Goal: Communication & Community: Answer question/provide support

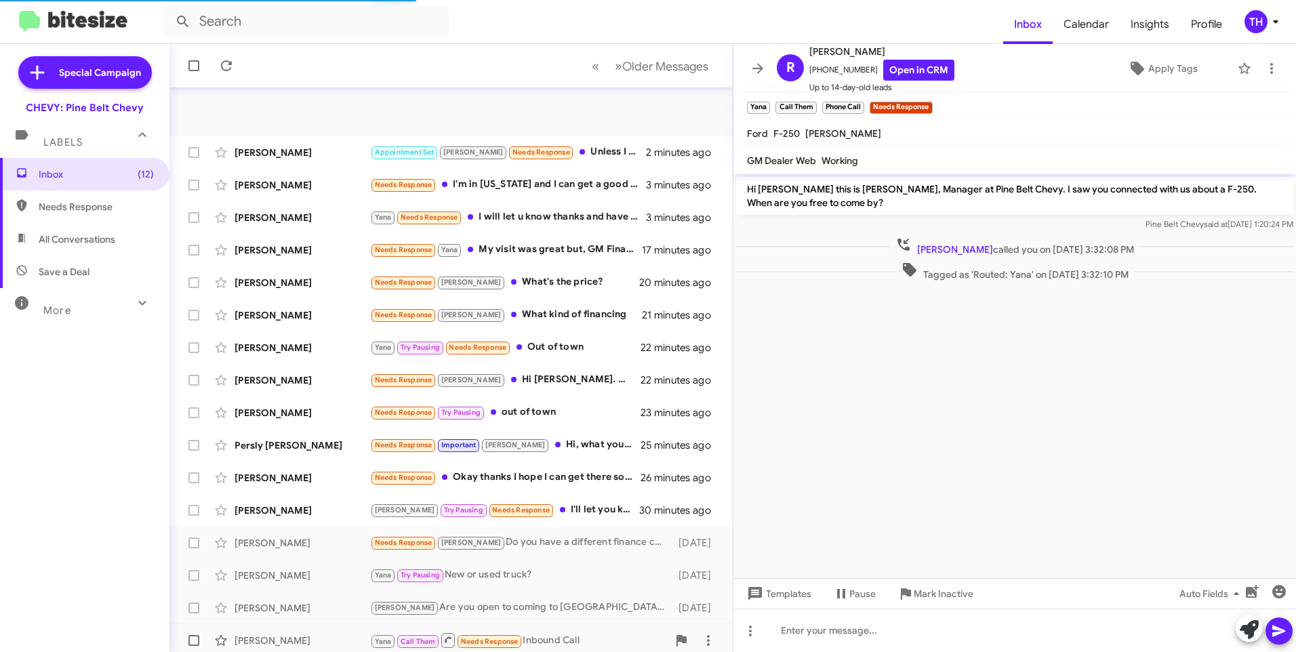
scroll to position [135, 0]
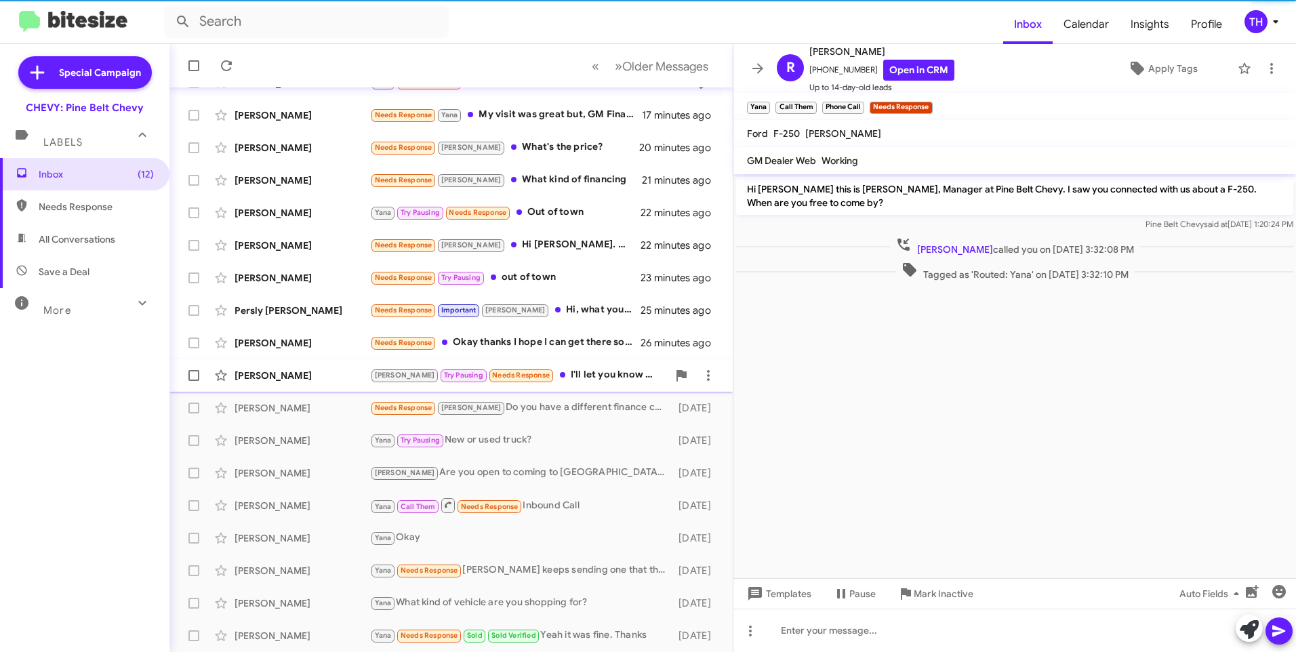
click at [276, 375] on div "[PERSON_NAME]" at bounding box center [302, 376] width 136 height 14
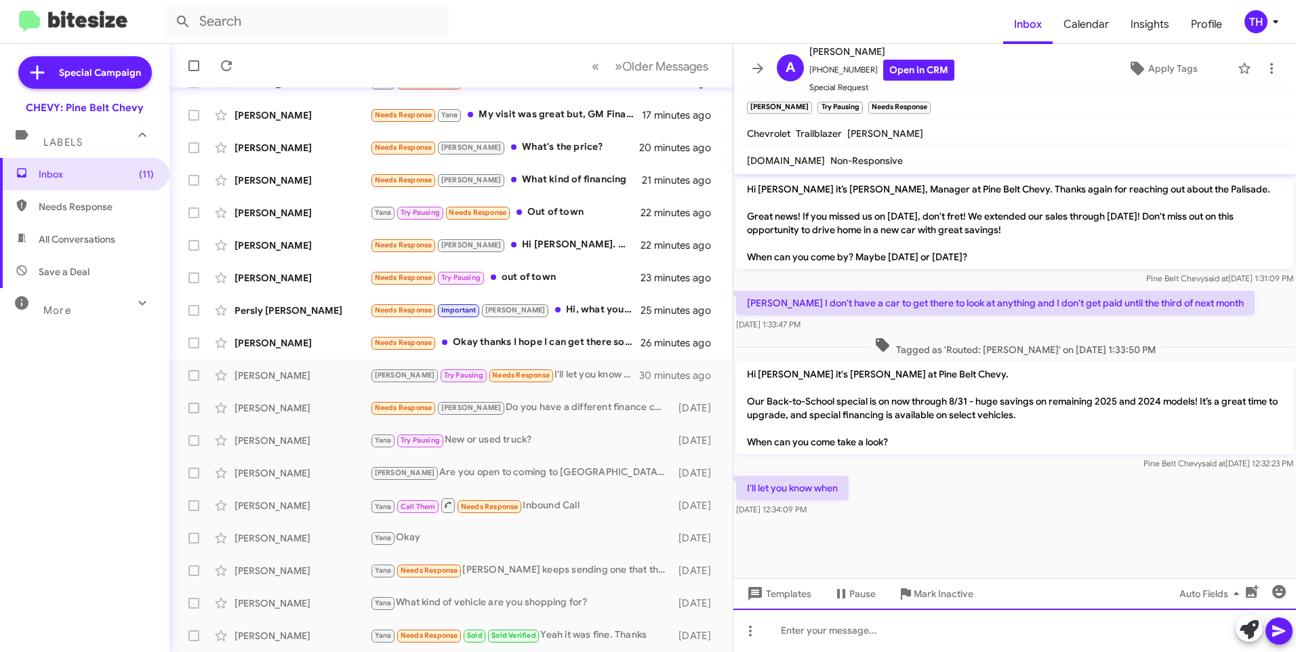
click at [838, 634] on div at bounding box center [1014, 630] width 562 height 43
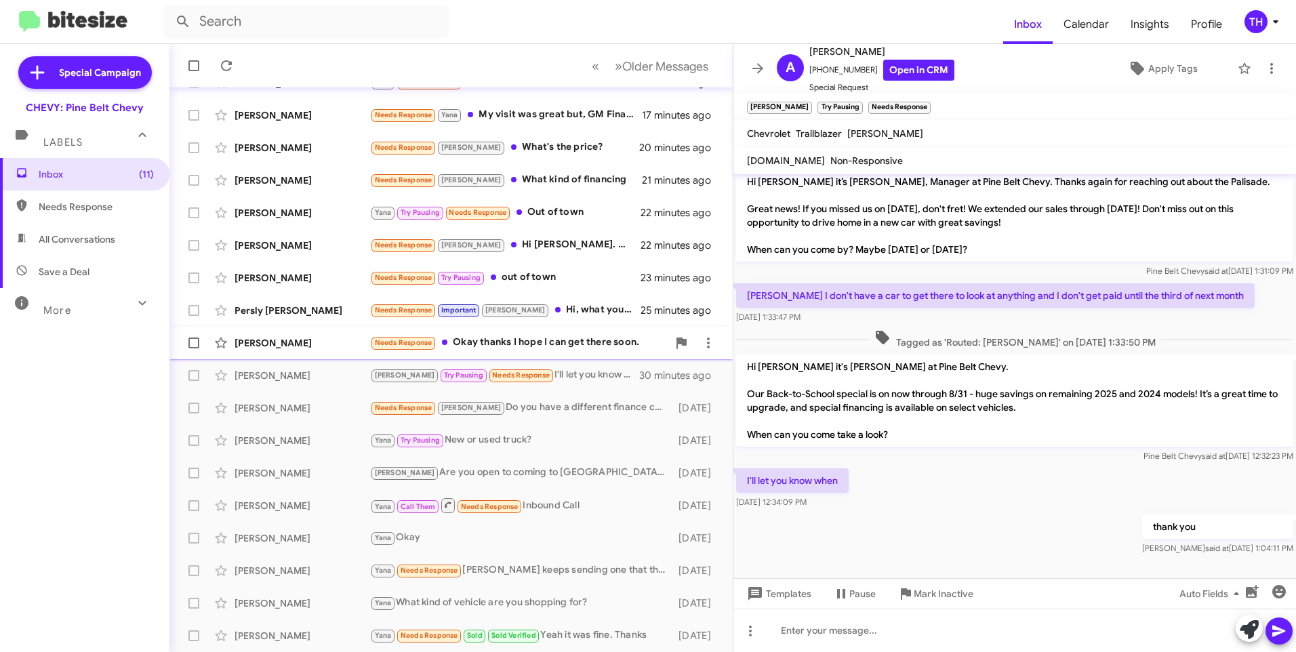
click at [264, 339] on div "[PERSON_NAME]" at bounding box center [302, 343] width 136 height 14
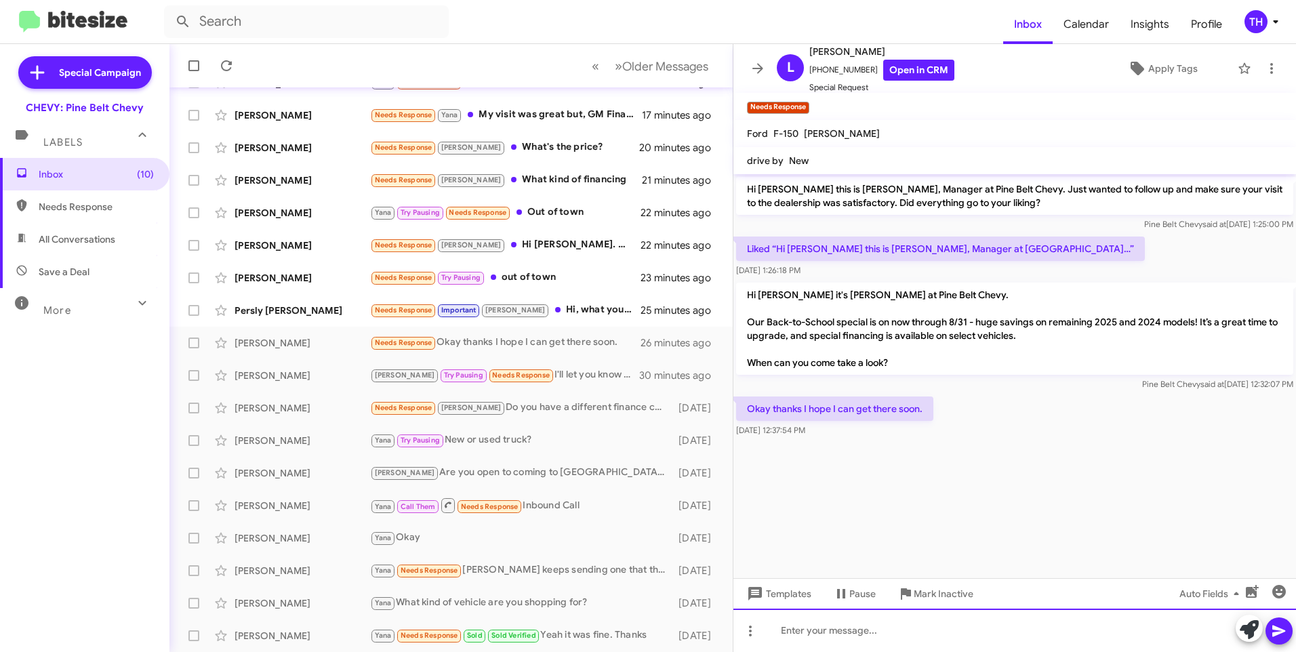
click at [822, 636] on div at bounding box center [1014, 630] width 562 height 43
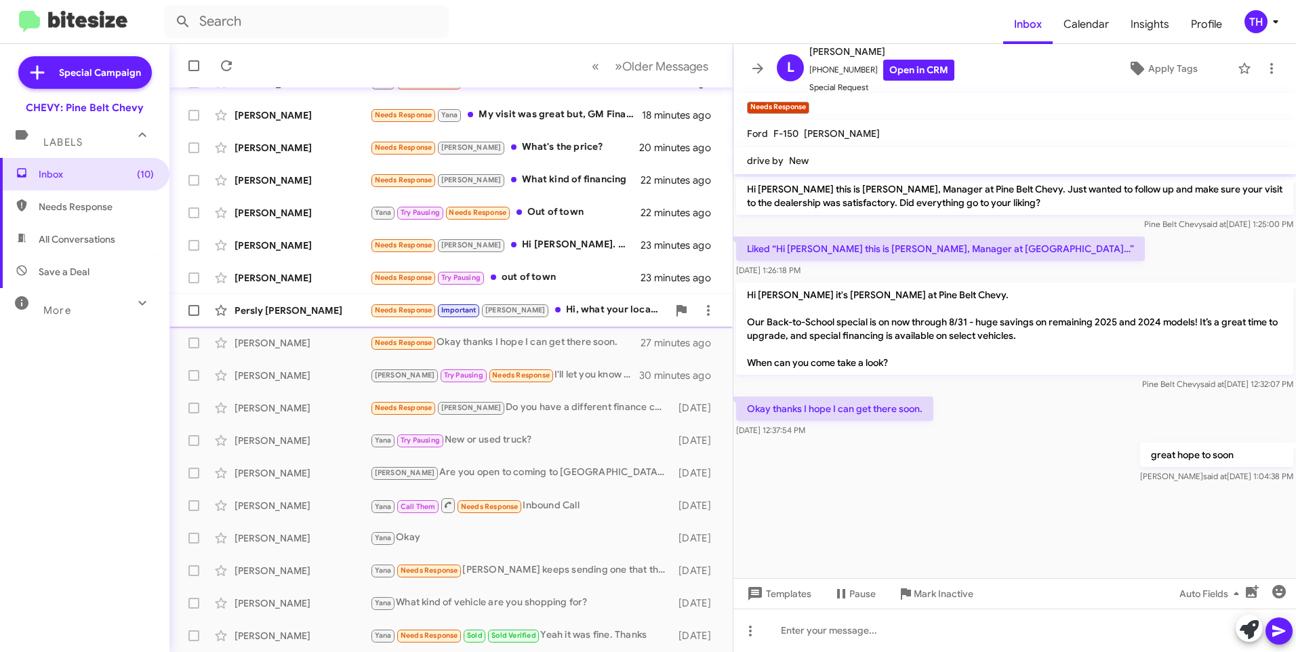
click at [278, 319] on div "Persly [PERSON_NAME] Needs Response Important [PERSON_NAME] Hi, what your locat…" at bounding box center [450, 310] width 541 height 27
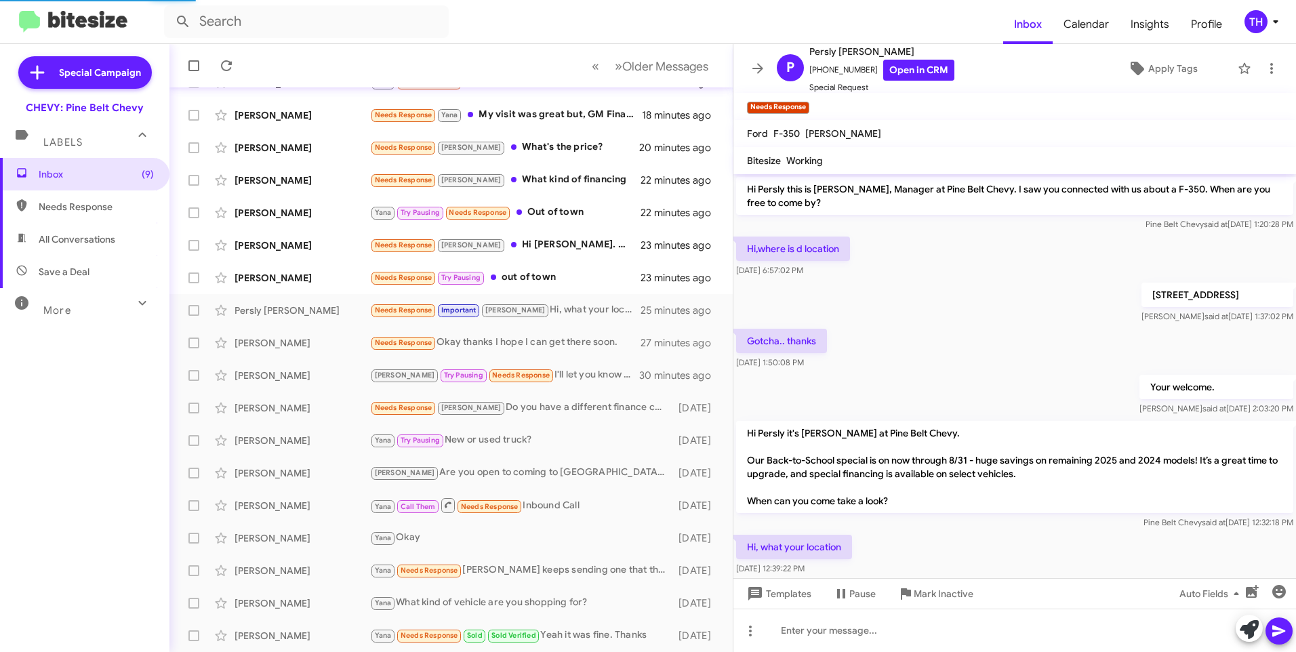
scroll to position [52, 0]
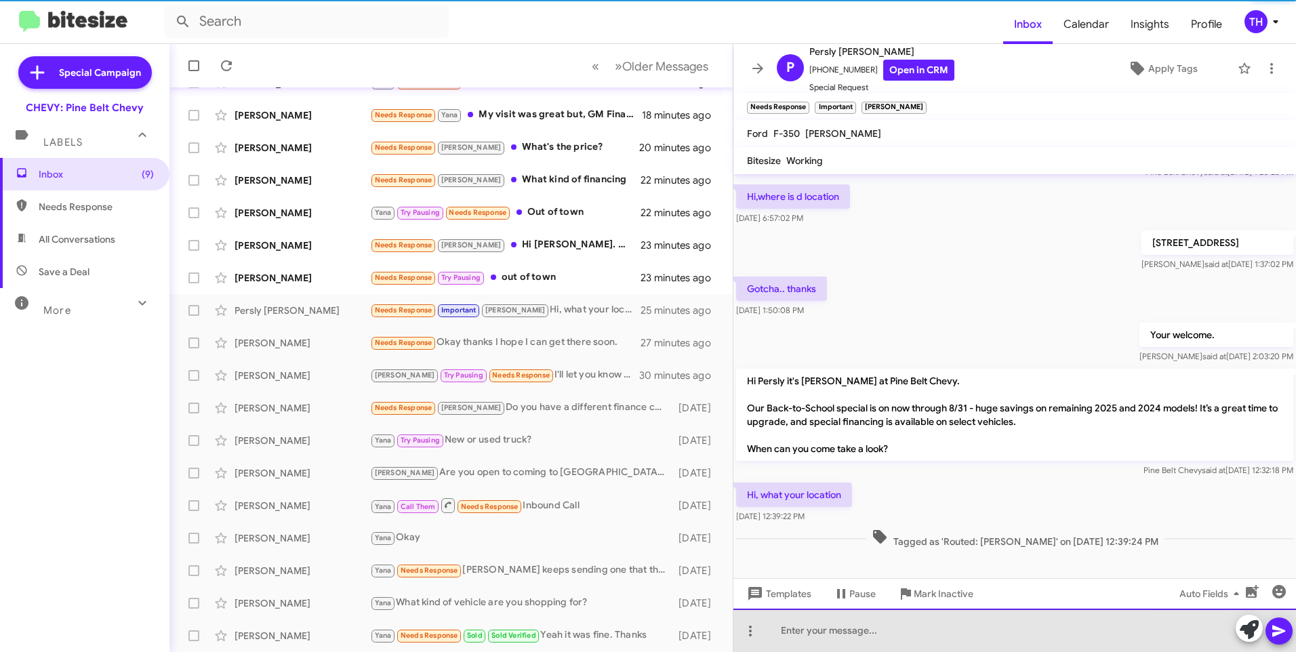
click at [792, 637] on div at bounding box center [1014, 630] width 562 height 43
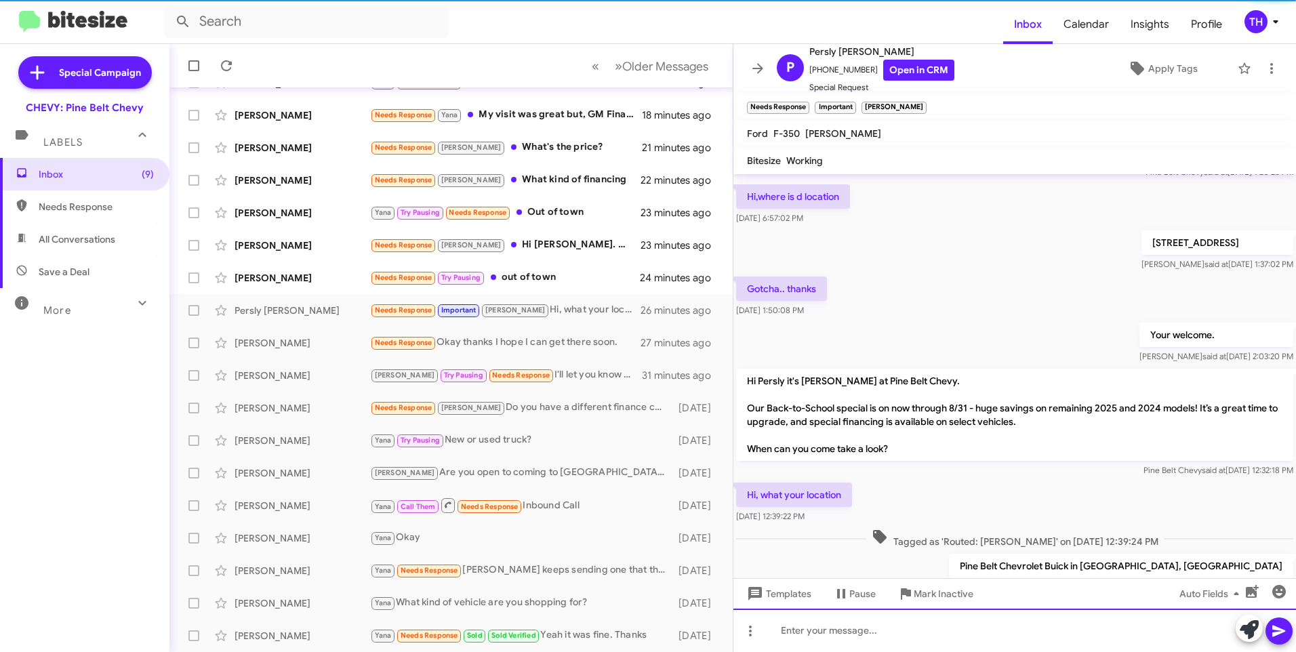
scroll to position [102, 0]
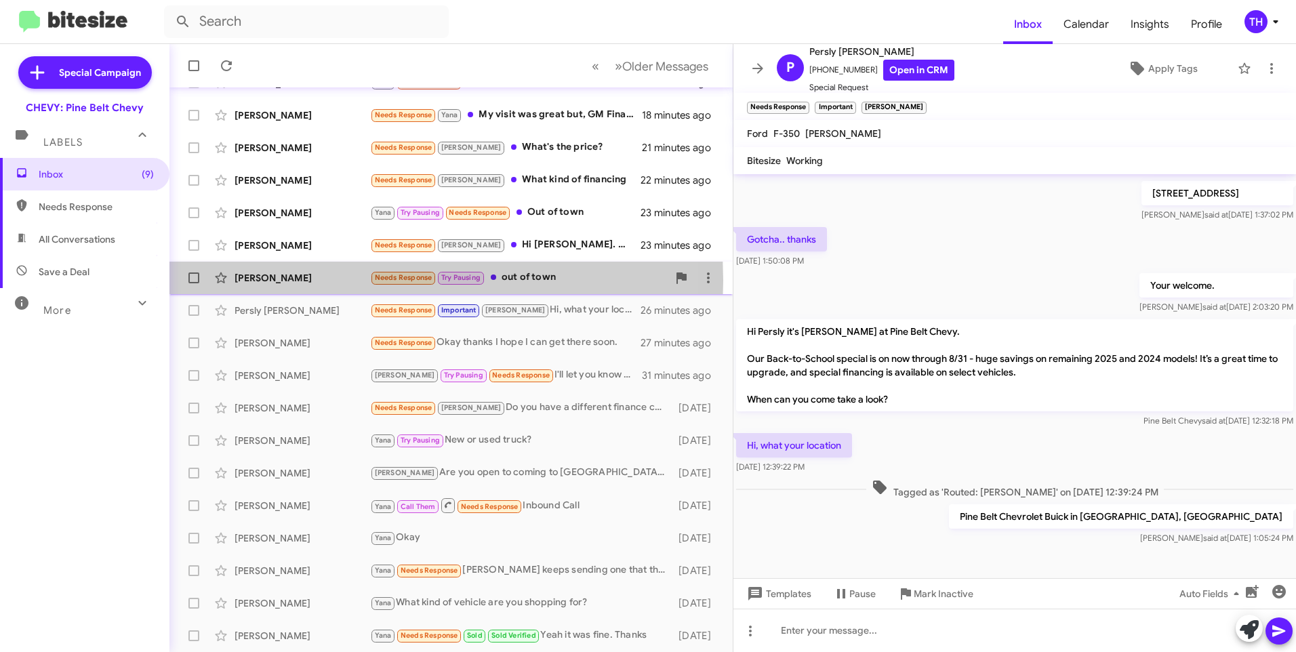
click at [280, 281] on div "[PERSON_NAME]" at bounding box center [302, 278] width 136 height 14
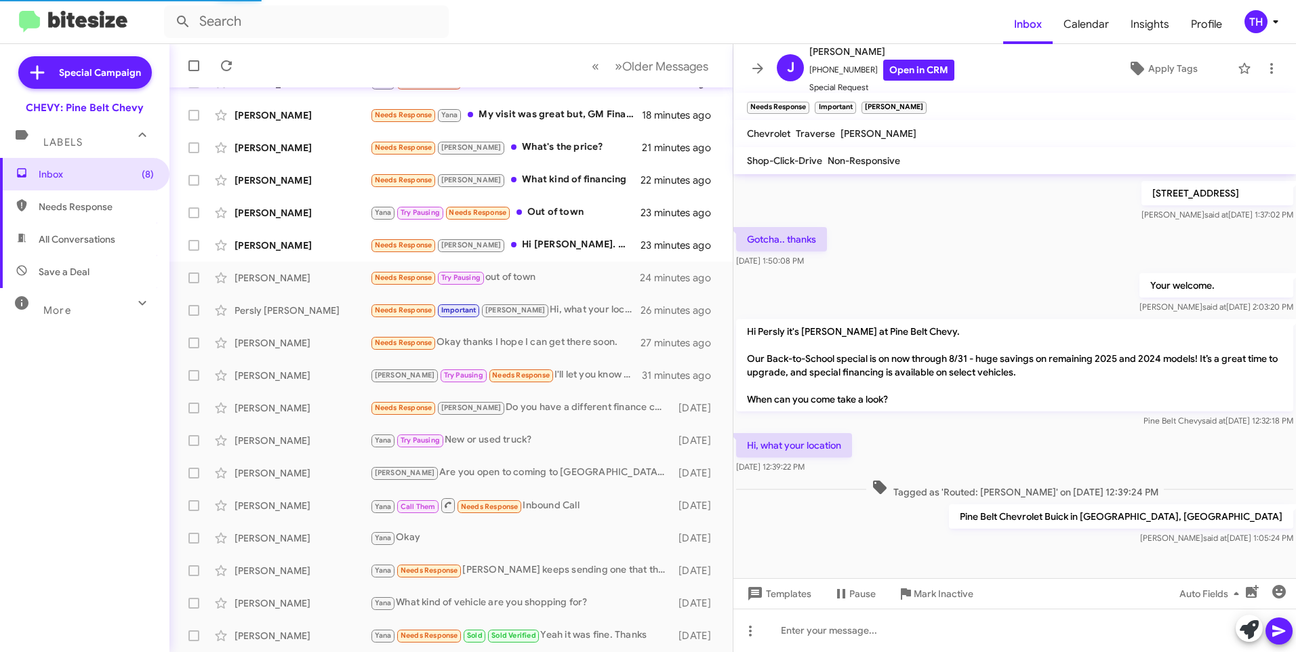
scroll to position [15, 0]
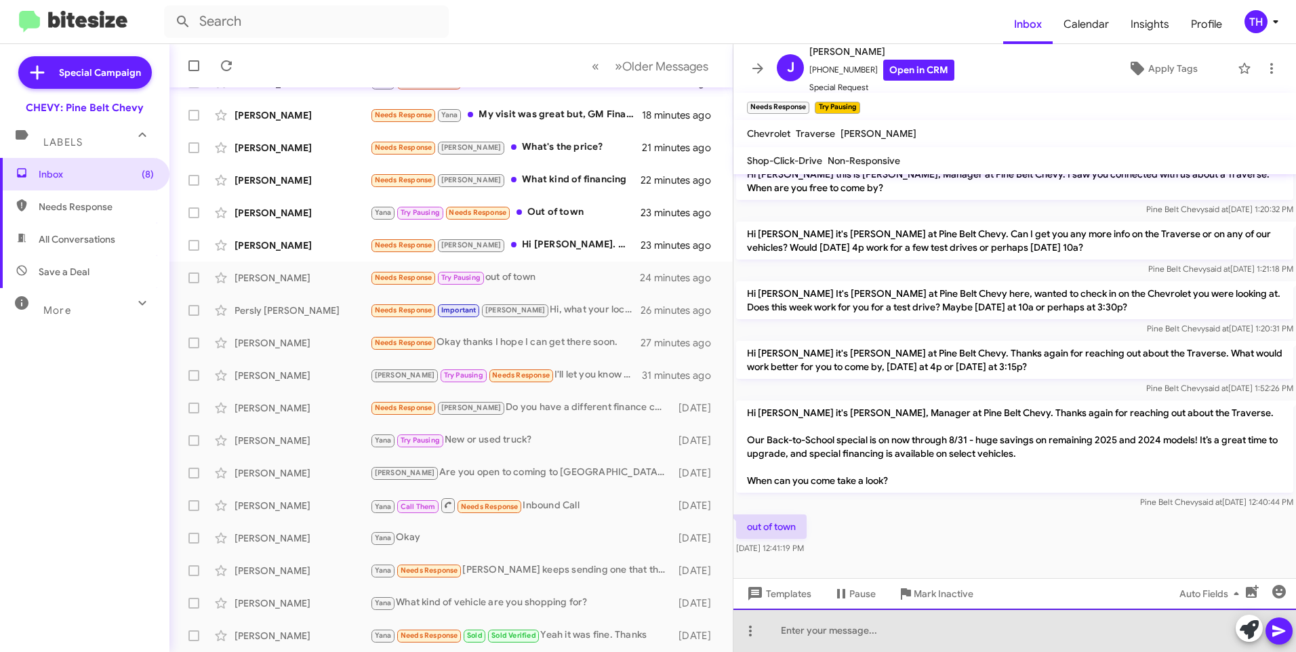
click at [825, 649] on div at bounding box center [1014, 630] width 562 height 43
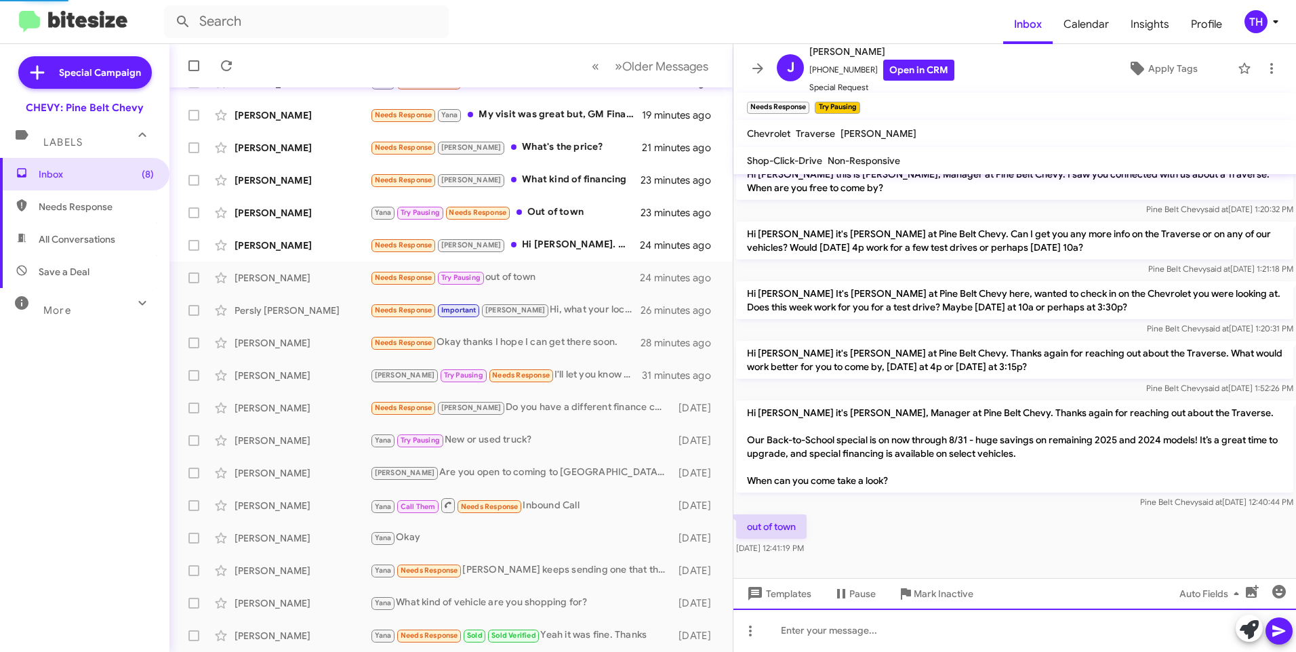
scroll to position [64, 0]
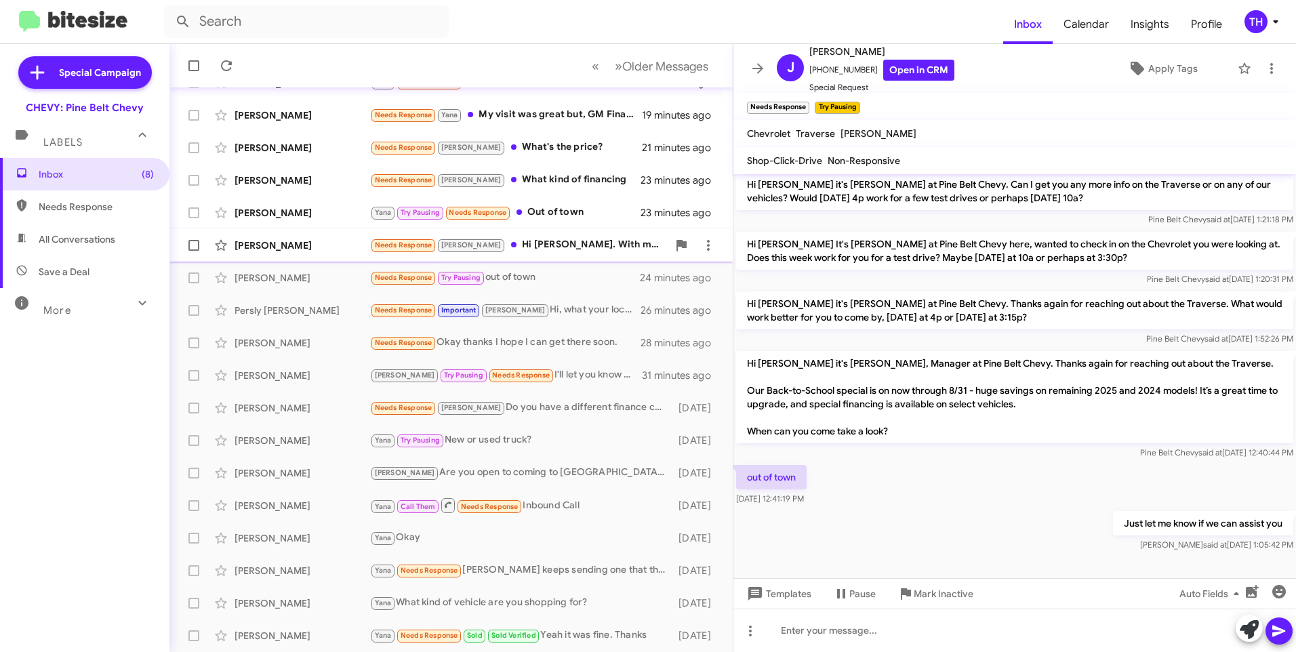
click at [308, 236] on div "[PERSON_NAME] Needs Response [PERSON_NAME] Hi [PERSON_NAME]. With my wide just …" at bounding box center [450, 245] width 541 height 27
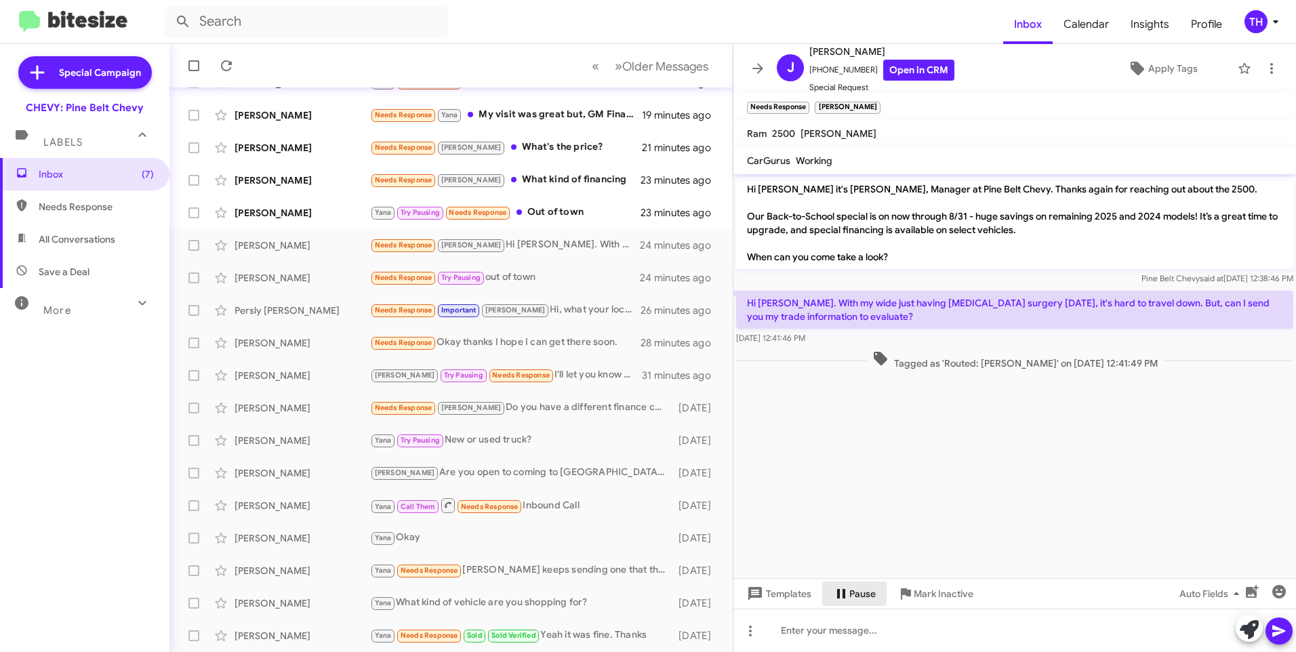
click at [840, 592] on icon at bounding box center [841, 594] width 16 height 16
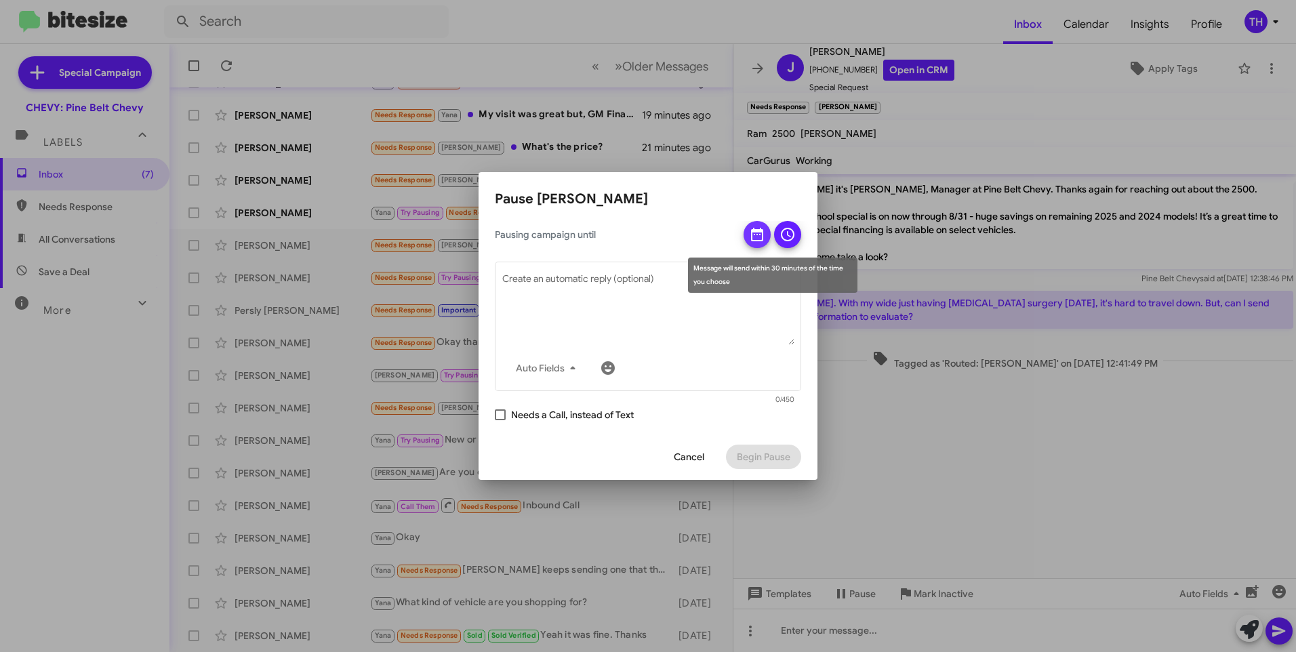
click at [758, 236] on icon at bounding box center [757, 234] width 16 height 16
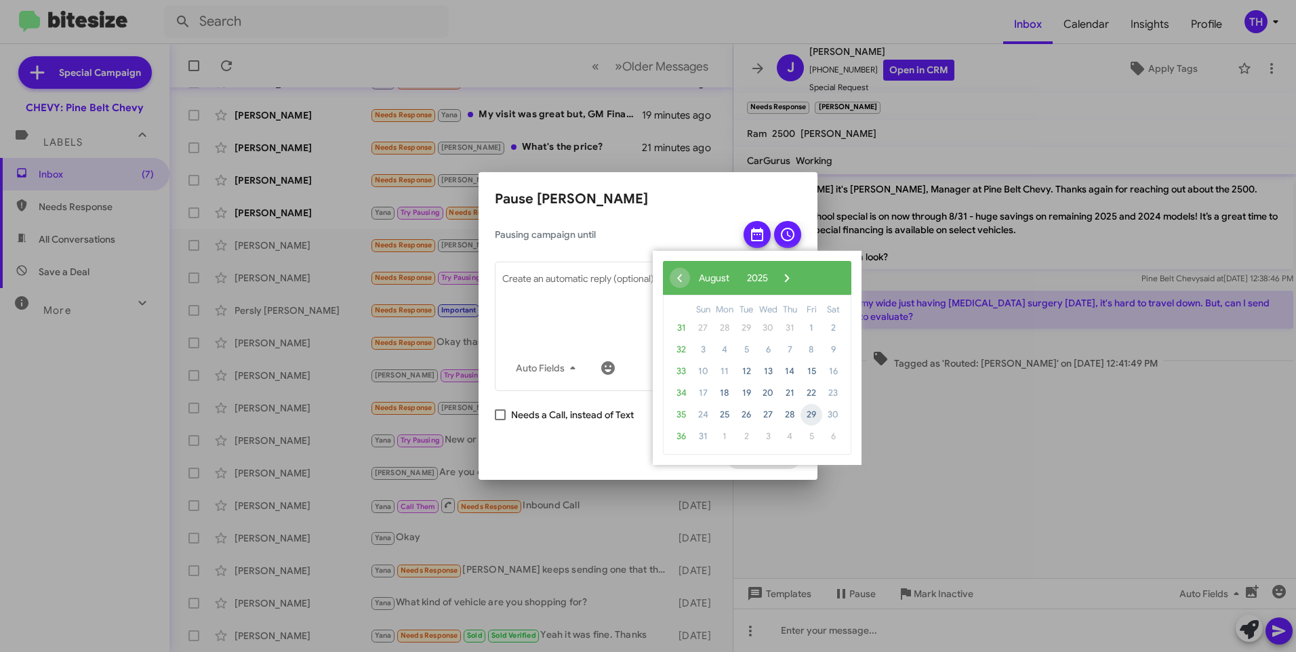
click at [809, 413] on span "29" at bounding box center [811, 415] width 22 height 22
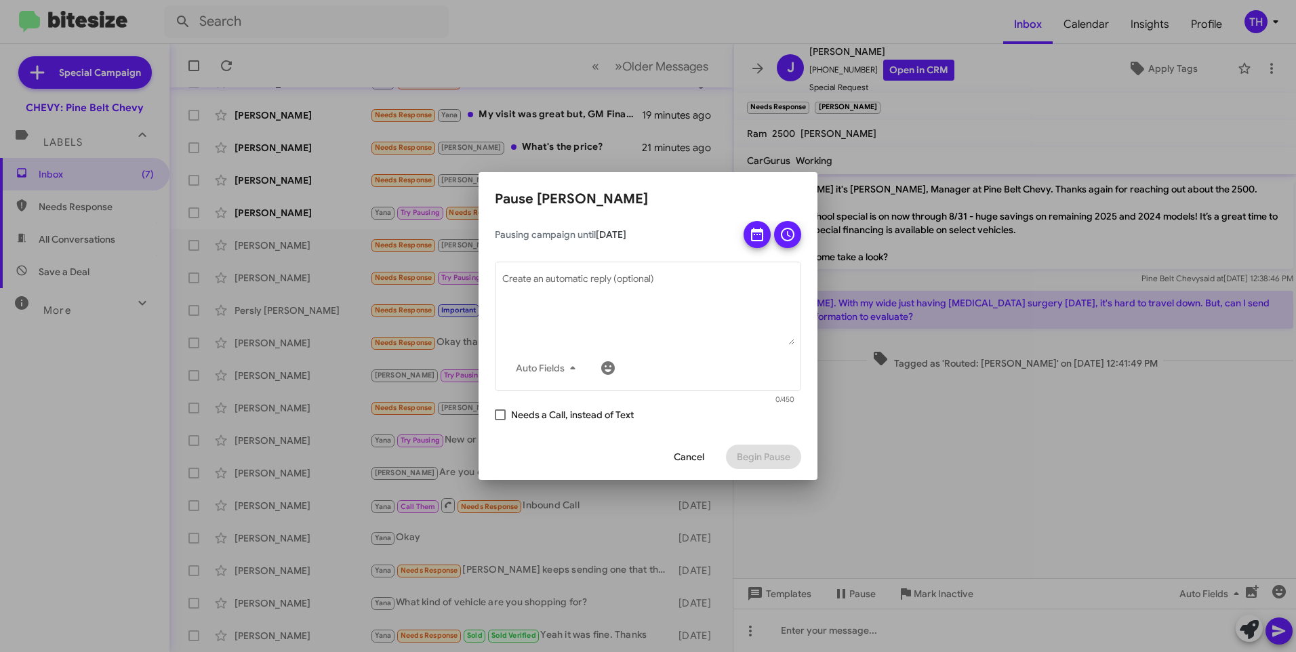
click at [503, 413] on span at bounding box center [500, 414] width 11 height 11
click at [500, 420] on input "Needs a Call, instead of Text" at bounding box center [499, 420] width 1 height 1
checkbox input "true"
click at [785, 236] on icon at bounding box center [787, 234] width 16 height 16
click at [750, 456] on span "Begin Pause" at bounding box center [764, 457] width 54 height 24
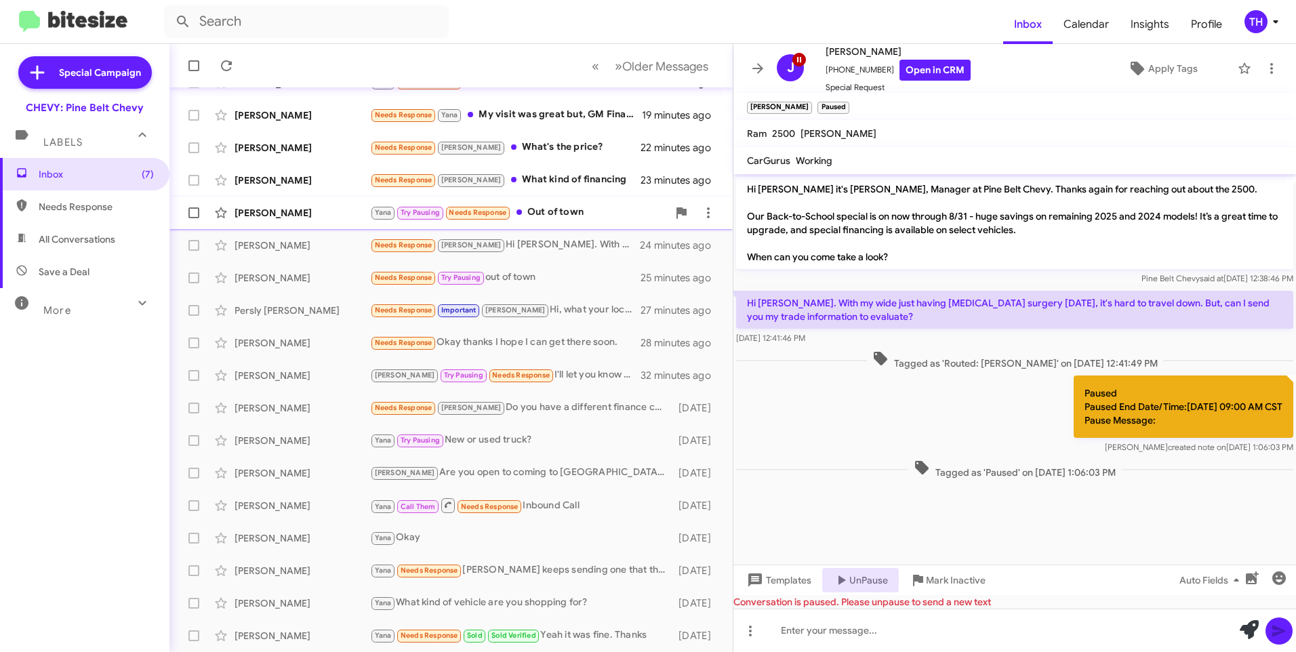
click at [314, 214] on div "[PERSON_NAME]" at bounding box center [302, 213] width 136 height 14
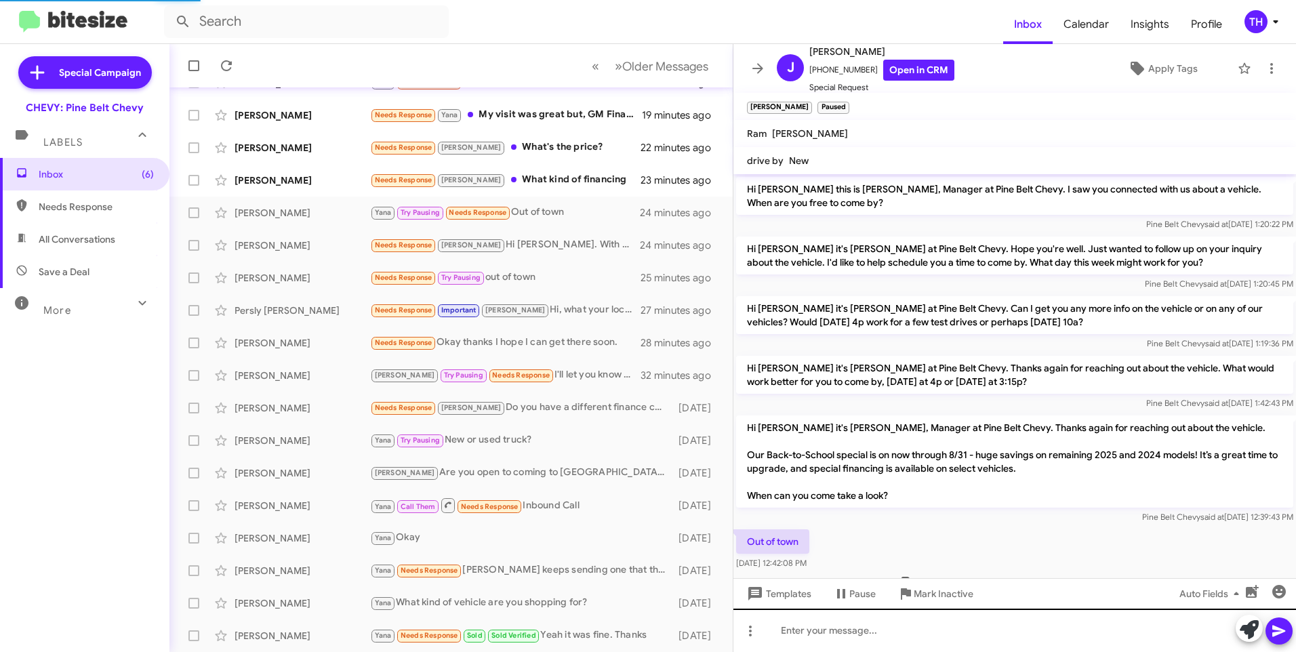
scroll to position [43, 0]
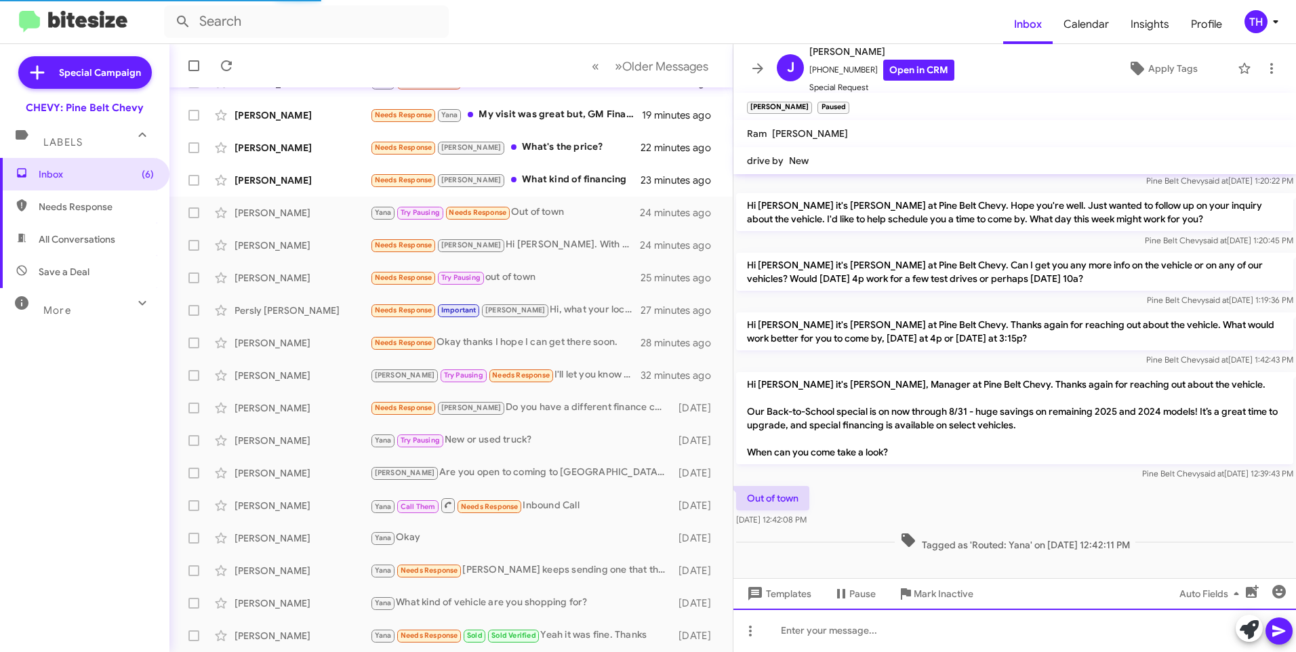
click at [802, 627] on div at bounding box center [1014, 630] width 562 height 43
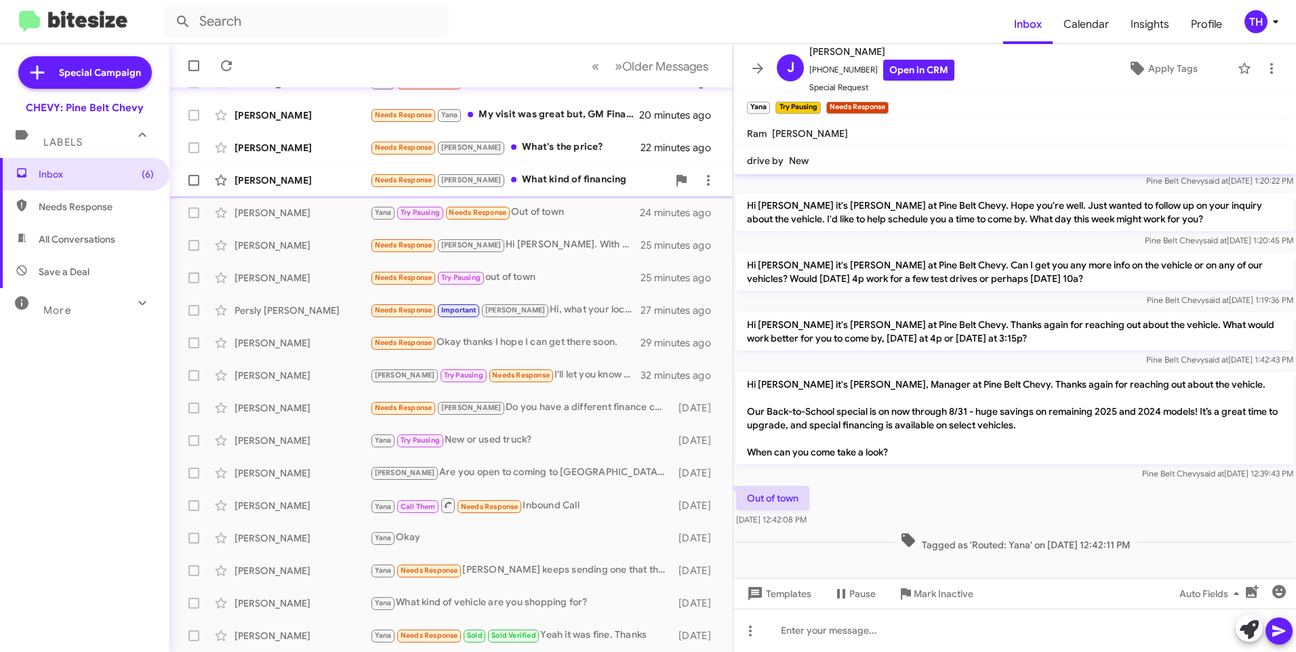
click at [270, 169] on div "[PERSON_NAME] Needs Response [PERSON_NAME] What kind of financing 24 minutes ago" at bounding box center [450, 180] width 541 height 27
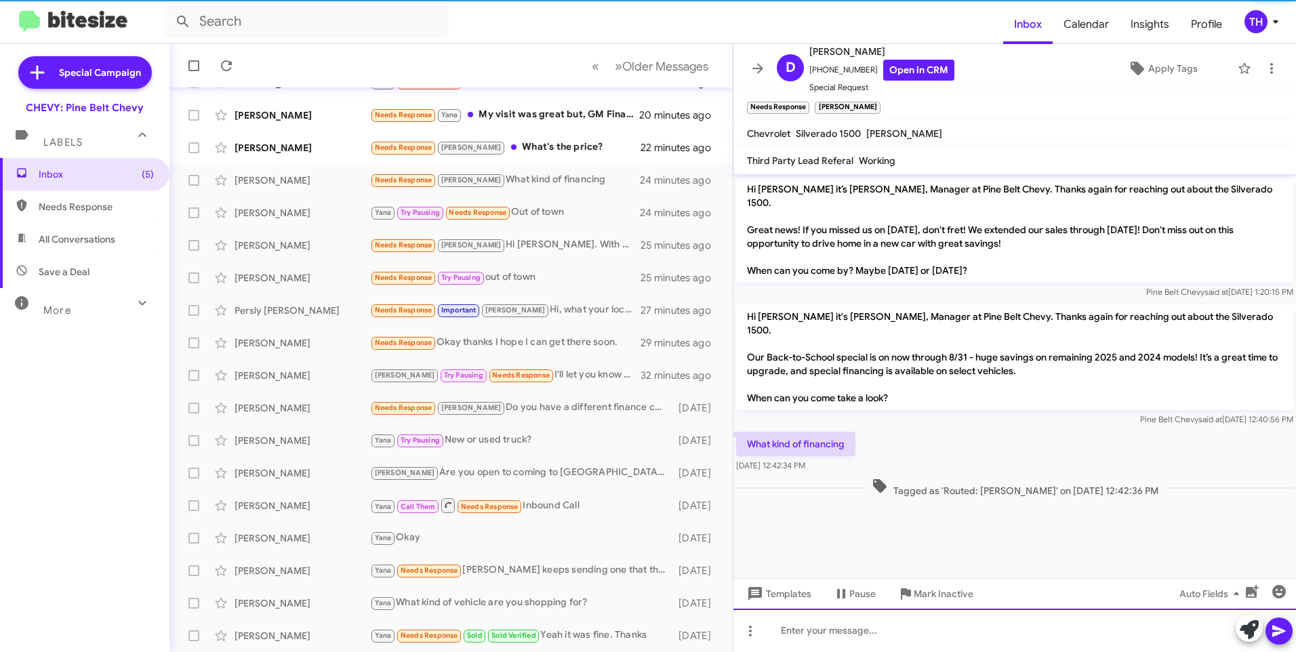
click at [803, 629] on div at bounding box center [1014, 630] width 562 height 43
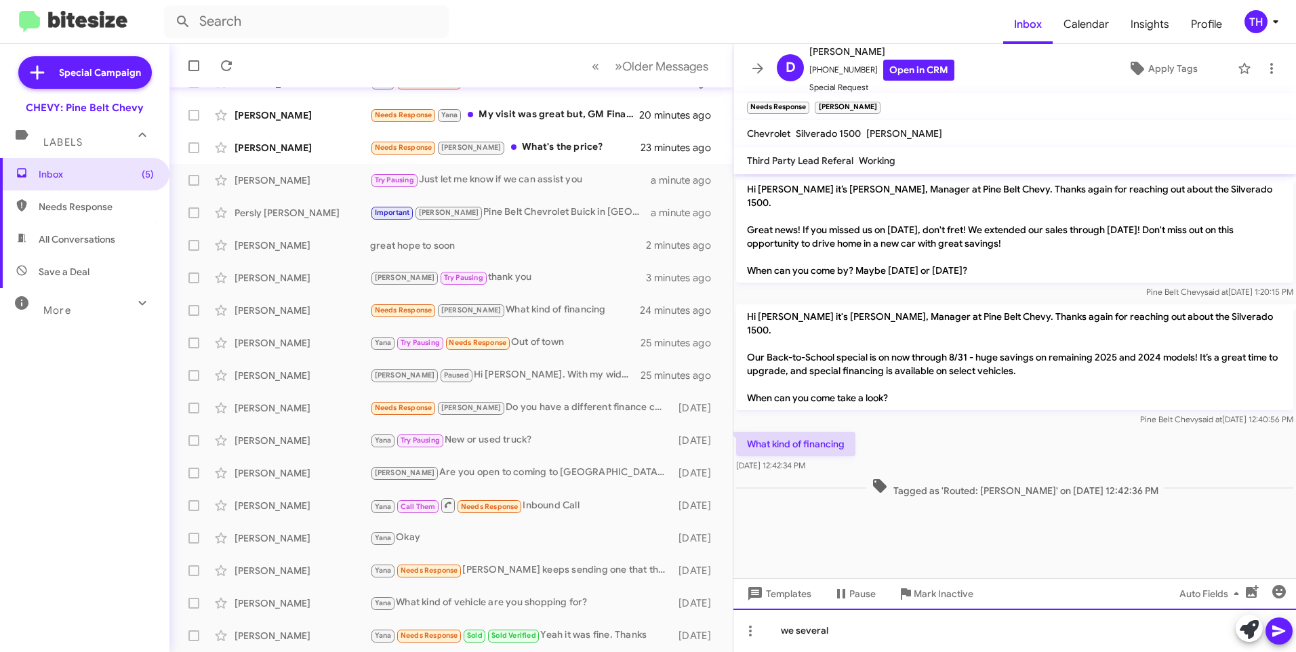
click at [799, 630] on div "we several" at bounding box center [1014, 630] width 562 height 43
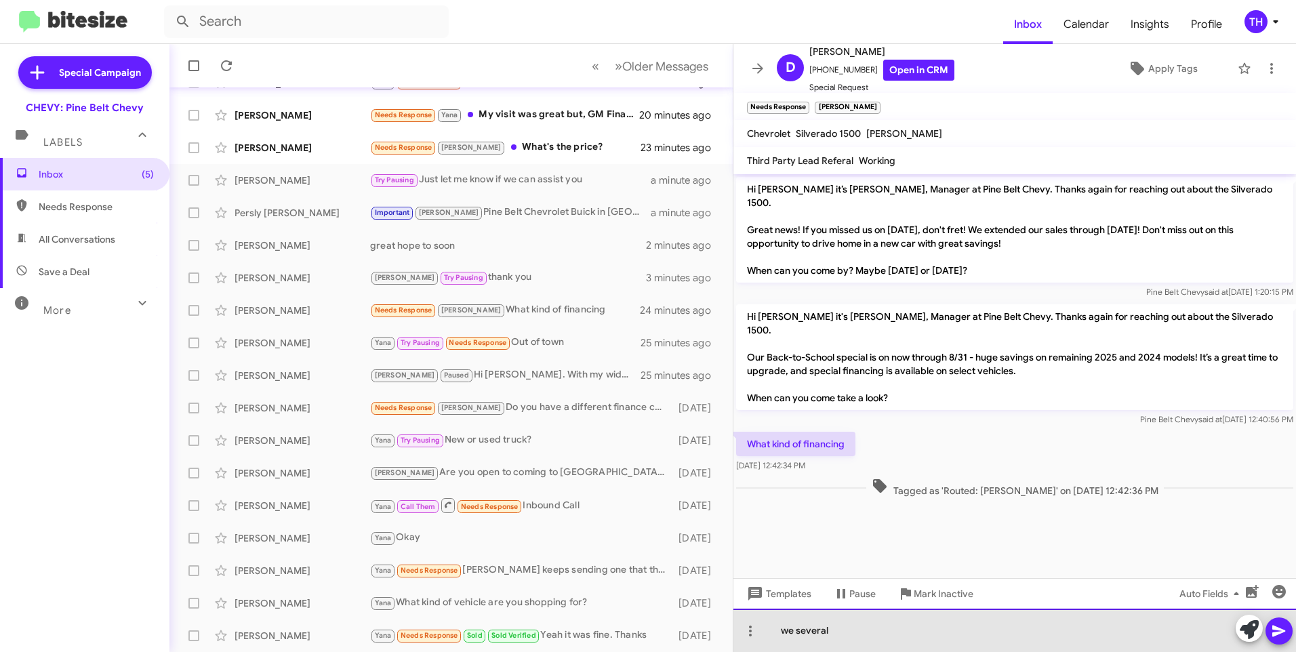
click at [795, 630] on div "we several" at bounding box center [1014, 630] width 562 height 43
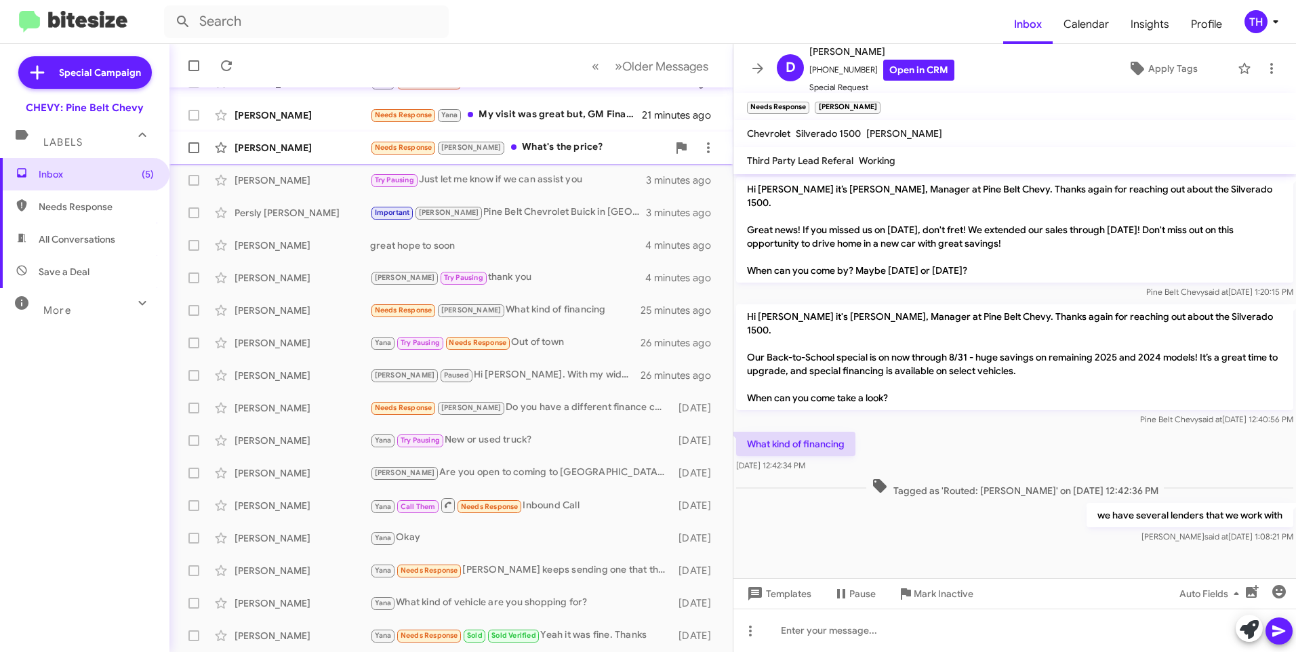
click at [321, 144] on div "[PERSON_NAME]" at bounding box center [302, 148] width 136 height 14
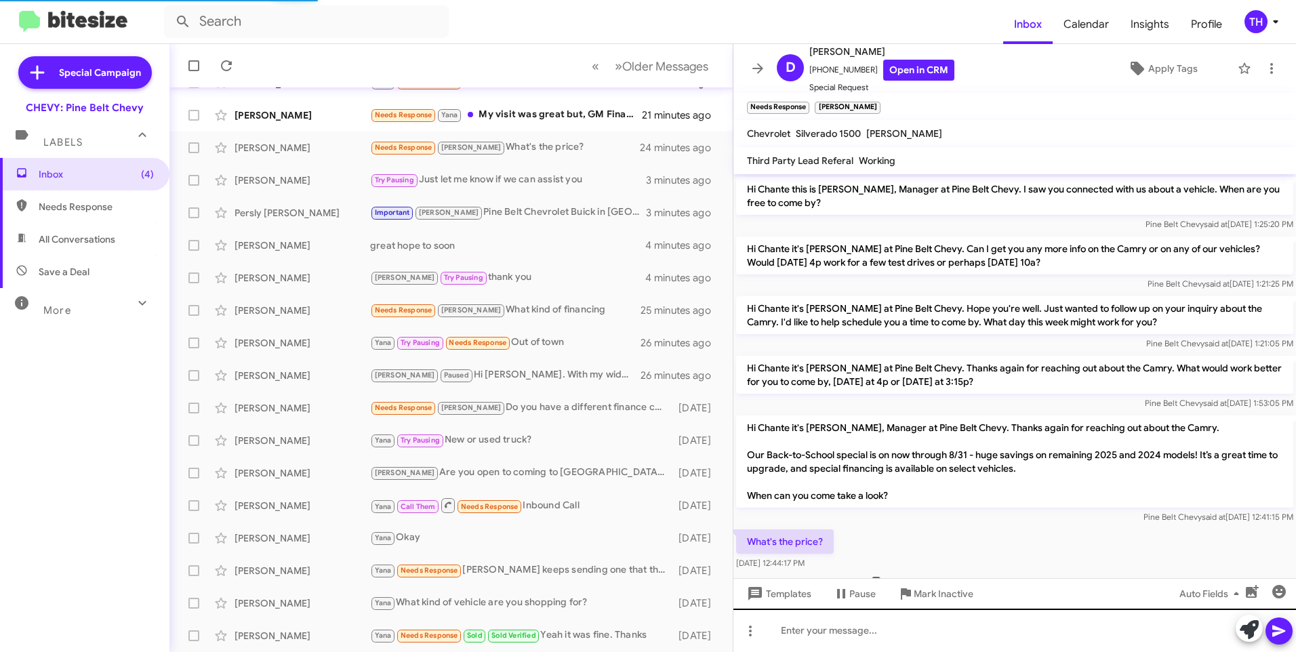
scroll to position [43, 0]
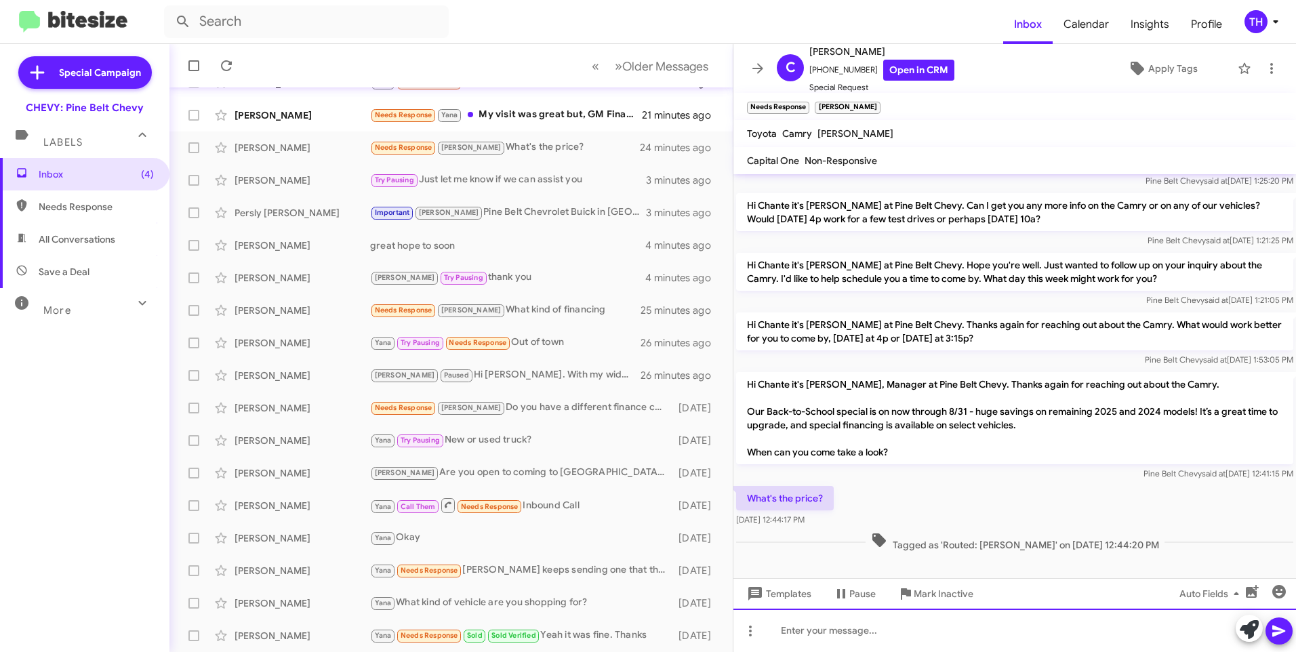
click at [796, 636] on div at bounding box center [1014, 630] width 562 height 43
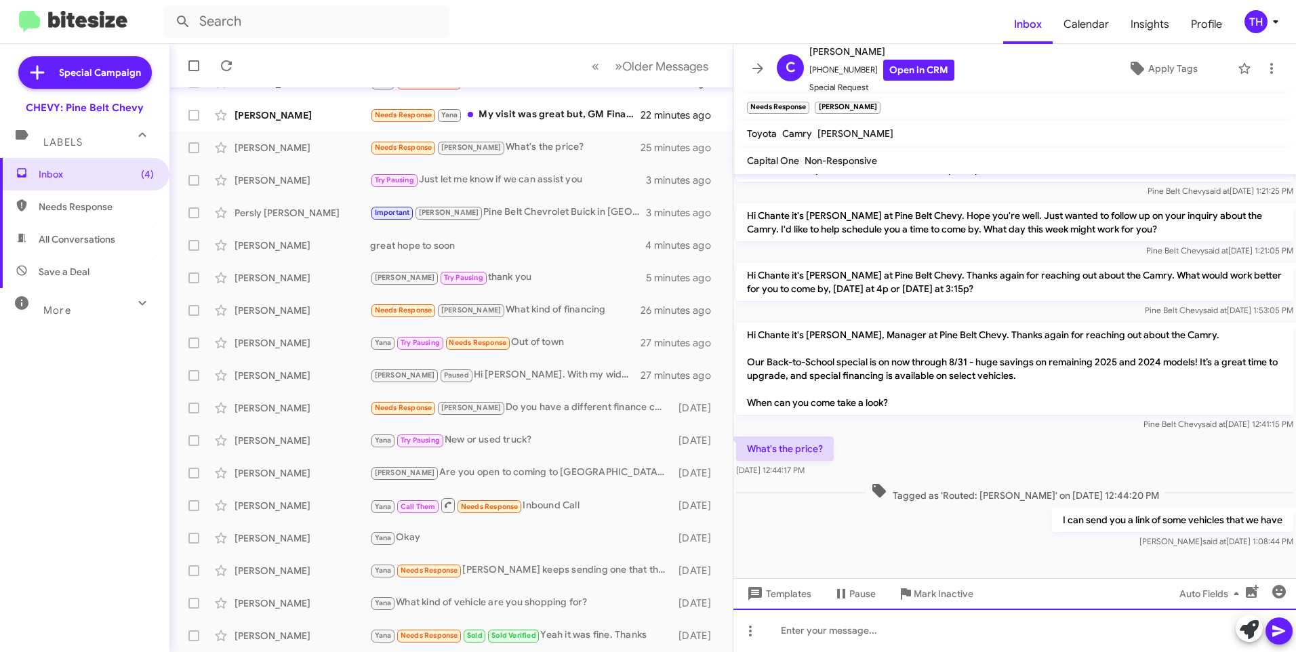
click at [785, 632] on div at bounding box center [1014, 630] width 562 height 43
click at [1283, 630] on icon at bounding box center [1278, 631] width 13 height 12
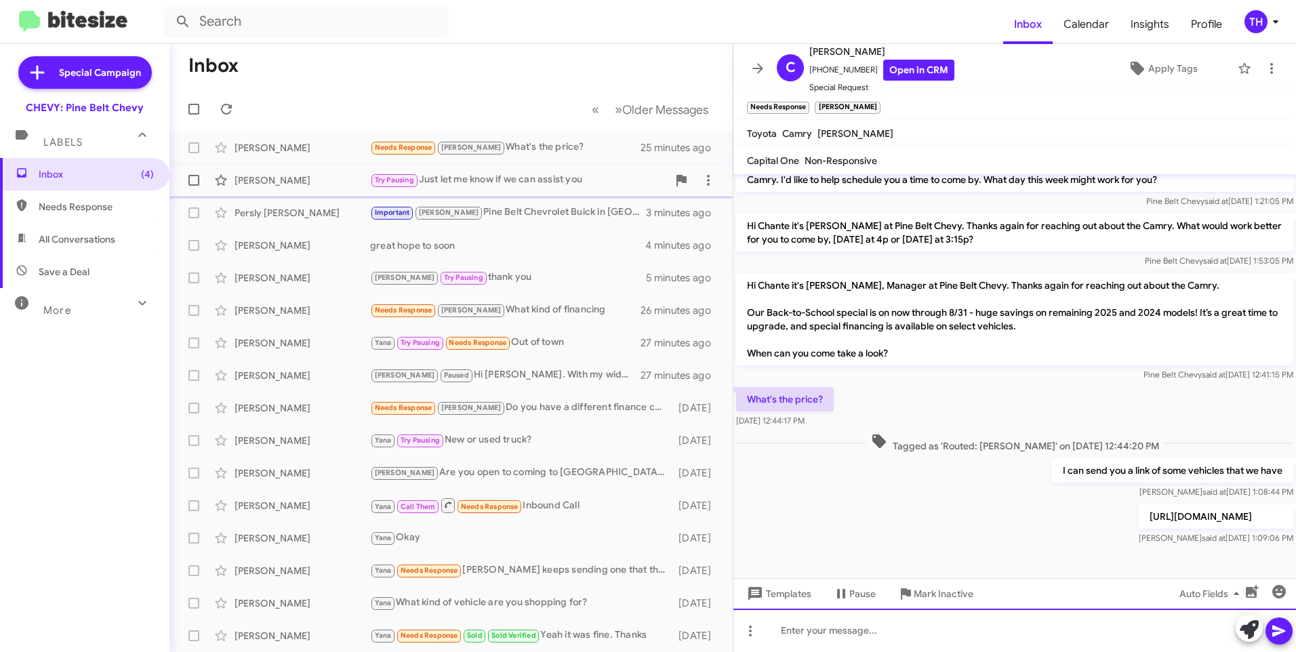
scroll to position [0, 0]
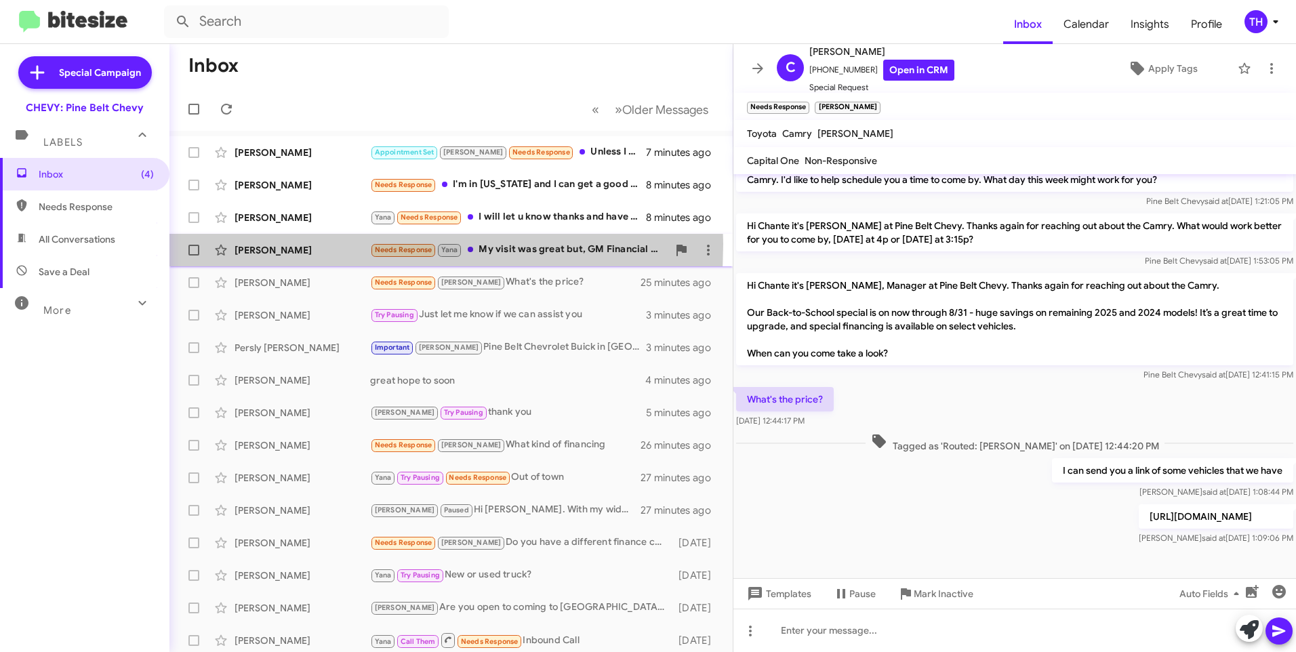
click at [286, 244] on div "[PERSON_NAME]" at bounding box center [302, 250] width 136 height 14
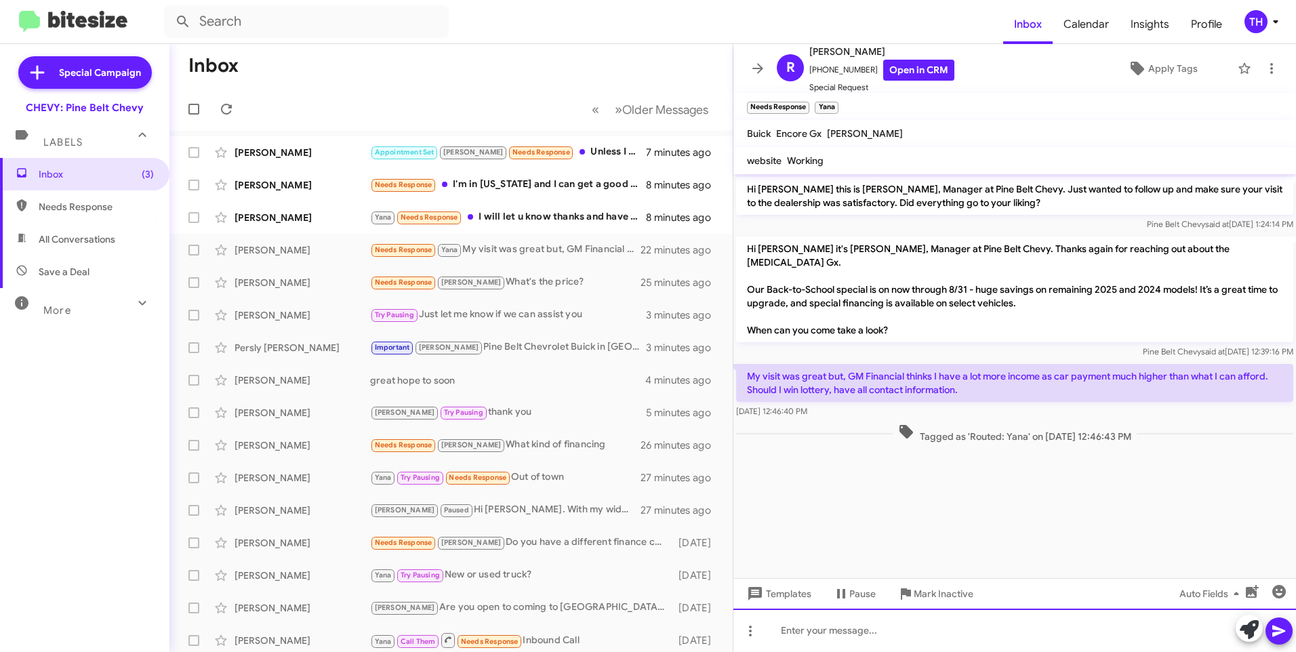
click at [844, 628] on div at bounding box center [1014, 630] width 562 height 43
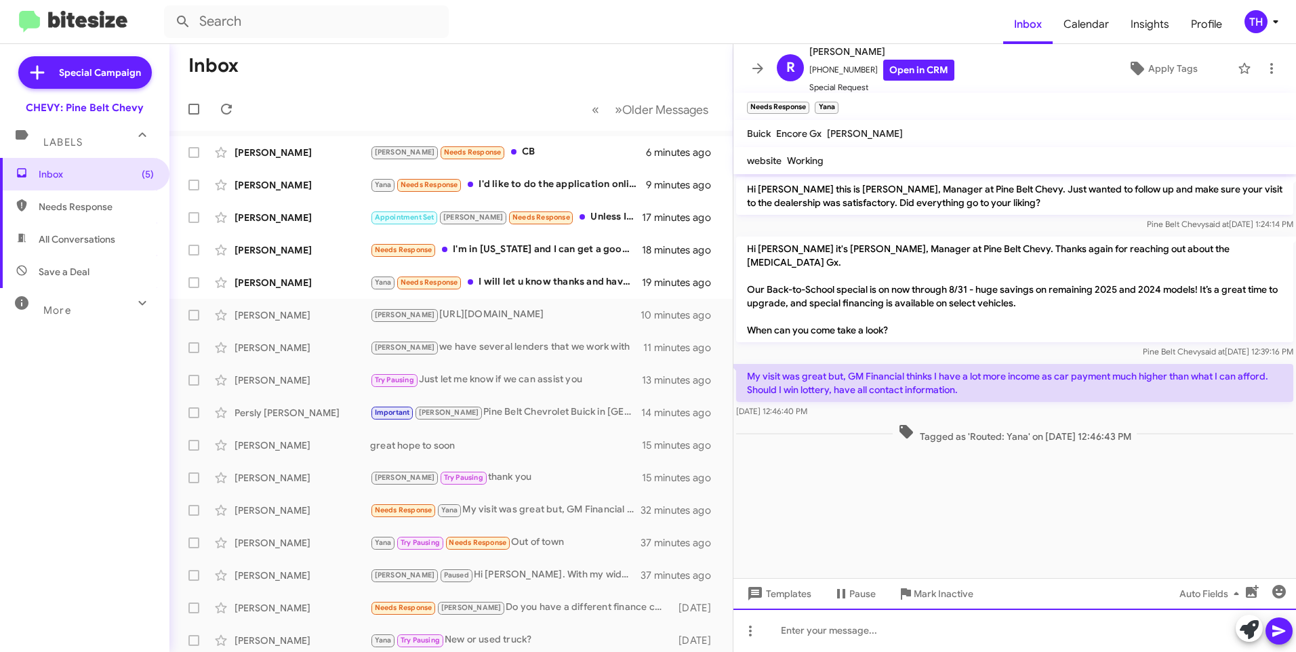
click at [850, 623] on div at bounding box center [1014, 630] width 562 height 43
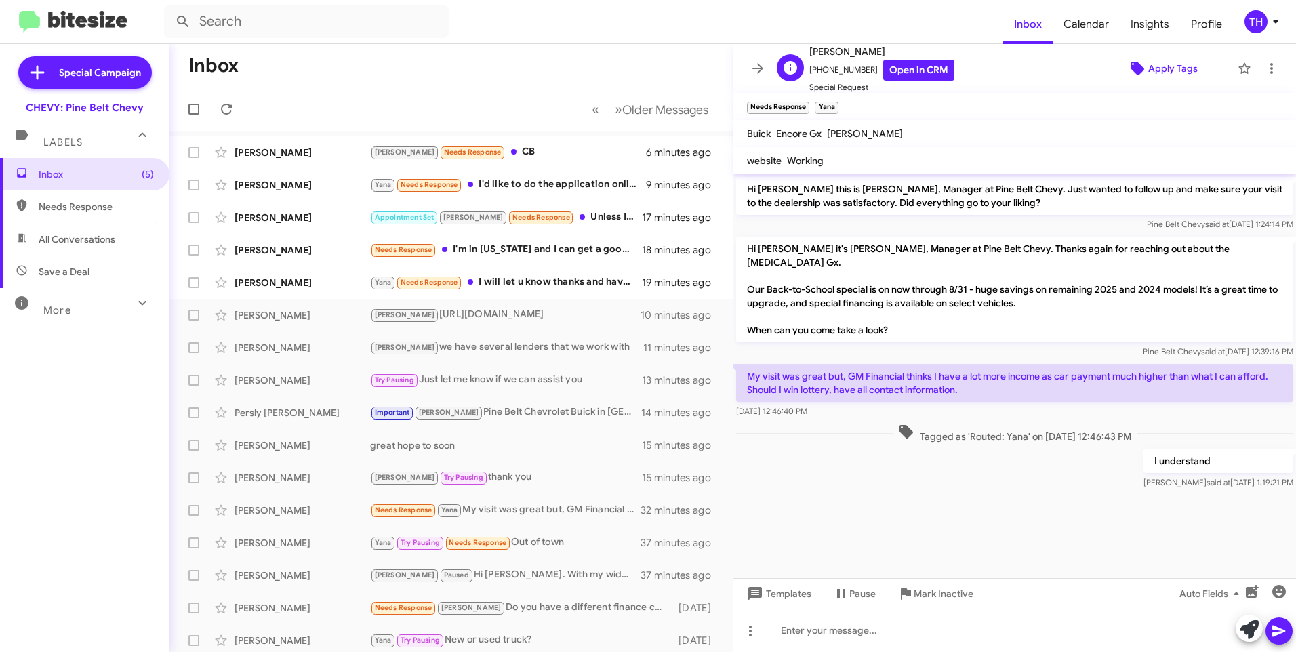
click at [1183, 70] on span "Apply Tags" at bounding box center [1172, 68] width 49 height 24
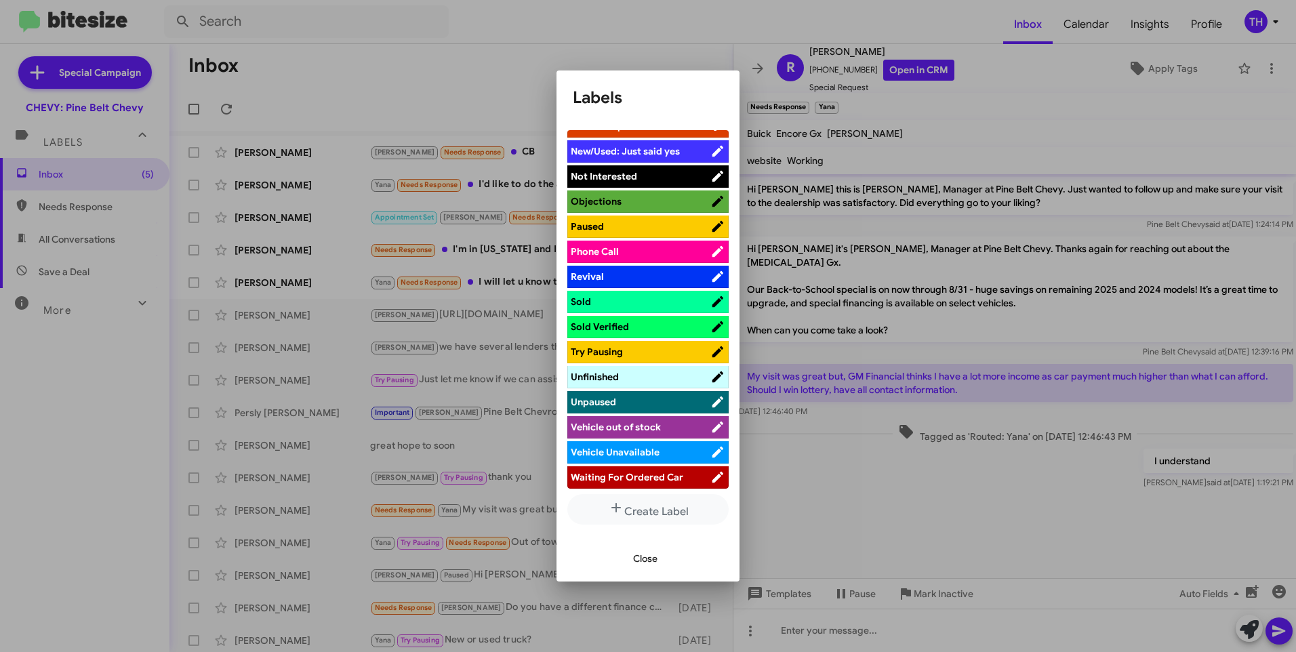
scroll to position [545, 0]
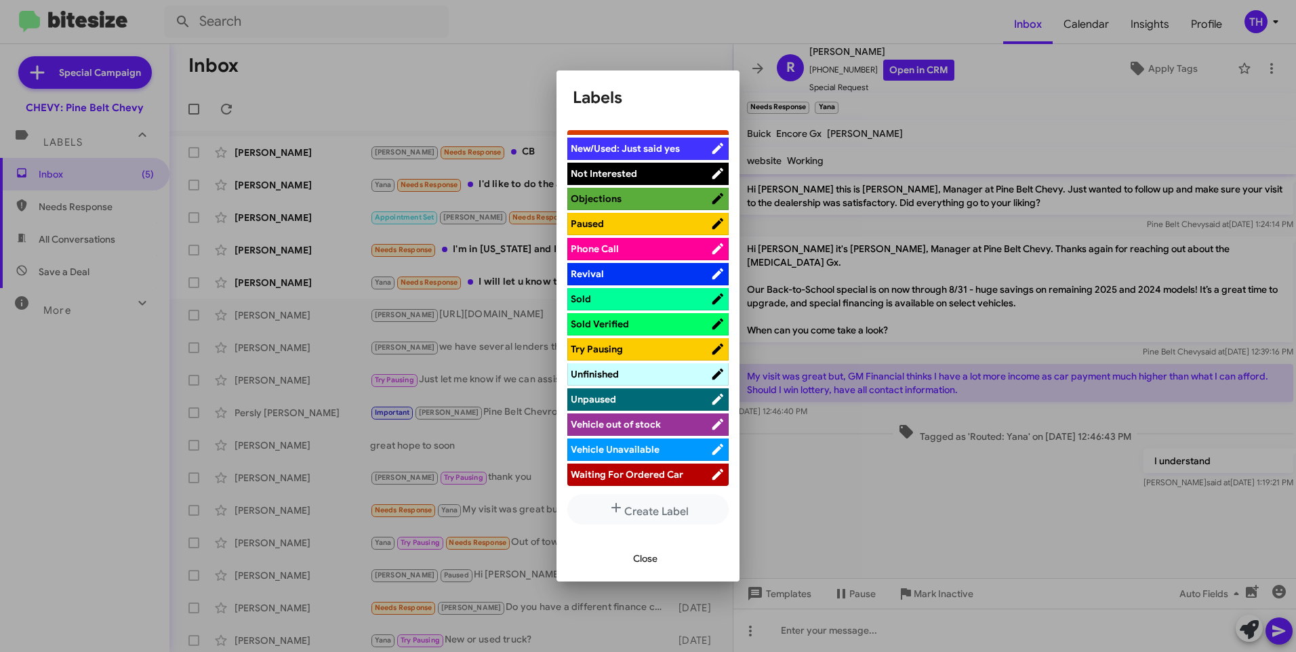
click at [585, 173] on span "Not Interested" at bounding box center [604, 173] width 66 height 12
click at [647, 556] on span "Close" at bounding box center [645, 558] width 24 height 24
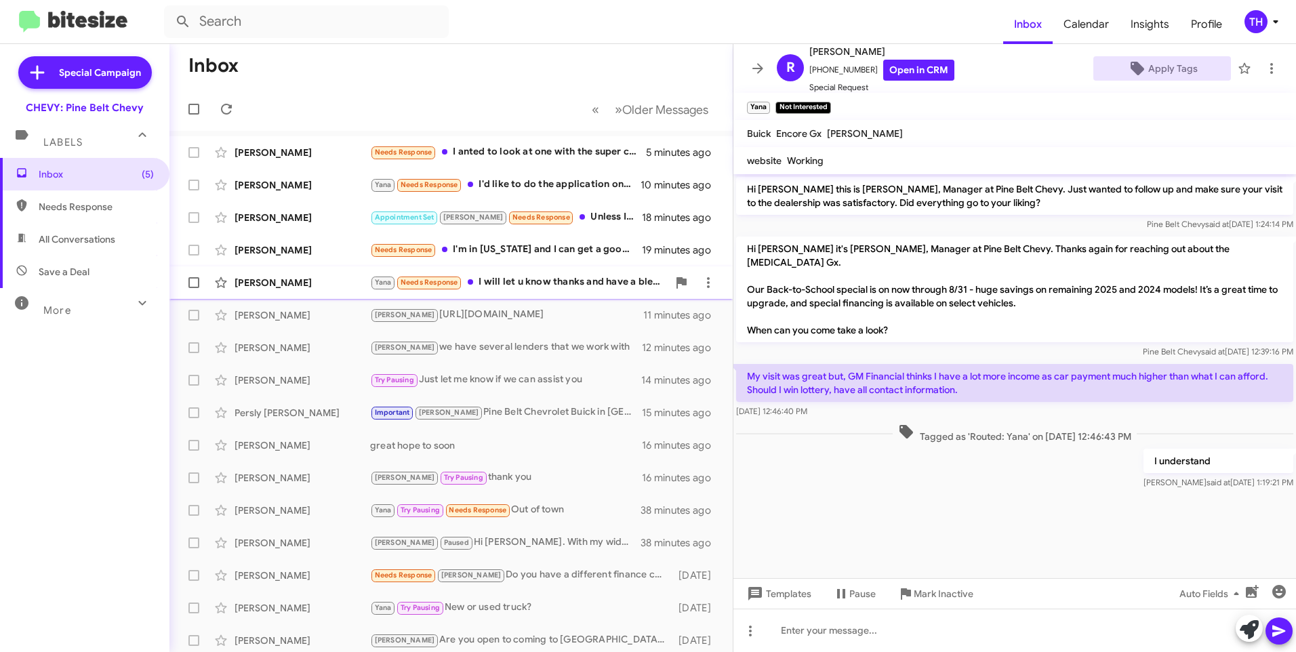
click at [316, 288] on div "[PERSON_NAME]" at bounding box center [302, 283] width 136 height 14
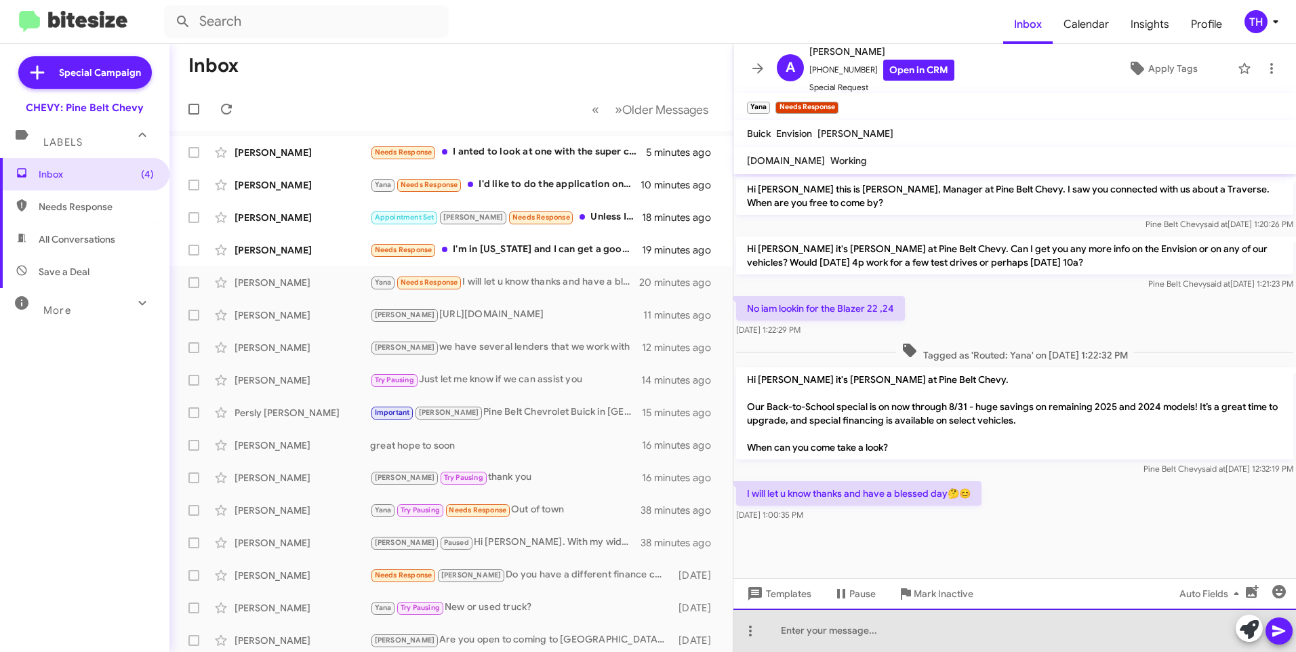
click at [831, 632] on div at bounding box center [1014, 630] width 562 height 43
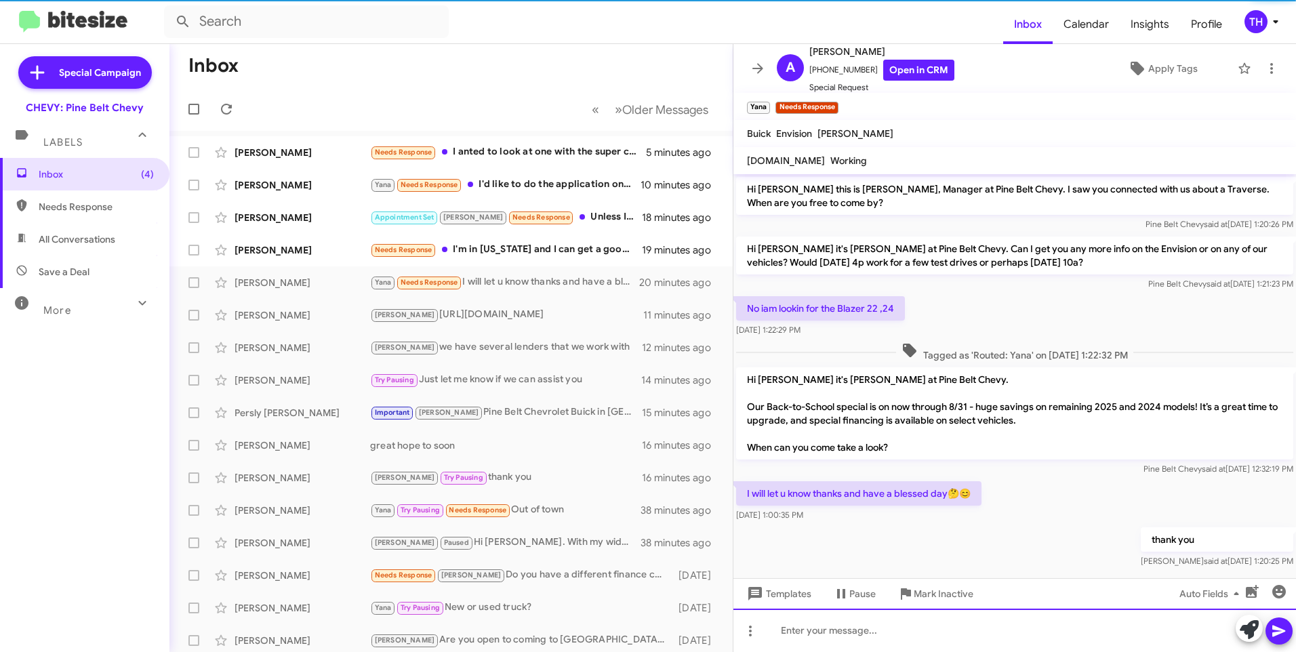
scroll to position [16, 0]
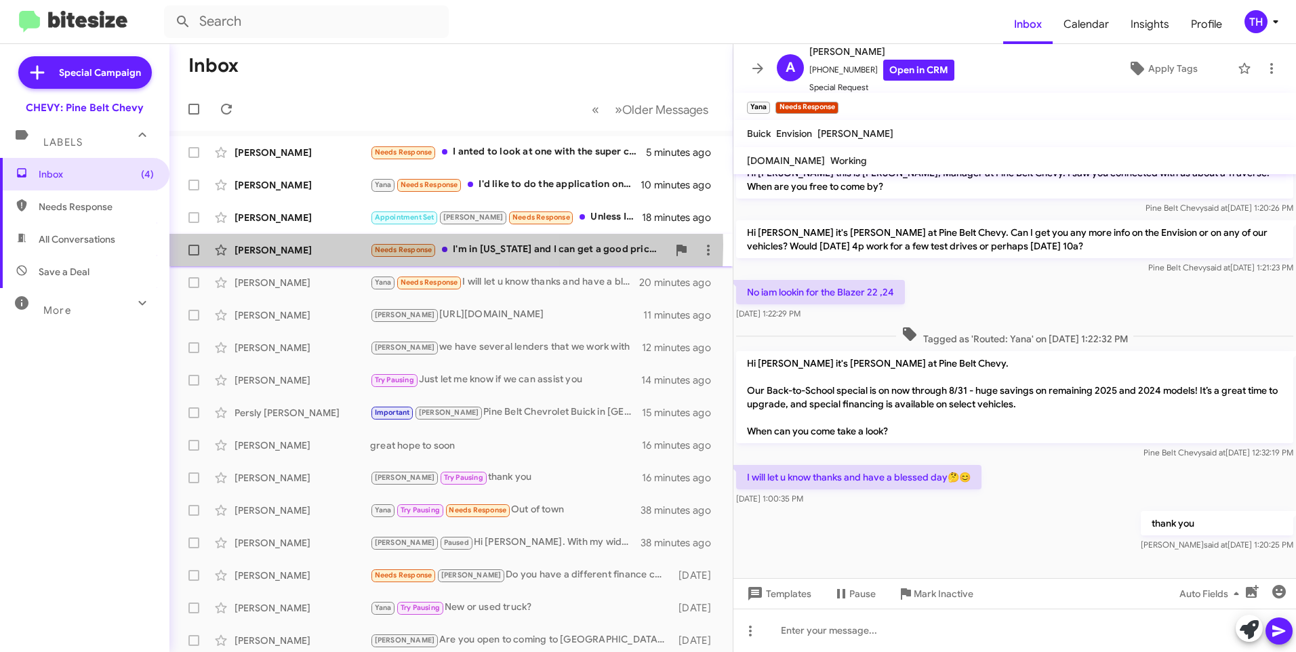
click at [296, 245] on div "[PERSON_NAME]" at bounding box center [302, 250] width 136 height 14
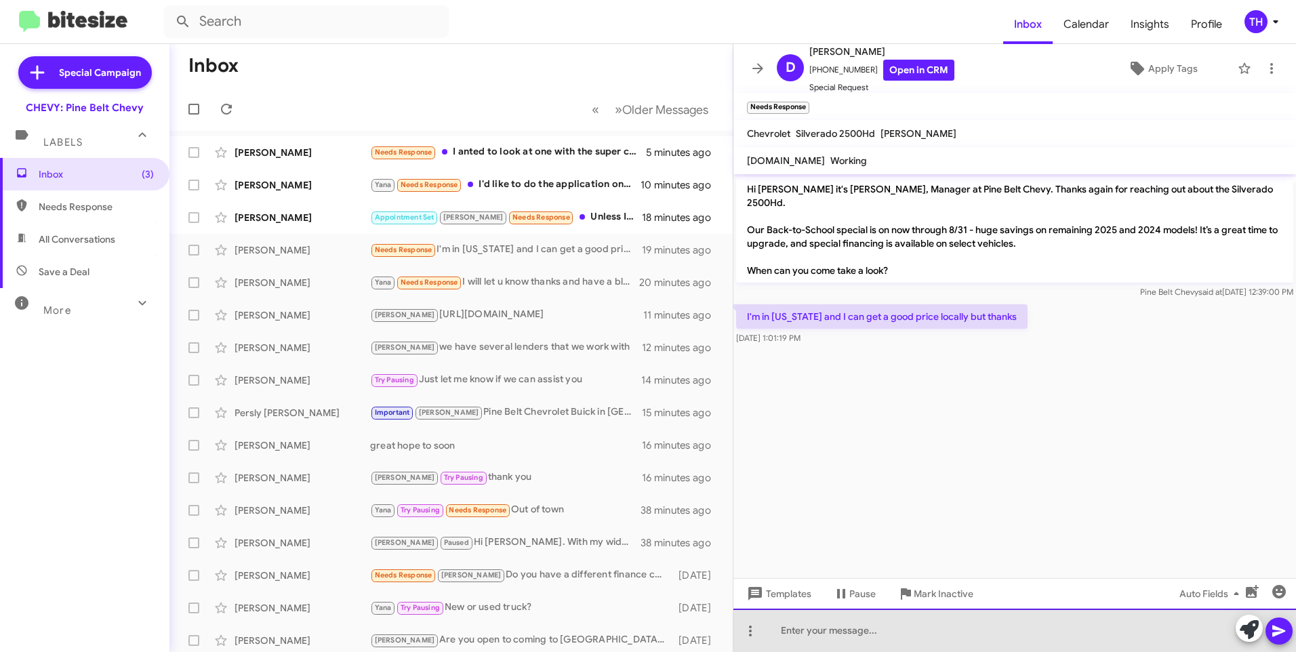
click at [828, 629] on div at bounding box center [1014, 630] width 562 height 43
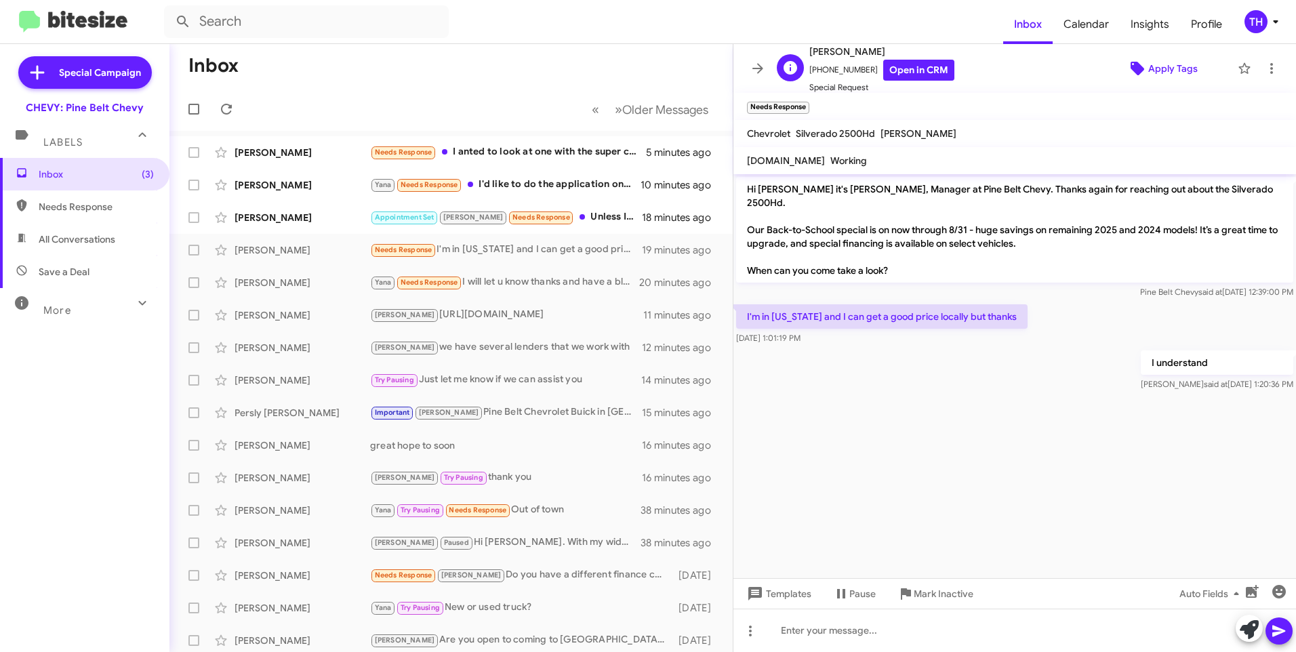
click at [1157, 71] on span "Apply Tags" at bounding box center [1172, 68] width 49 height 24
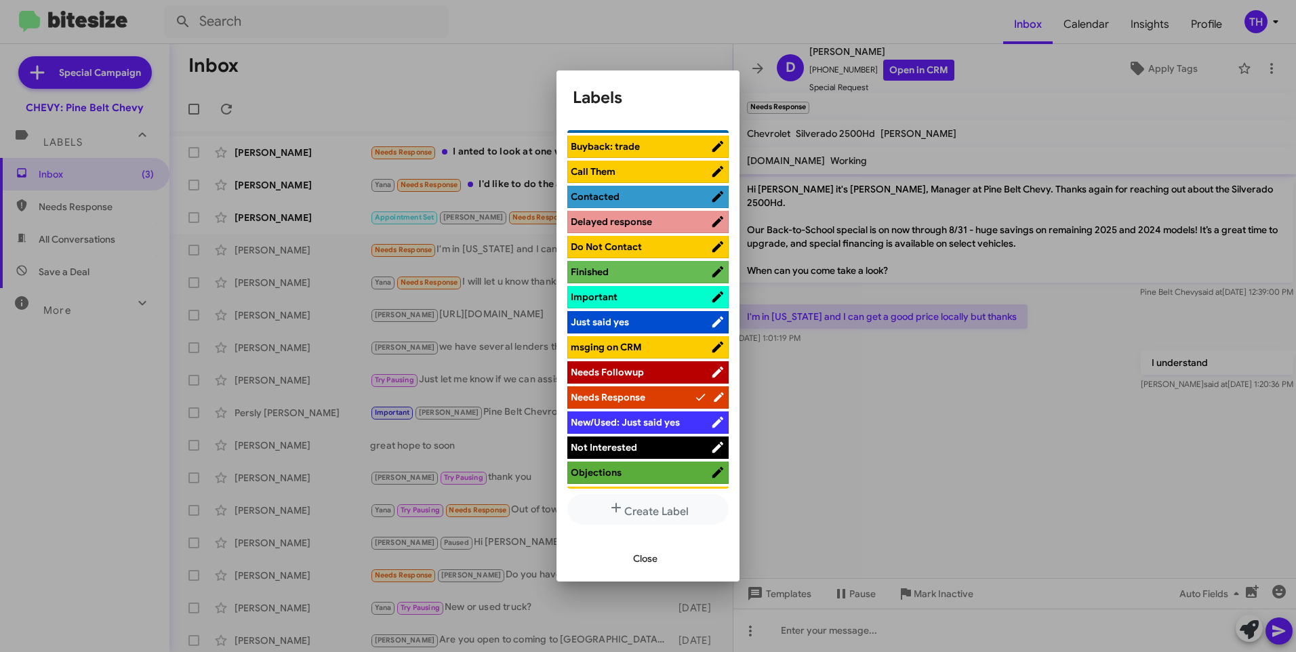
scroll to position [339, 0]
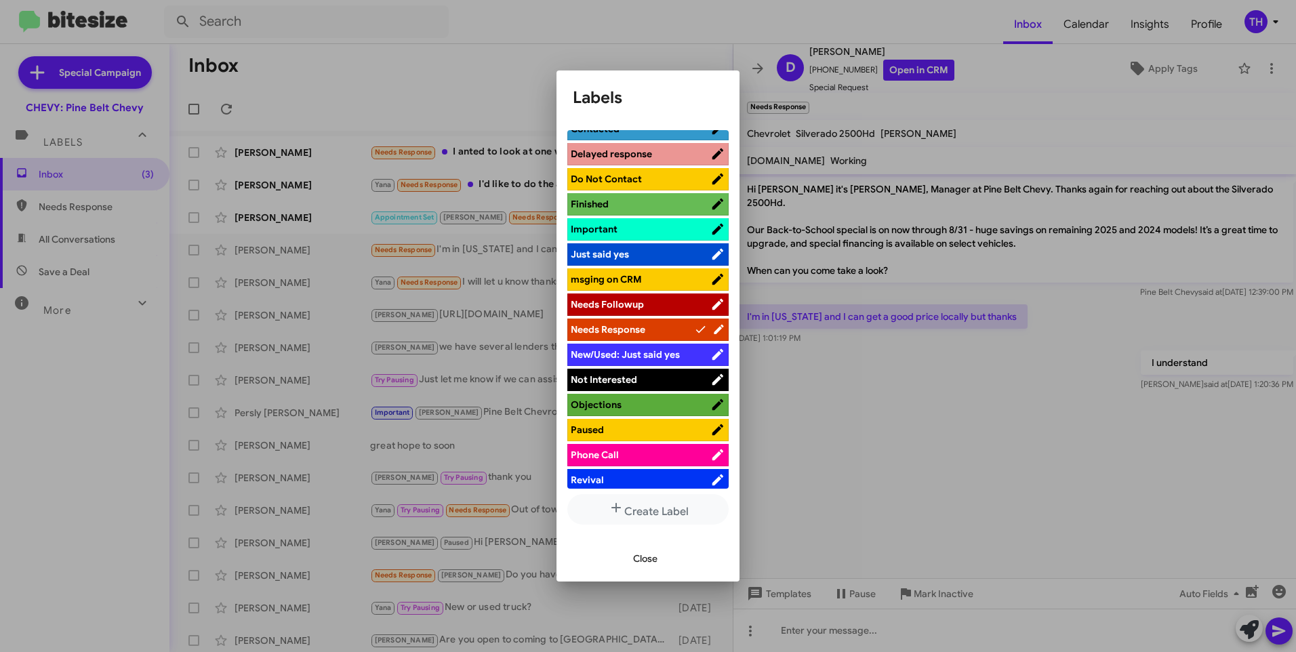
click at [615, 383] on span "Not Interested" at bounding box center [604, 379] width 66 height 12
click at [644, 563] on span "Close" at bounding box center [645, 558] width 24 height 24
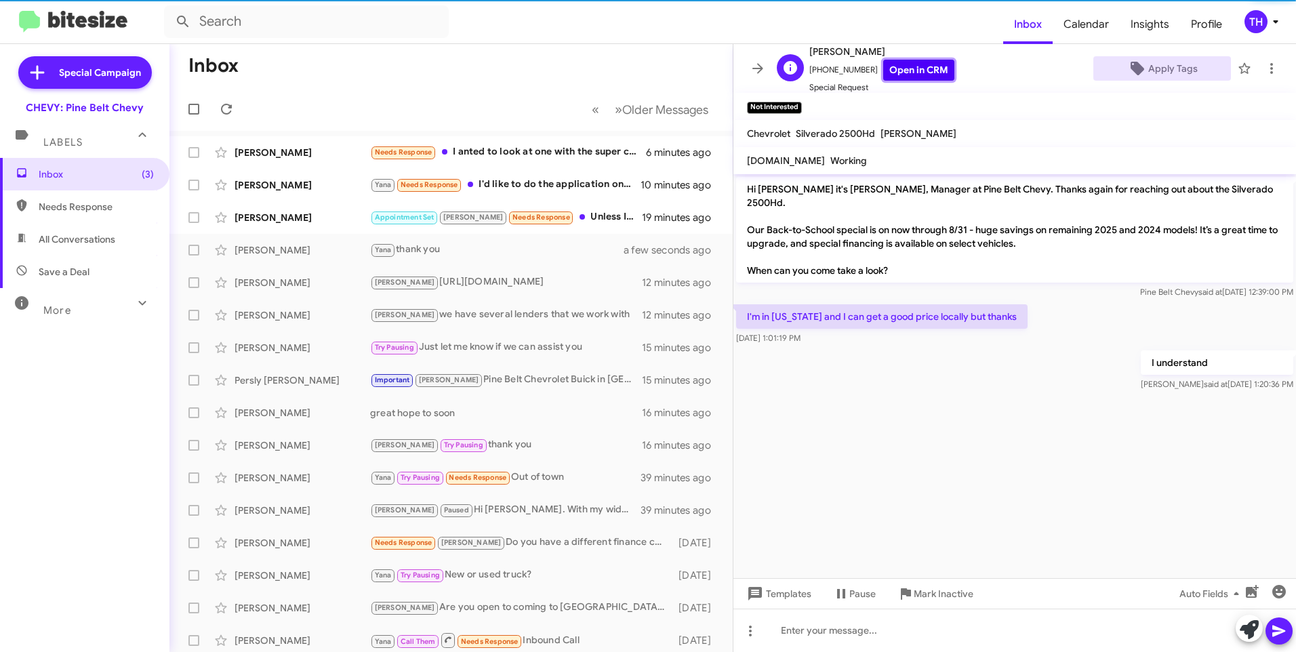
click at [901, 75] on link "Open in CRM" at bounding box center [918, 70] width 71 height 21
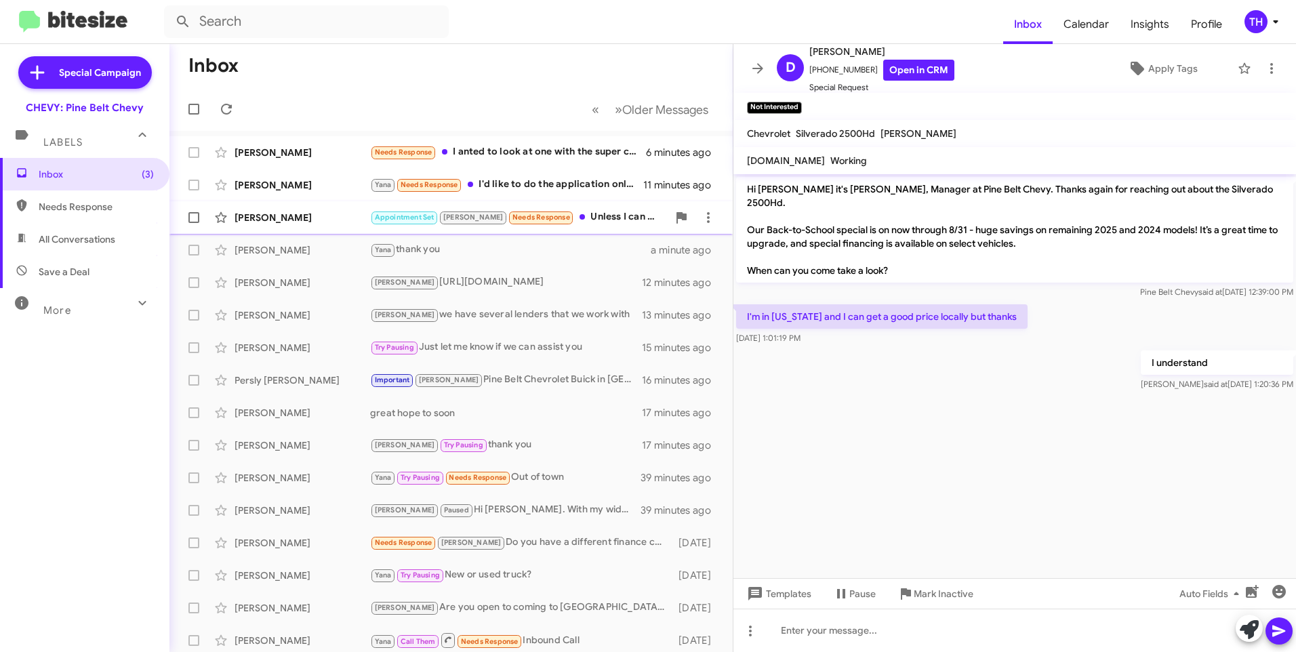
click at [276, 218] on div "[PERSON_NAME]" at bounding box center [302, 218] width 136 height 14
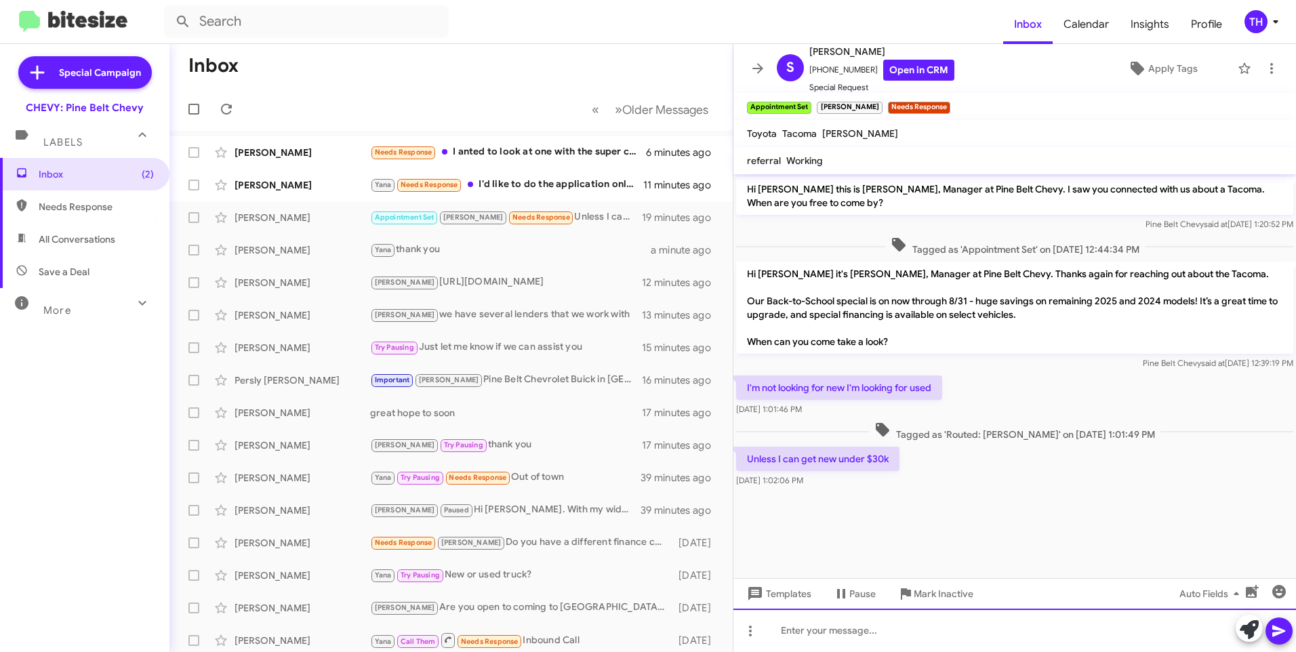
click at [822, 635] on div at bounding box center [1014, 630] width 562 height 43
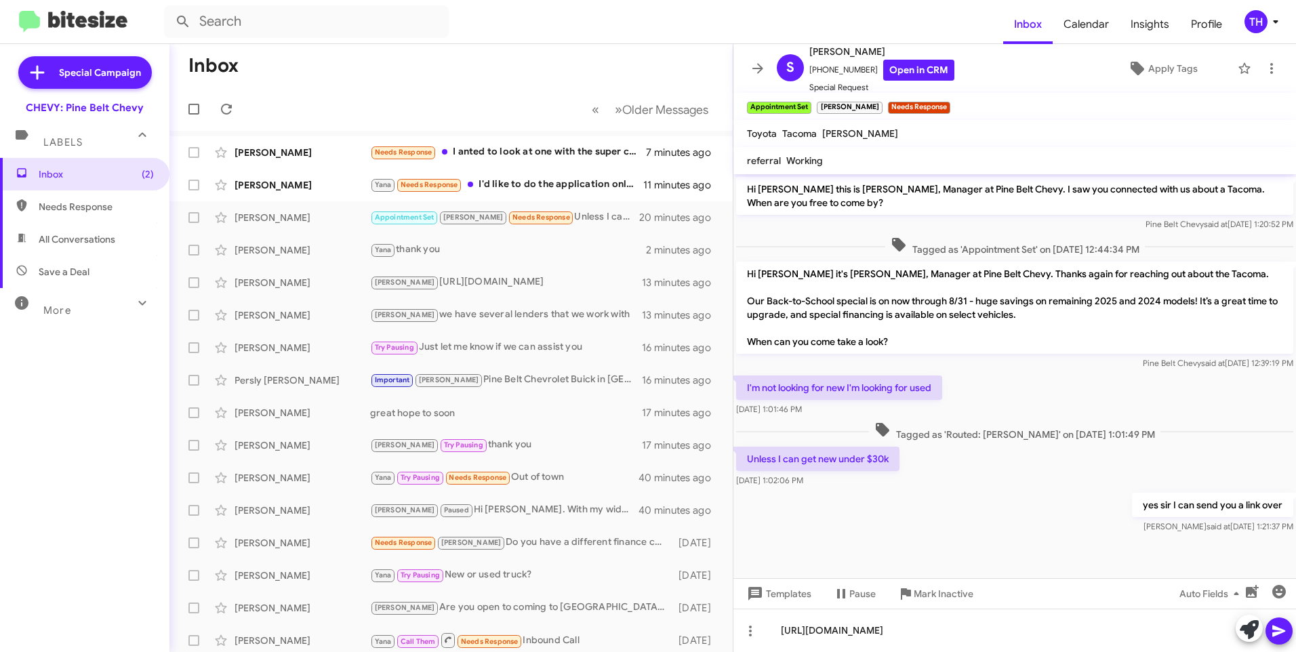
click at [1281, 633] on icon at bounding box center [1278, 631] width 13 height 12
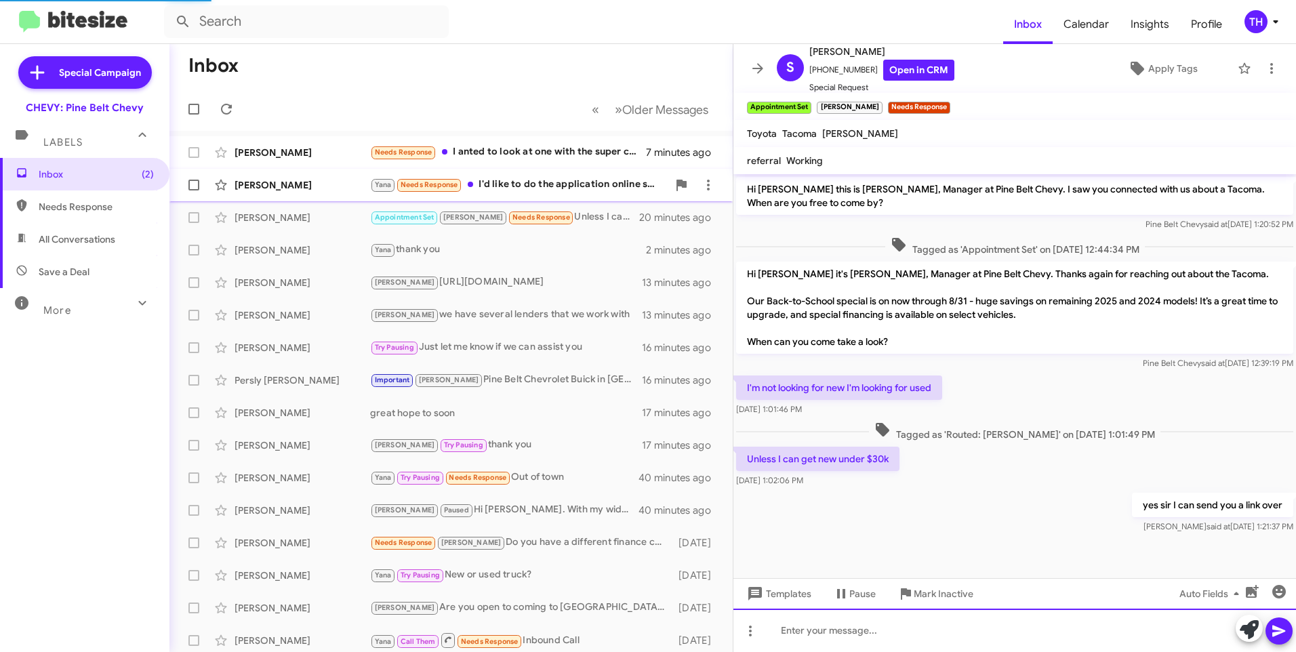
scroll to position [45, 0]
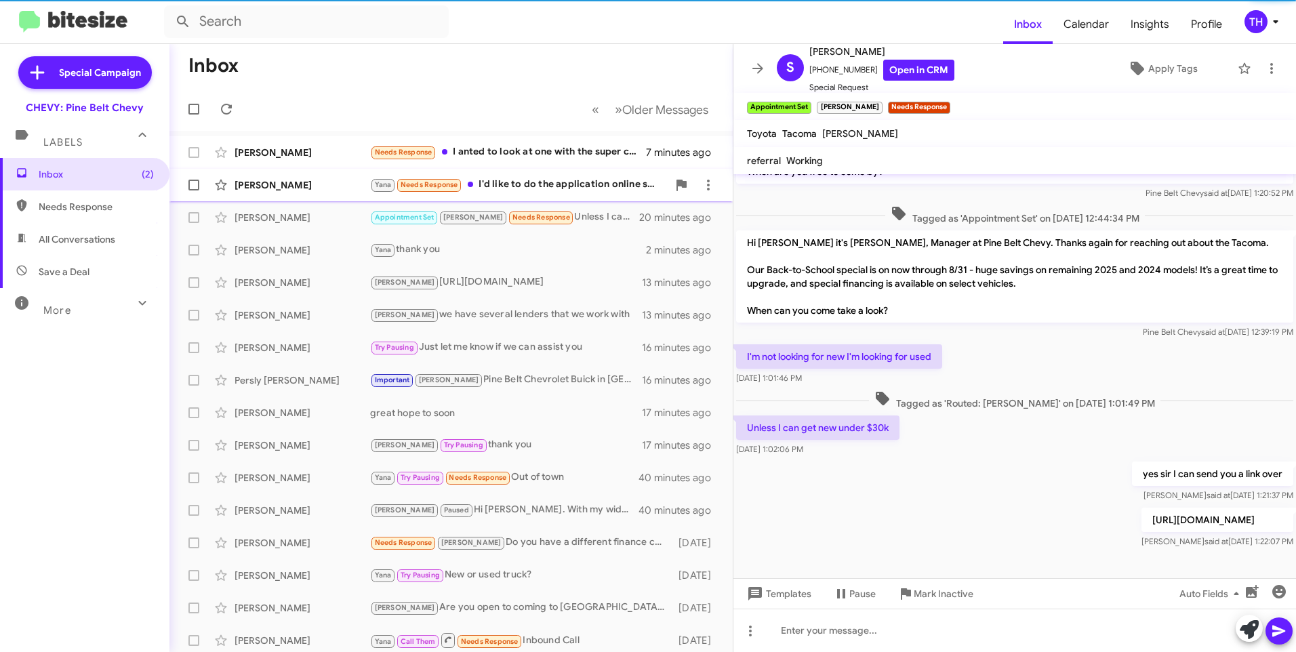
click at [302, 188] on div "[PERSON_NAME]" at bounding box center [302, 185] width 136 height 14
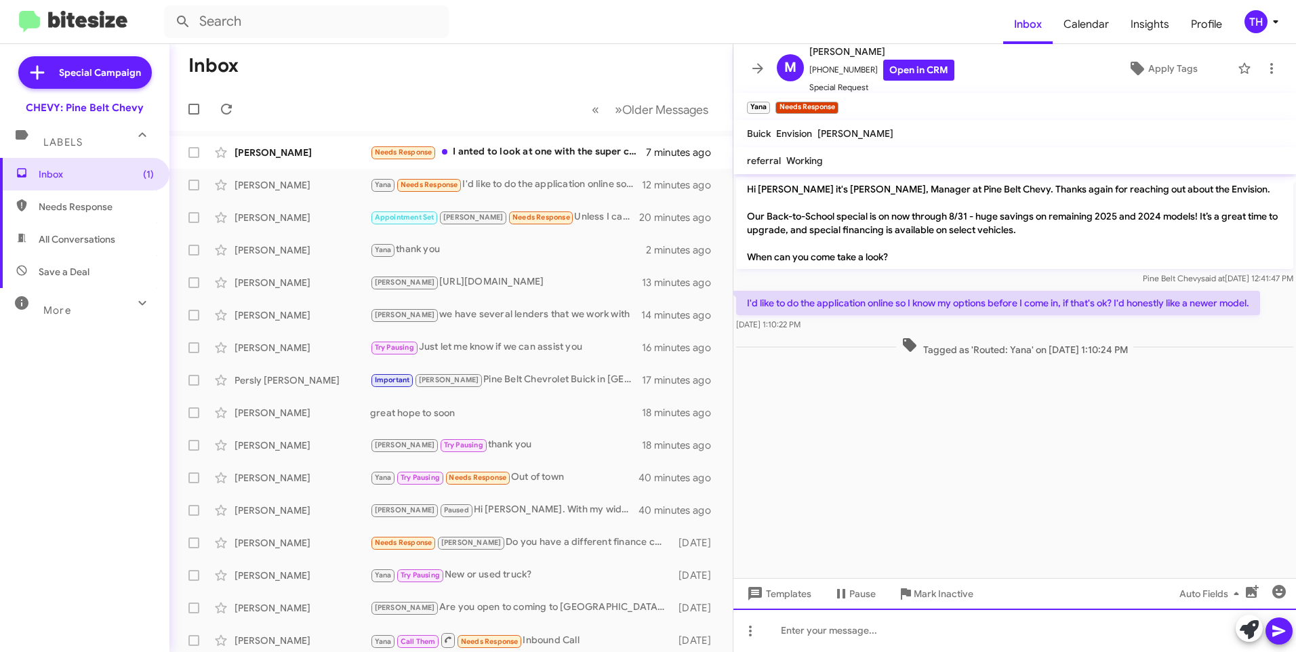
click at [831, 634] on div at bounding box center [1014, 630] width 562 height 43
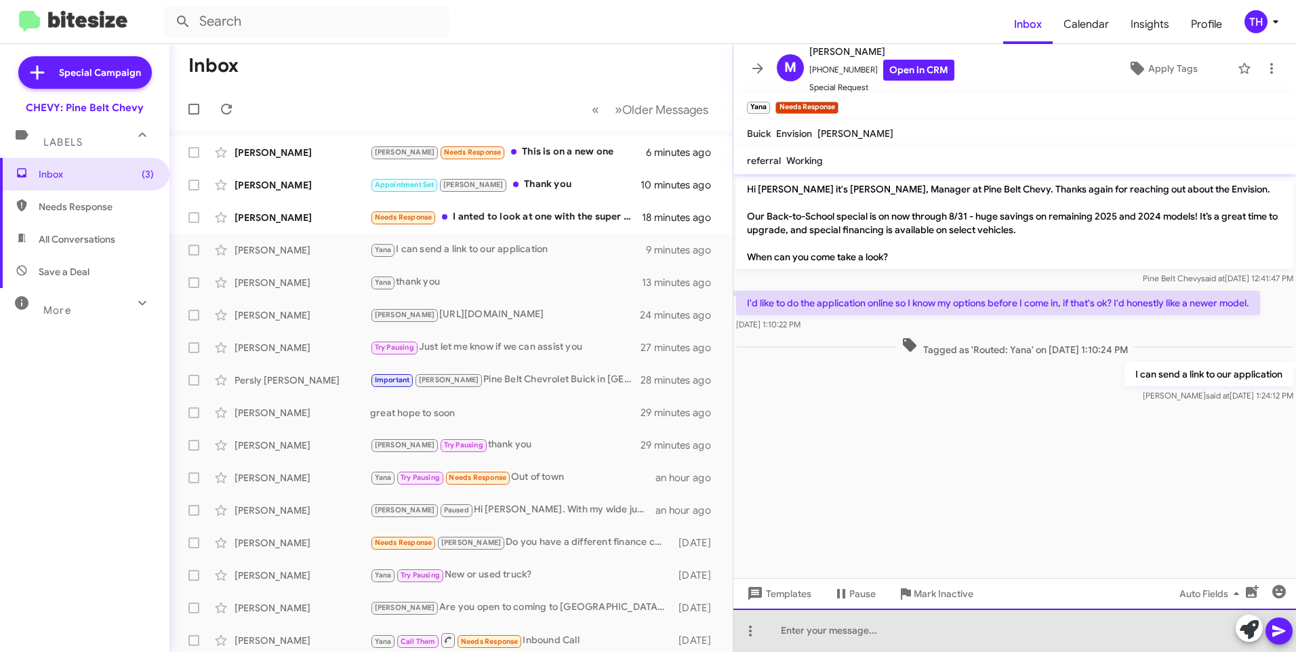
click at [790, 638] on div at bounding box center [1014, 630] width 562 height 43
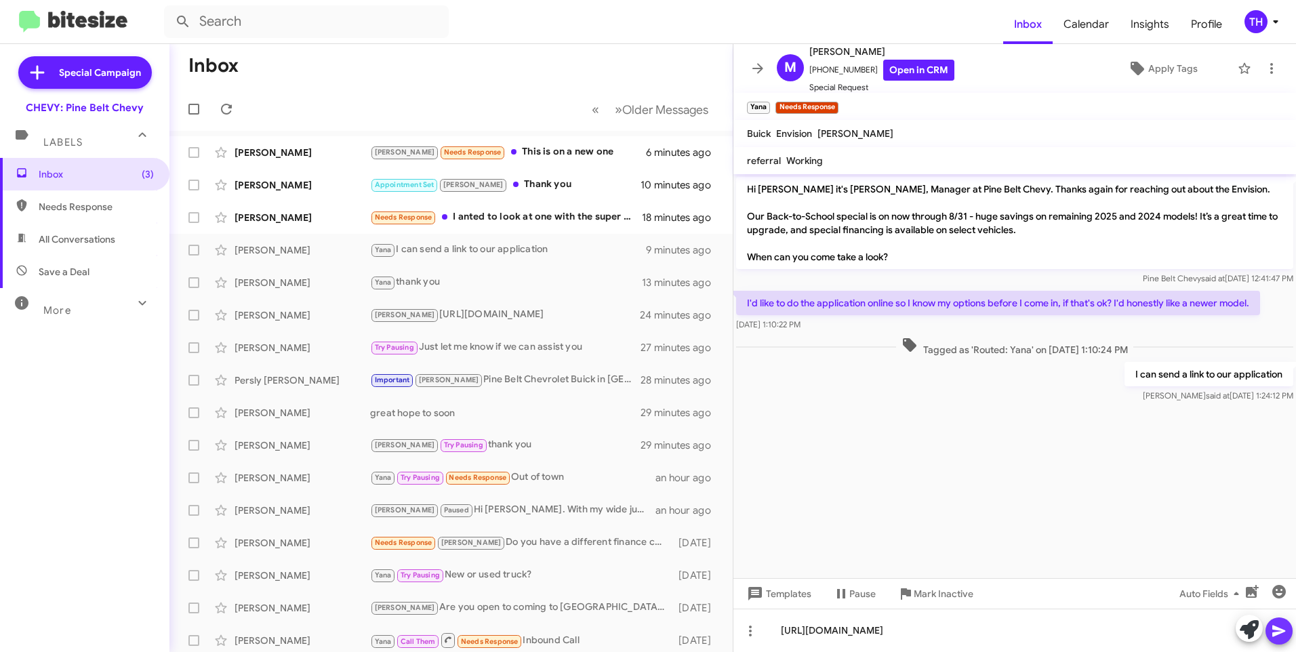
click at [1279, 632] on icon at bounding box center [1278, 631] width 13 height 12
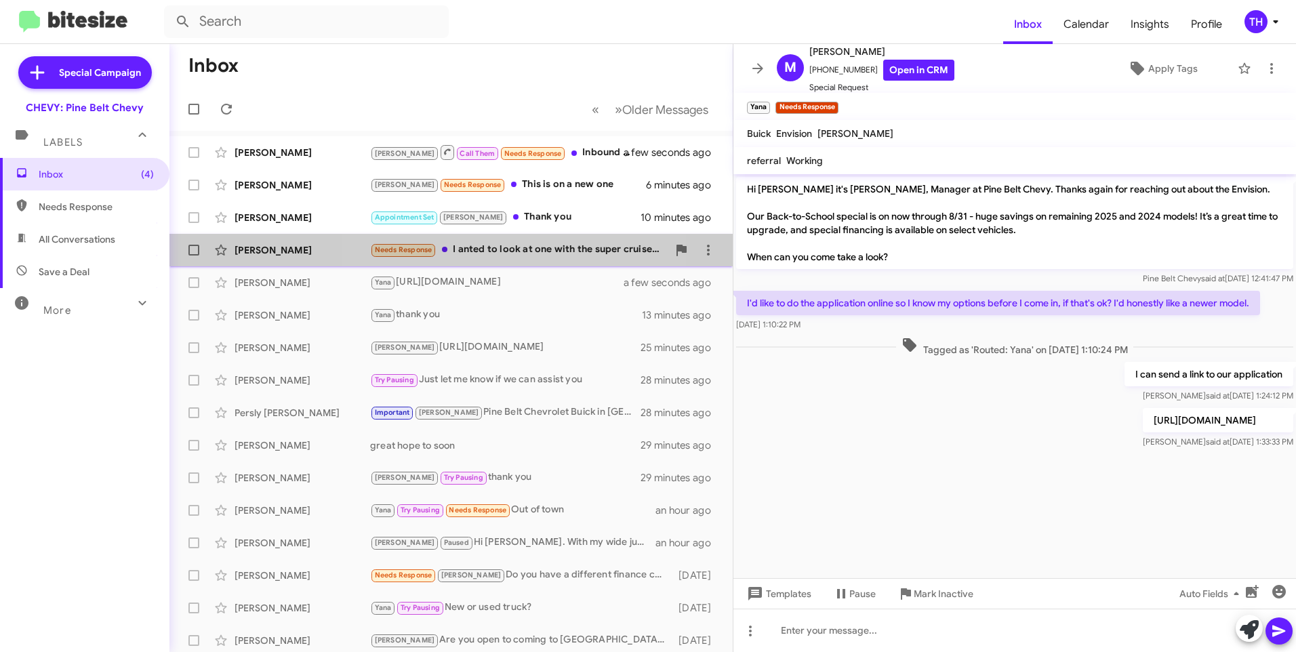
click at [511, 249] on div "Needs Response I anted to look at one with the super cruise feature , do you ha…" at bounding box center [518, 250] width 297 height 16
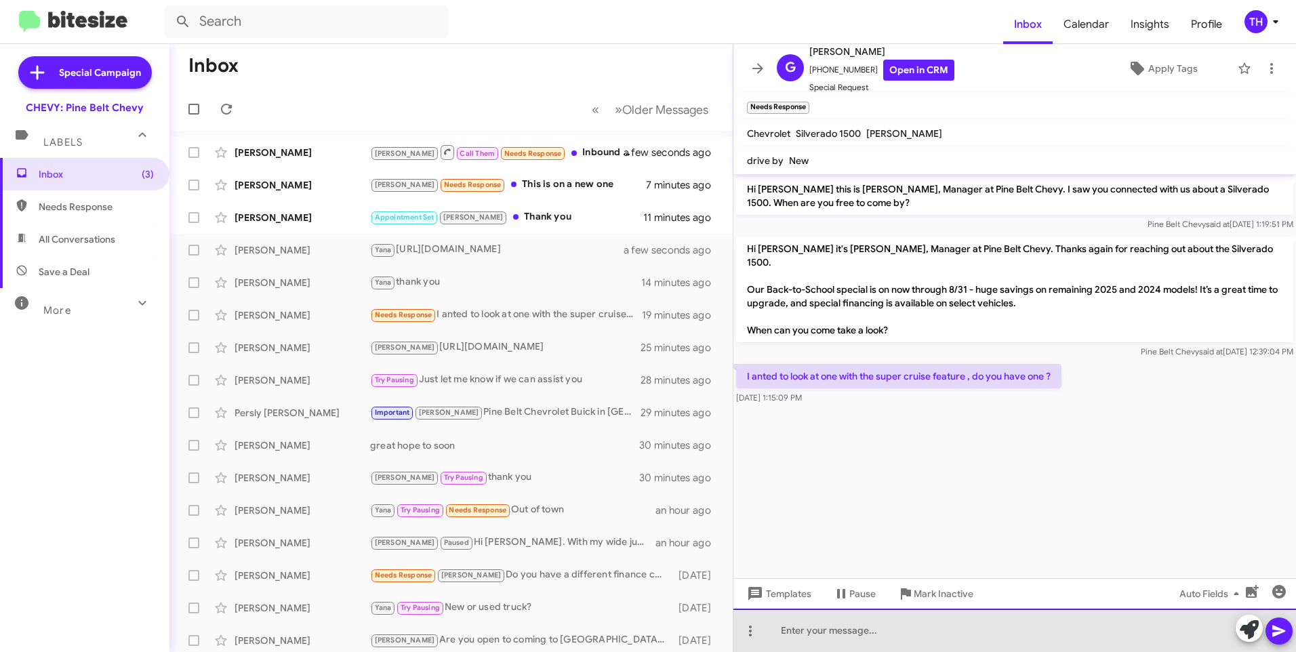
click at [806, 634] on div at bounding box center [1014, 630] width 562 height 43
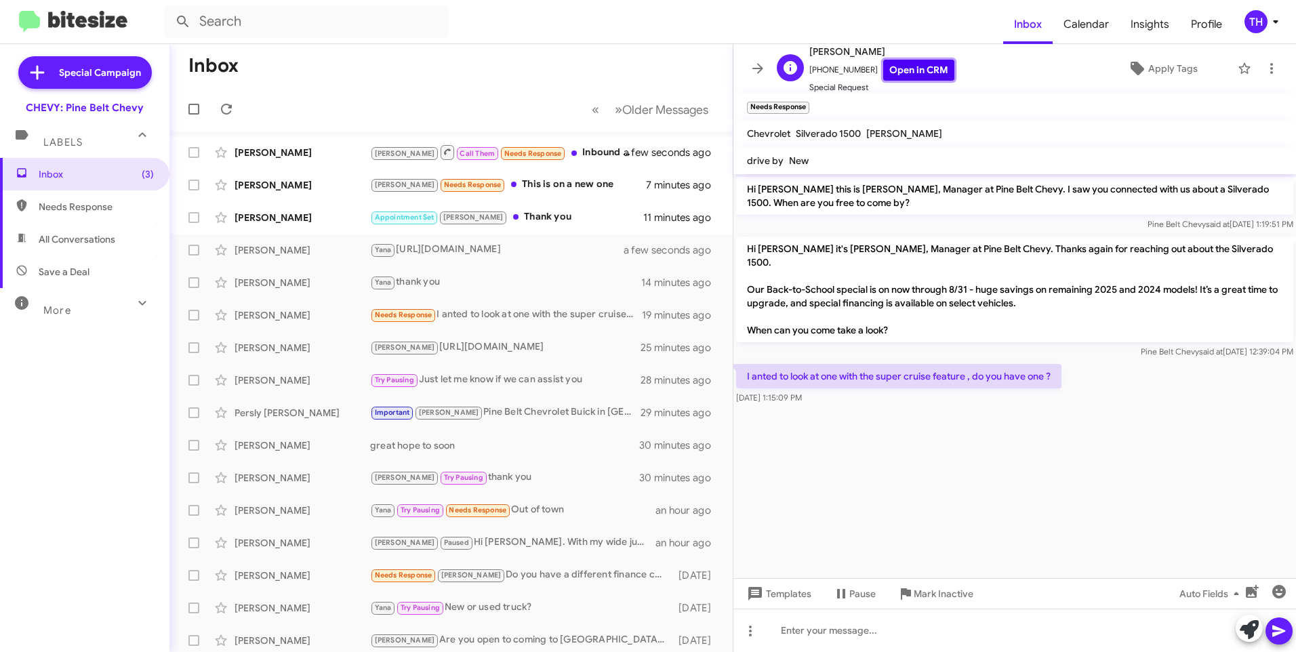
click at [903, 66] on link "Open in CRM" at bounding box center [918, 70] width 71 height 21
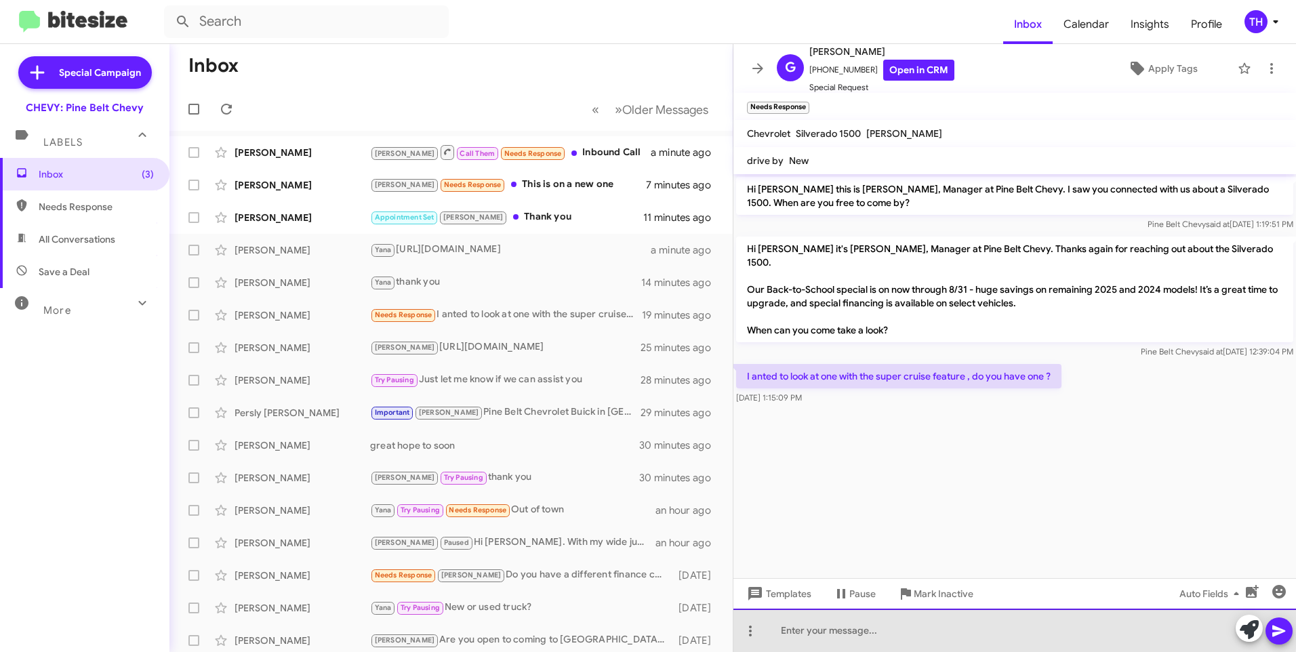
click at [796, 623] on div at bounding box center [1014, 630] width 562 height 43
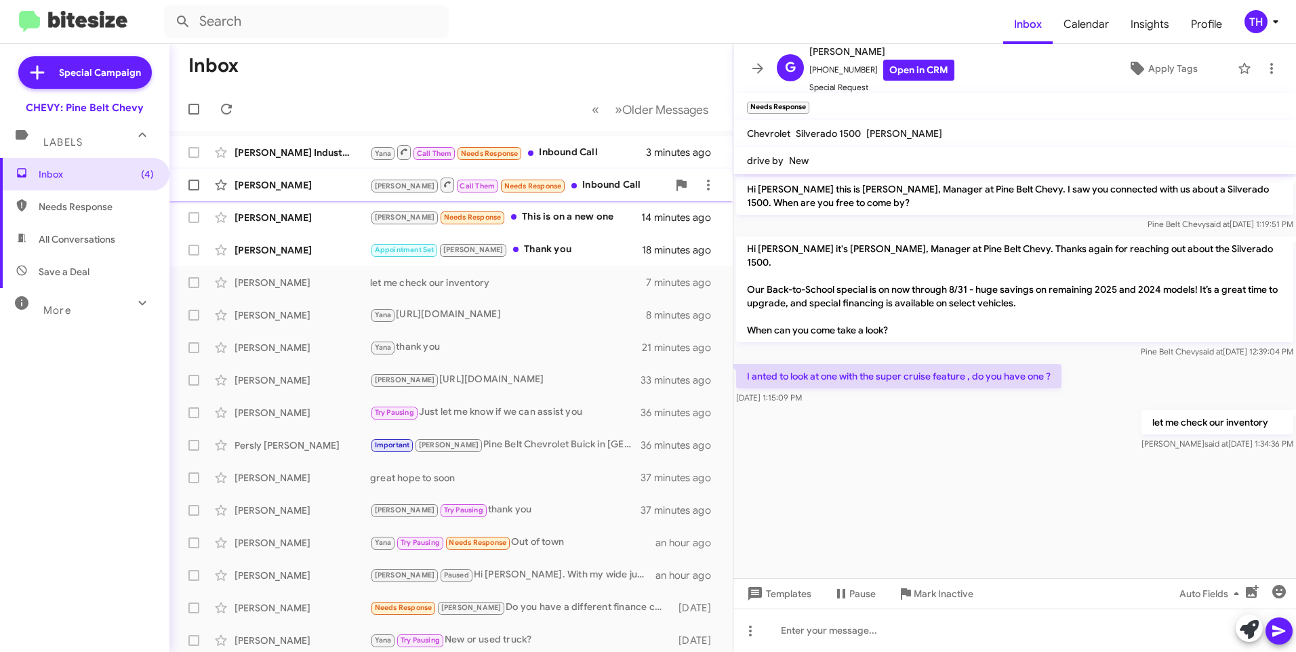
click at [286, 186] on div "[PERSON_NAME]" at bounding box center [302, 185] width 136 height 14
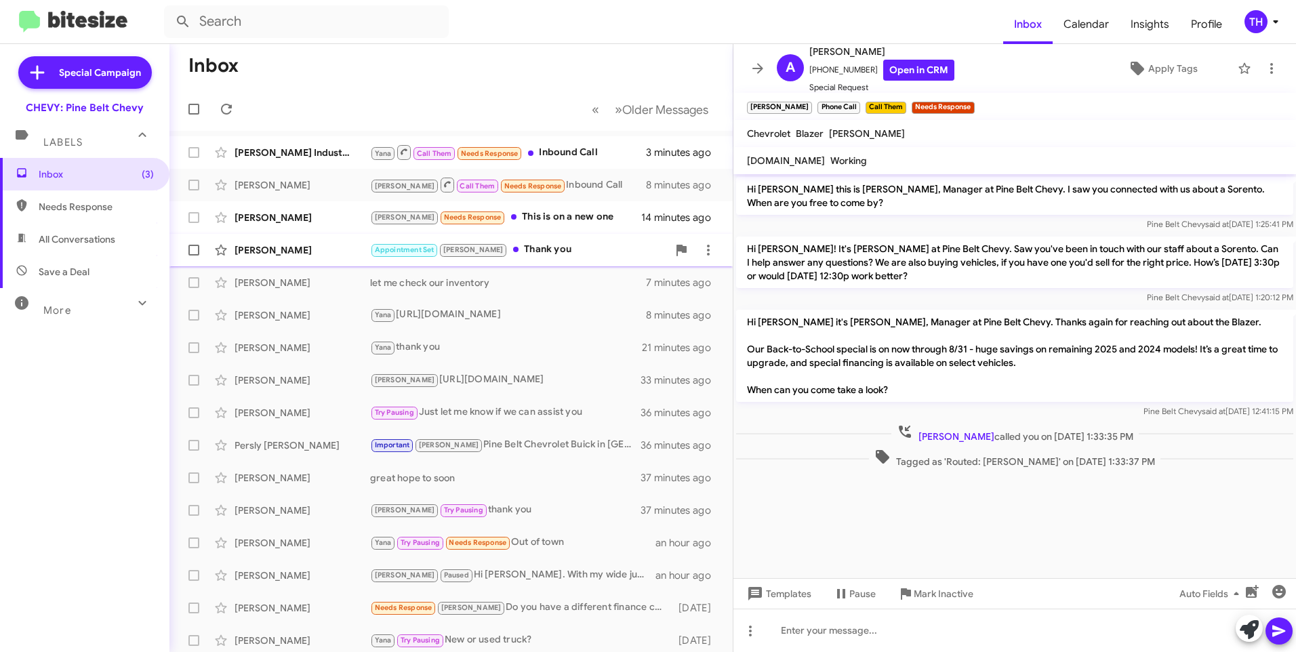
click at [518, 253] on div "Appointment Set [PERSON_NAME] Thank you" at bounding box center [518, 250] width 297 height 16
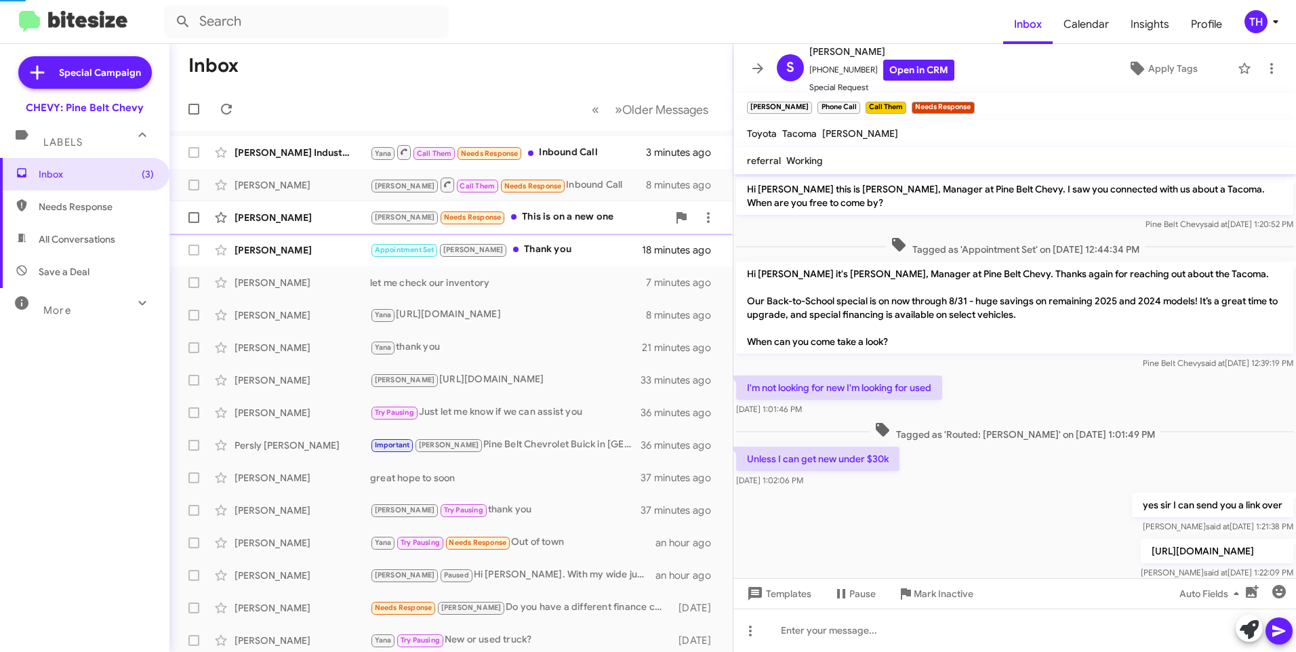
scroll to position [94, 0]
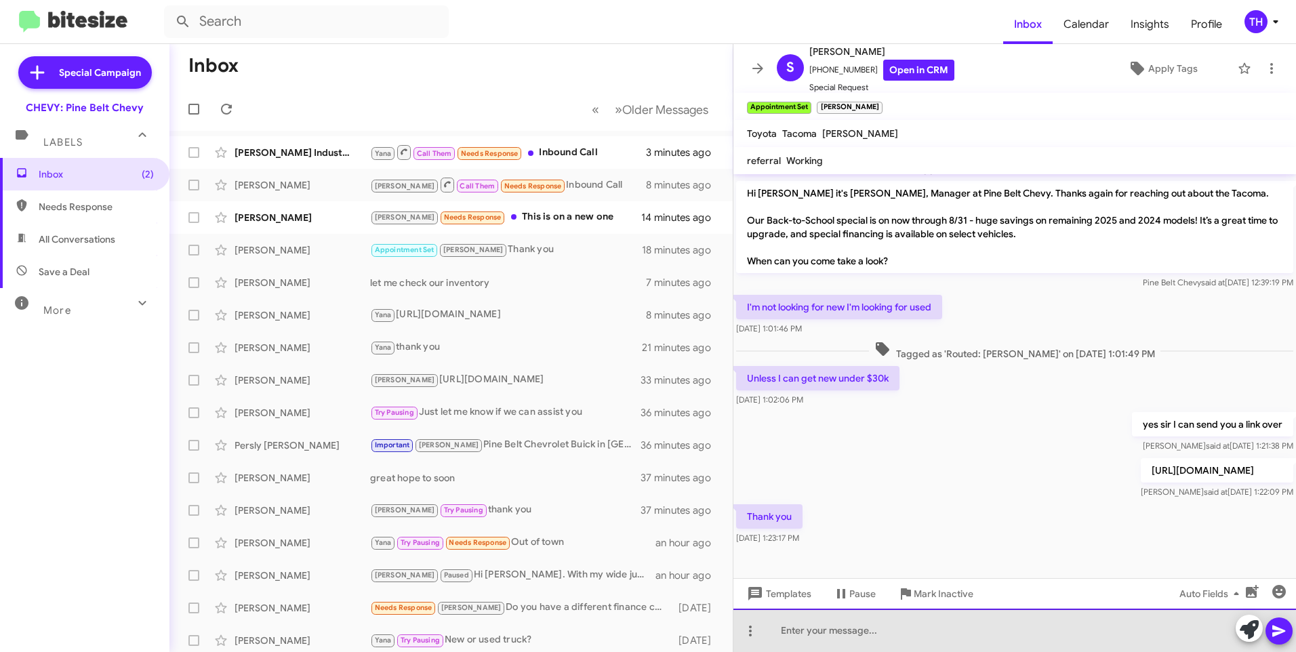
click at [818, 636] on div at bounding box center [1014, 630] width 562 height 43
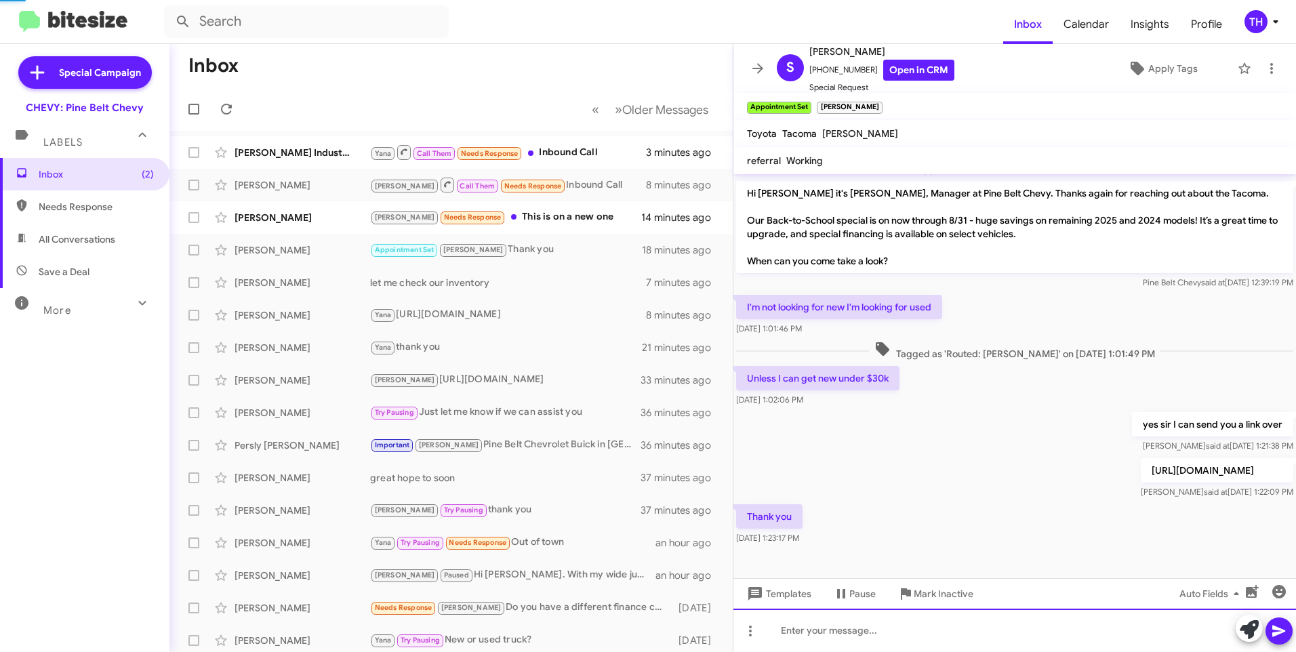
scroll to position [144, 0]
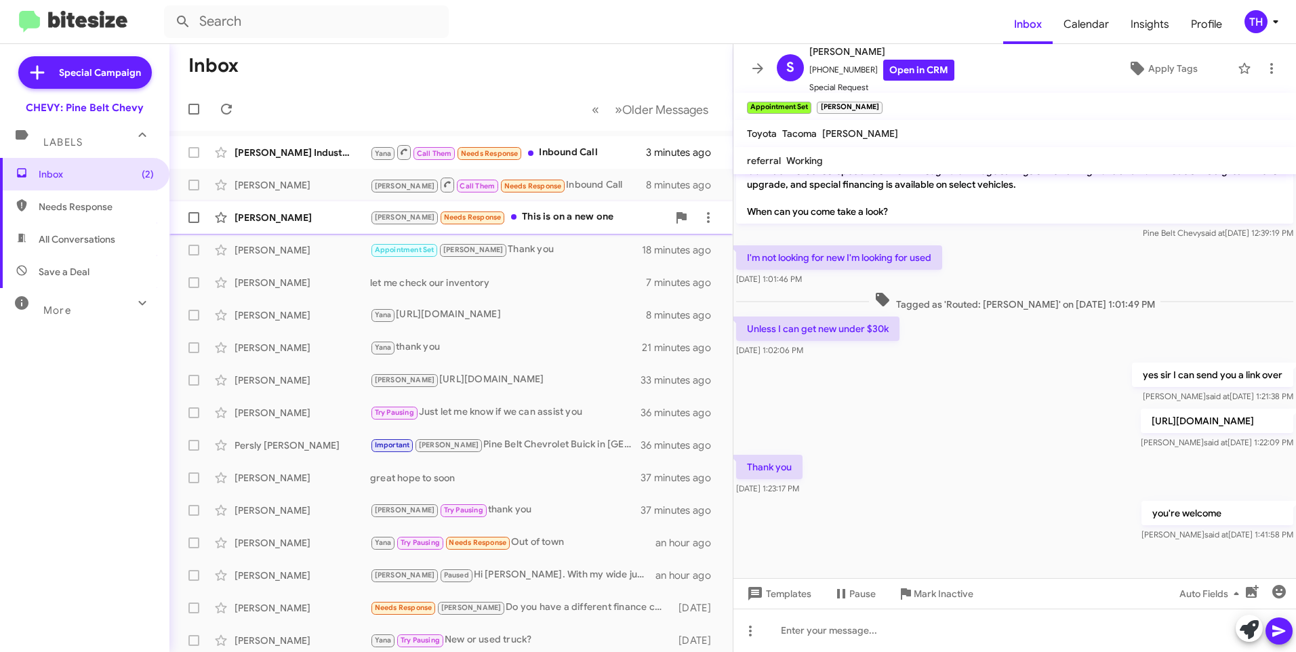
click at [275, 222] on div "[PERSON_NAME]" at bounding box center [302, 218] width 136 height 14
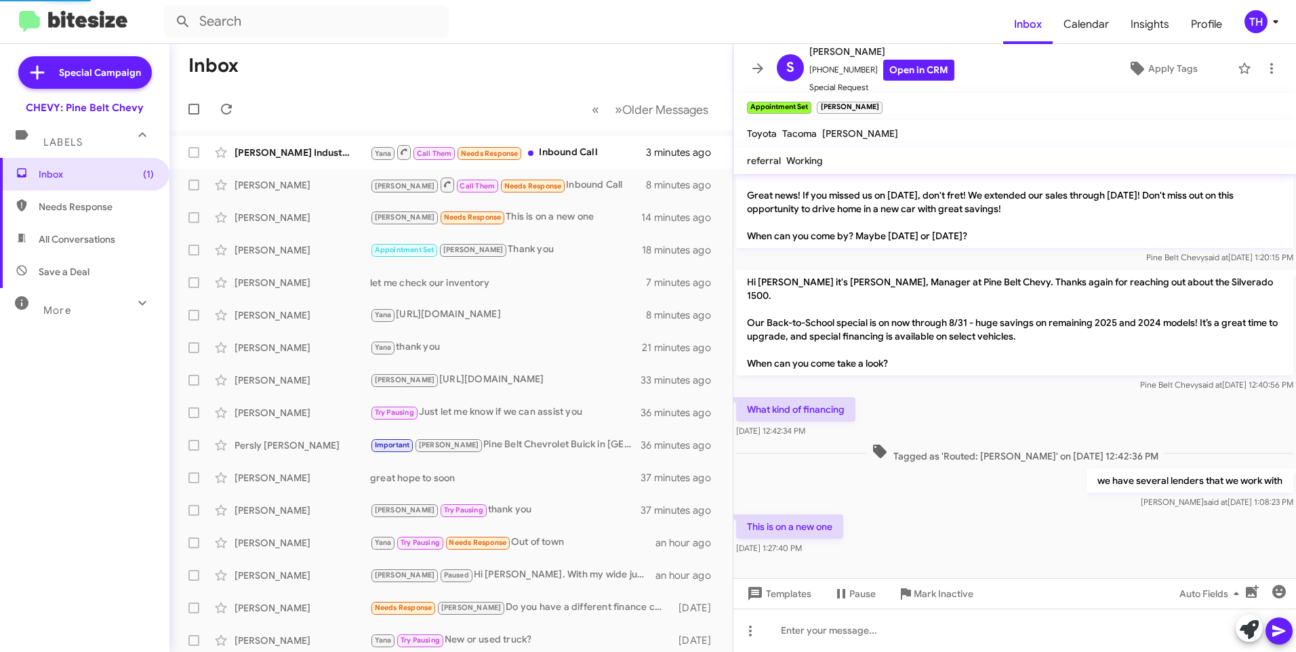
scroll to position [7, 0]
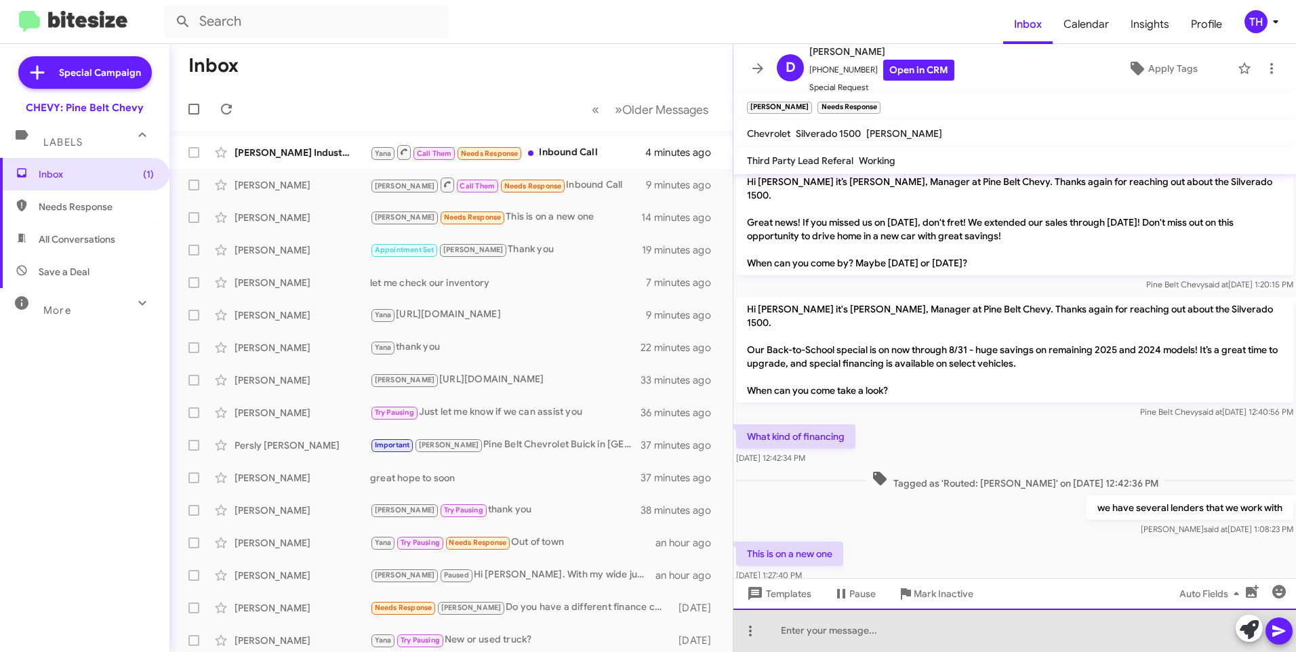
click at [822, 632] on div at bounding box center [1014, 630] width 562 height 43
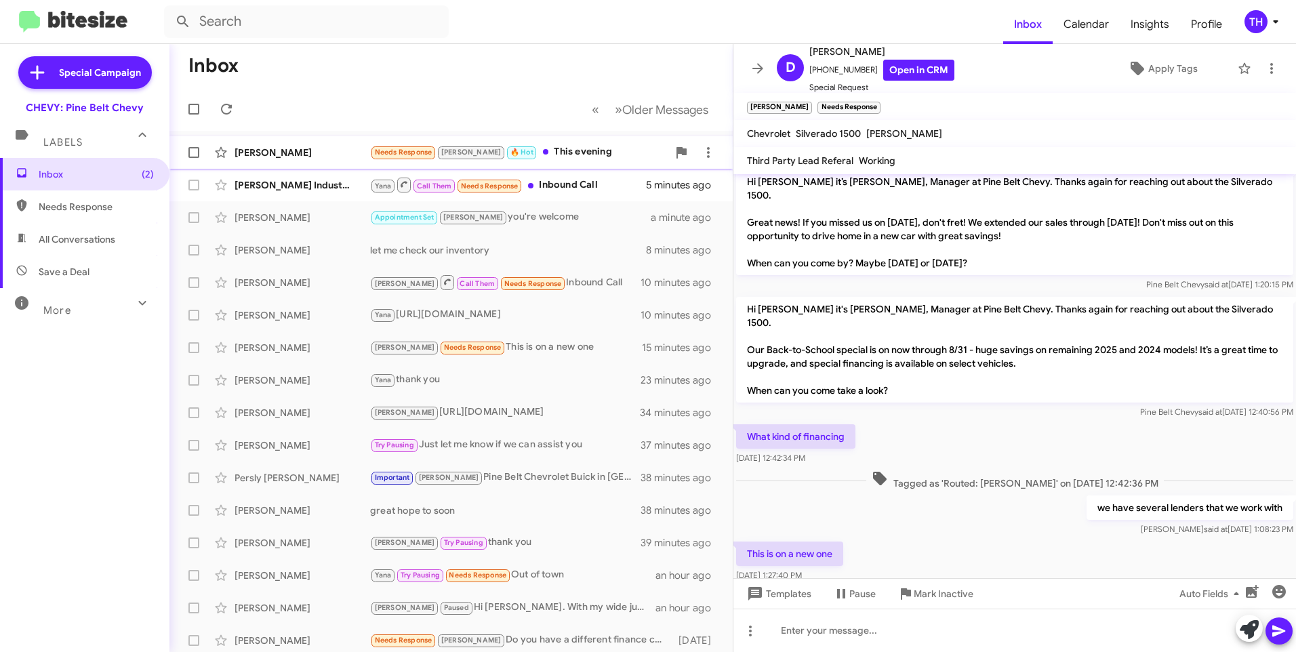
click at [264, 152] on div "[PERSON_NAME]" at bounding box center [302, 153] width 136 height 14
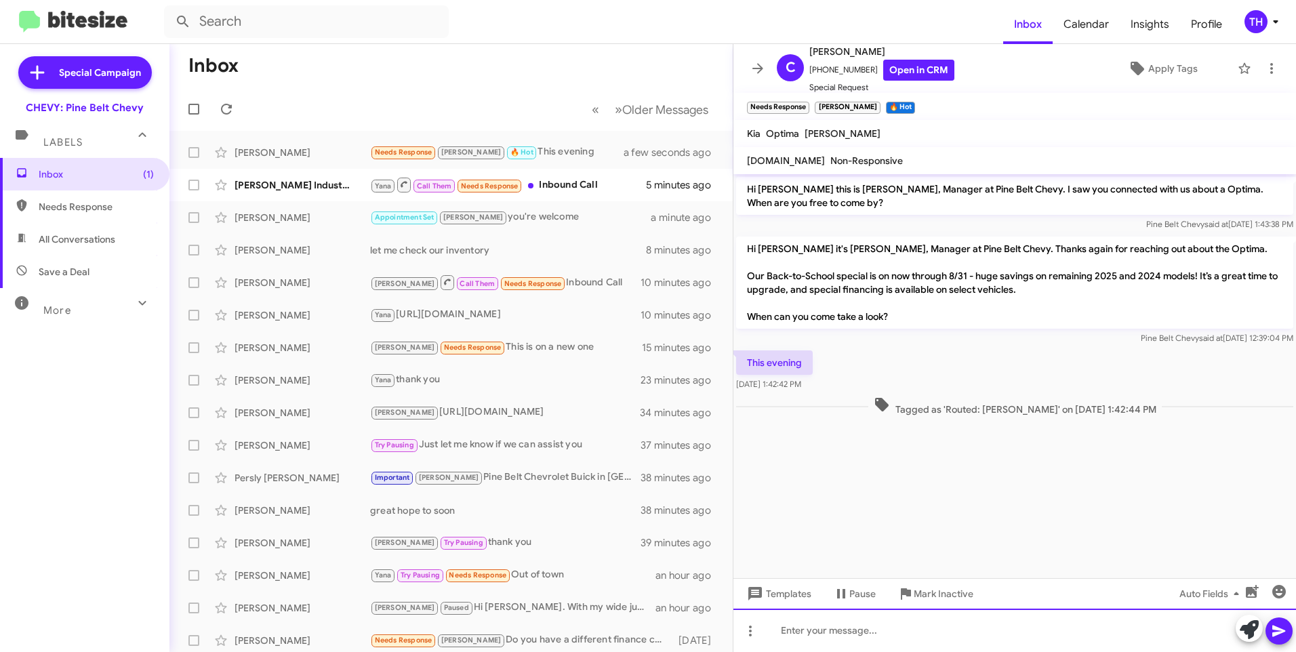
click at [818, 630] on div at bounding box center [1014, 630] width 562 height 43
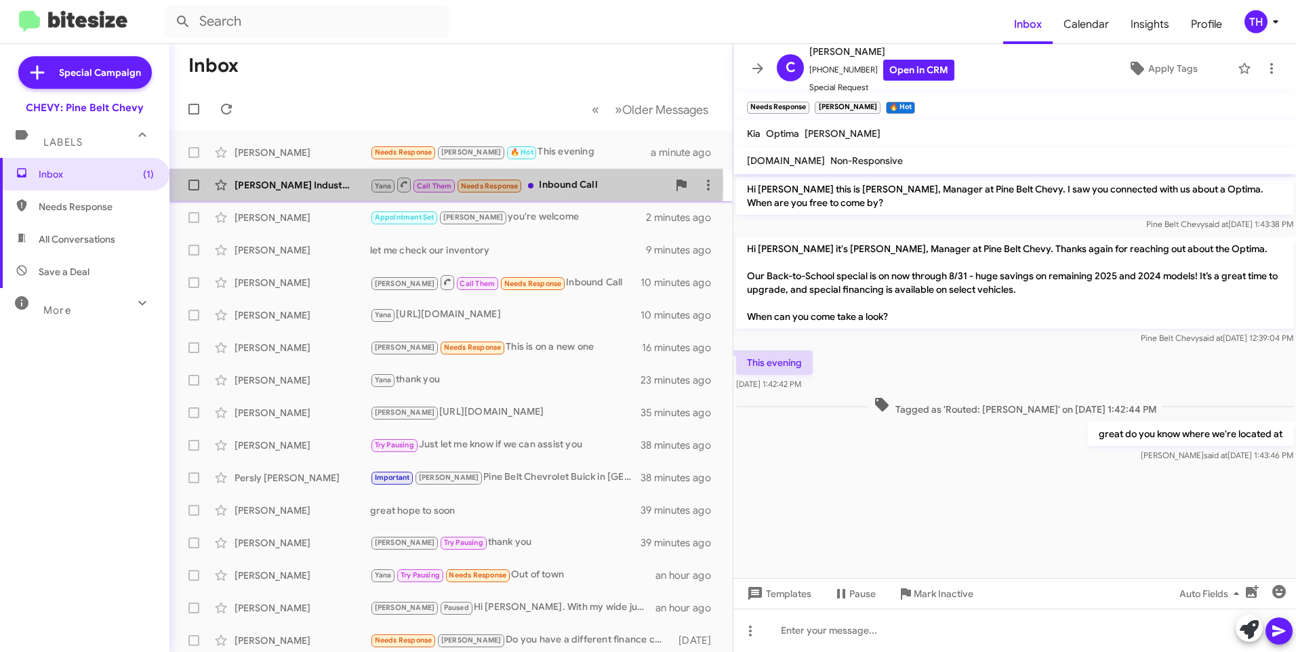
click at [299, 184] on div "[PERSON_NAME] Industries Inc" at bounding box center [302, 185] width 136 height 14
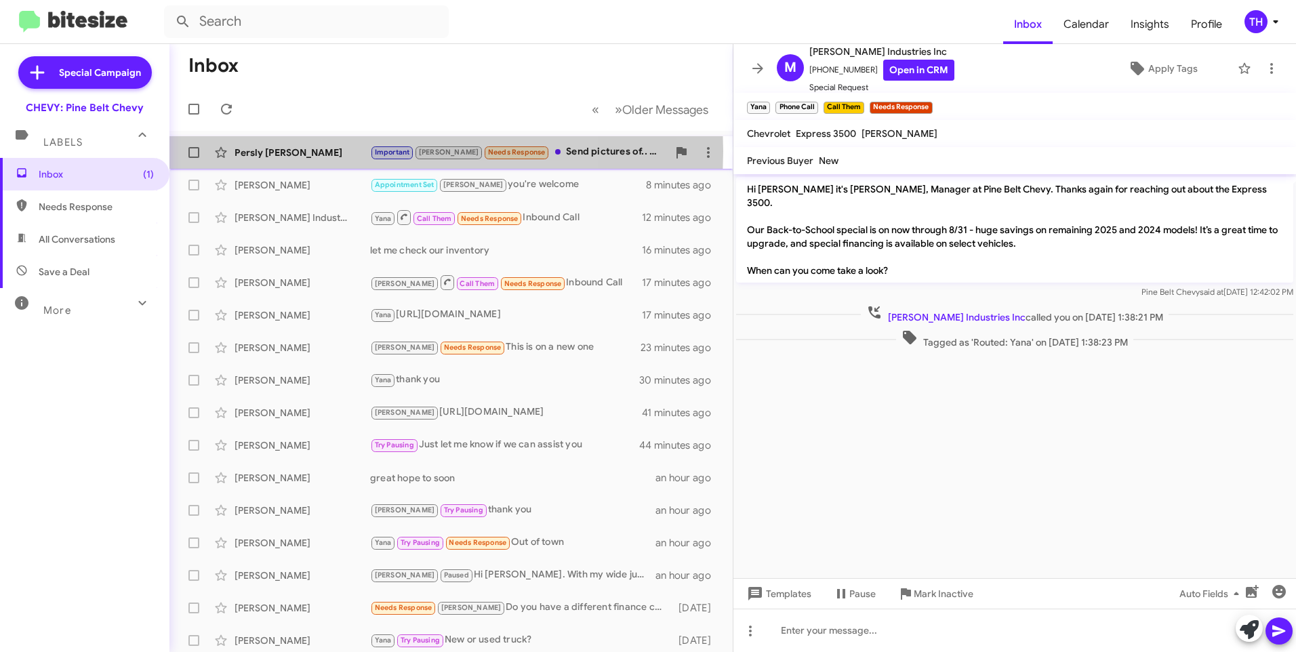
click at [316, 151] on div "Persly [PERSON_NAME]" at bounding box center [302, 153] width 136 height 14
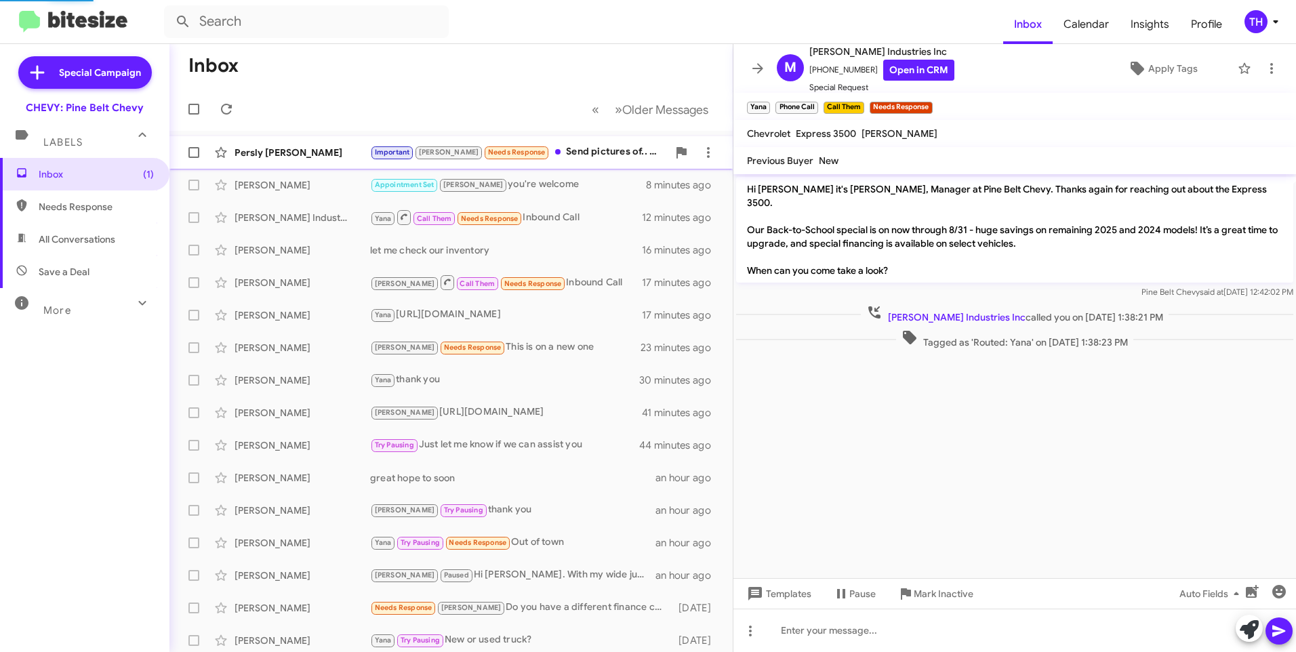
scroll to position [250, 0]
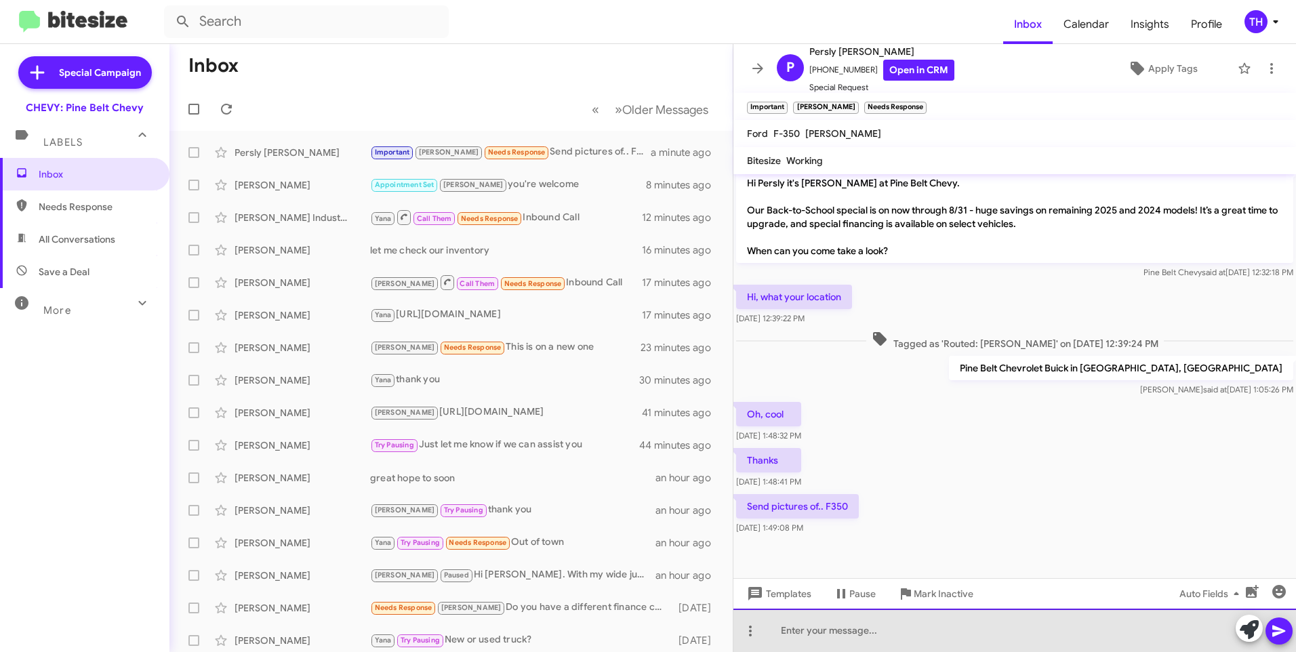
click at [796, 628] on div at bounding box center [1014, 630] width 562 height 43
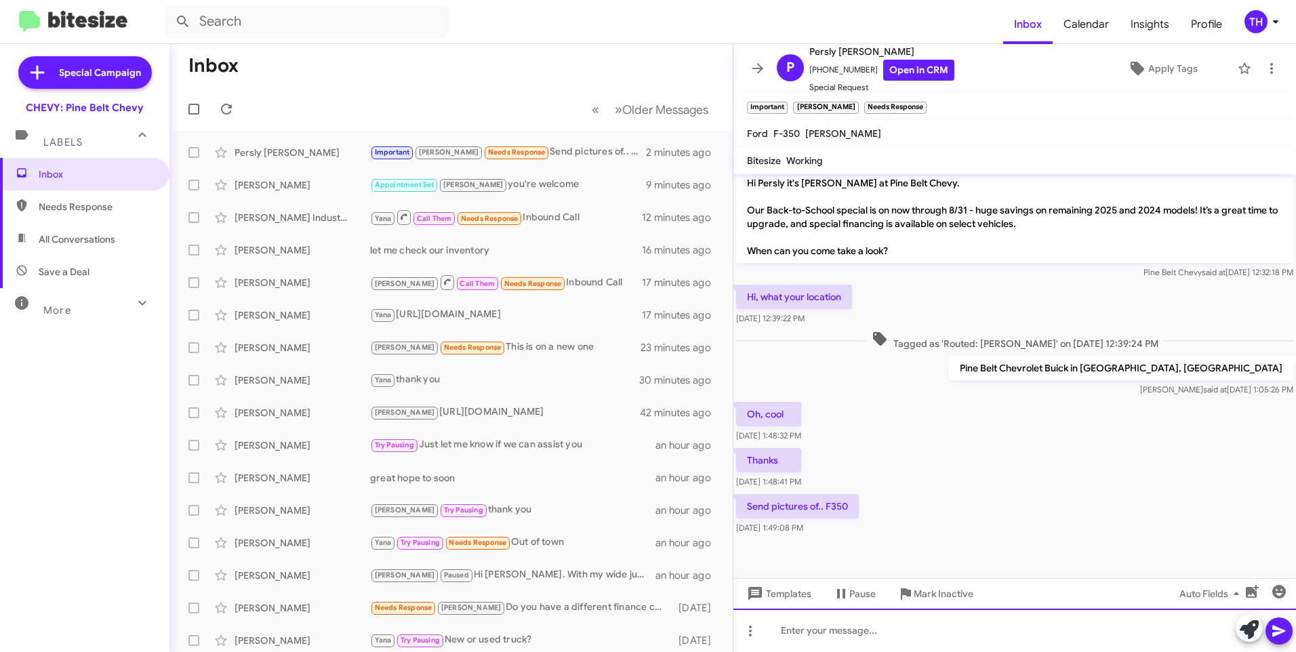
click at [789, 639] on div at bounding box center [1014, 630] width 562 height 43
click at [883, 66] on link "Open in CRM" at bounding box center [918, 70] width 71 height 21
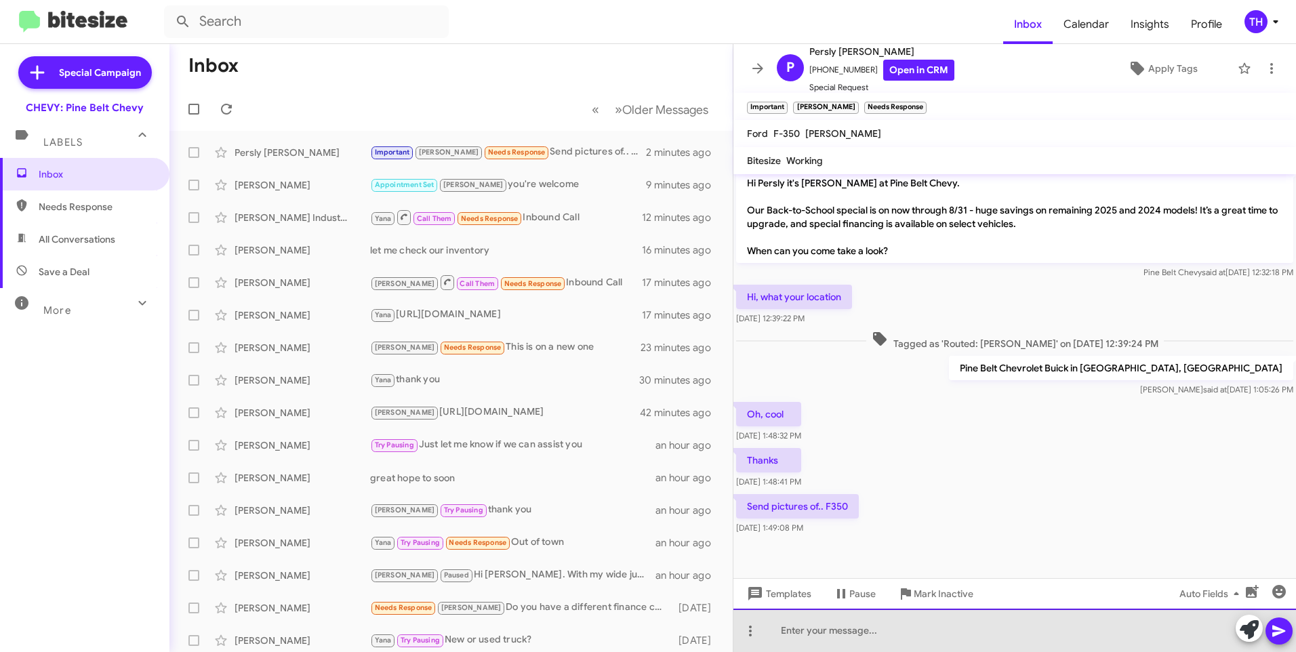
click at [808, 634] on div at bounding box center [1014, 630] width 562 height 43
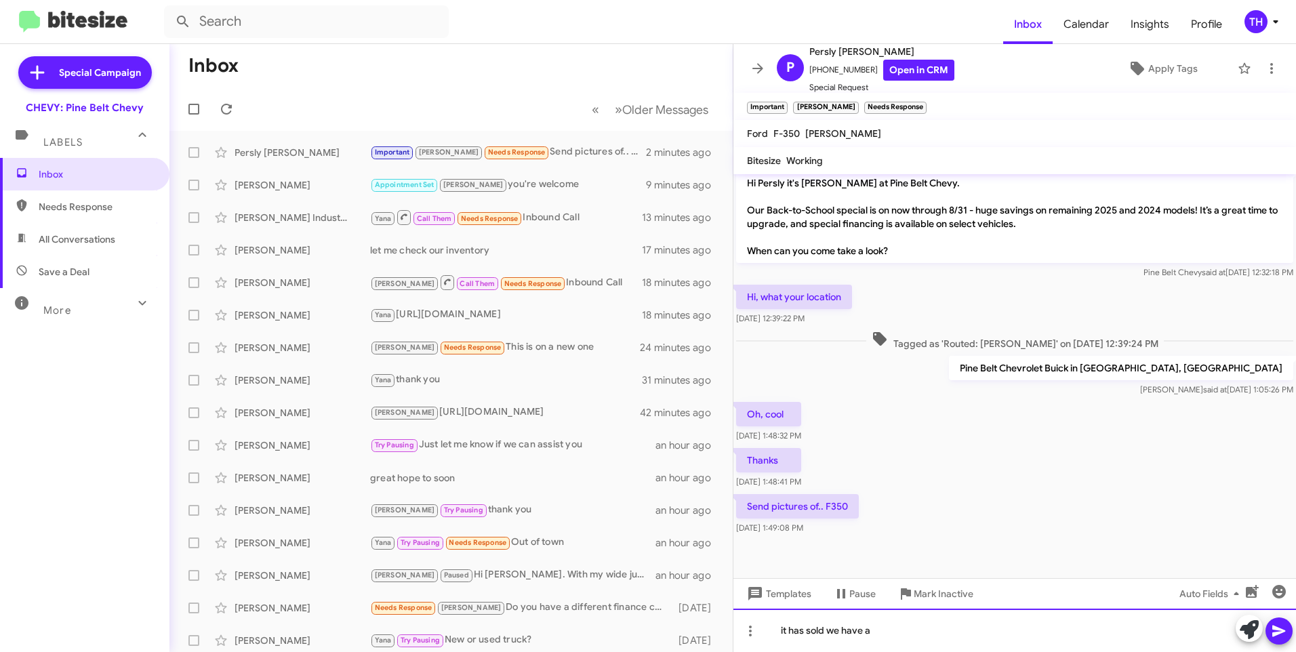
click at [879, 630] on div "it has sold we have a" at bounding box center [1014, 630] width 562 height 43
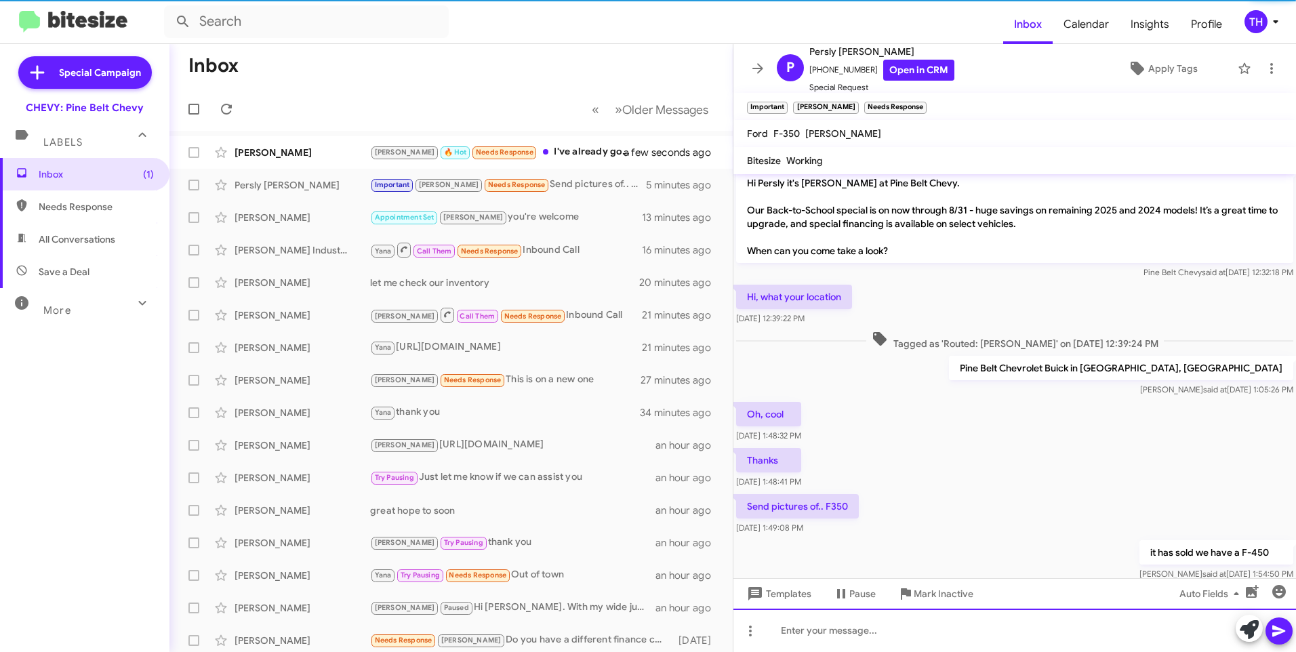
scroll to position [300, 0]
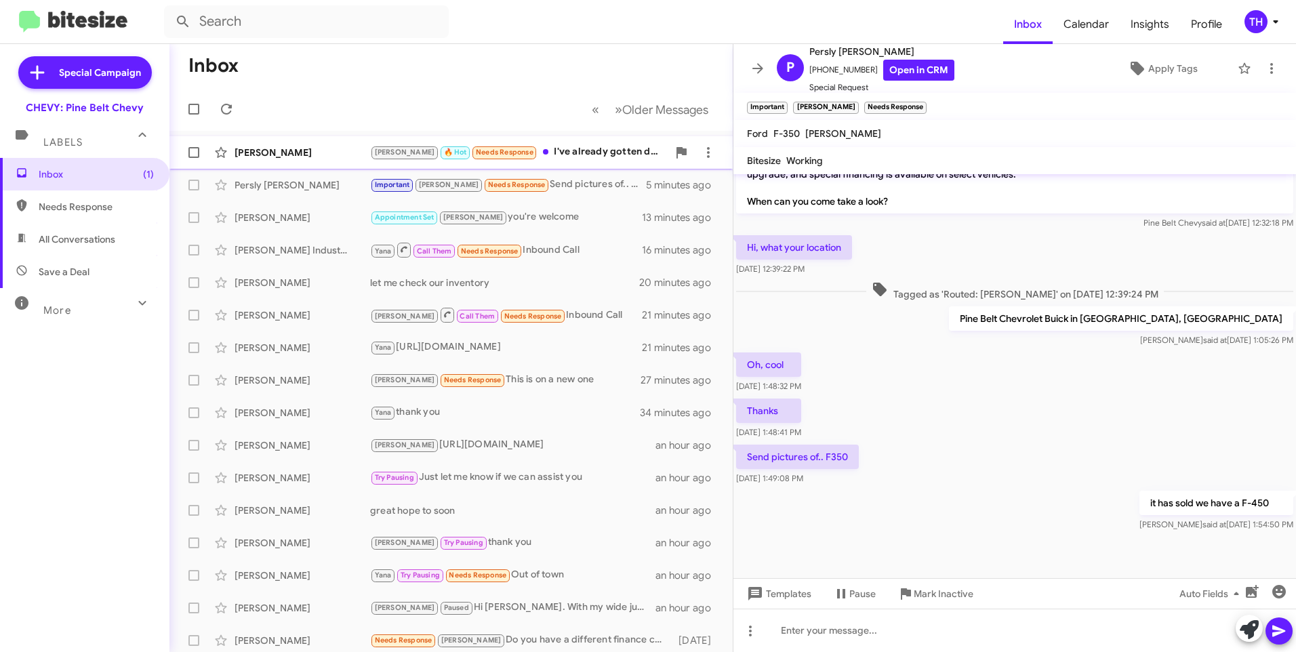
click at [323, 153] on div "[PERSON_NAME]" at bounding box center [302, 153] width 136 height 14
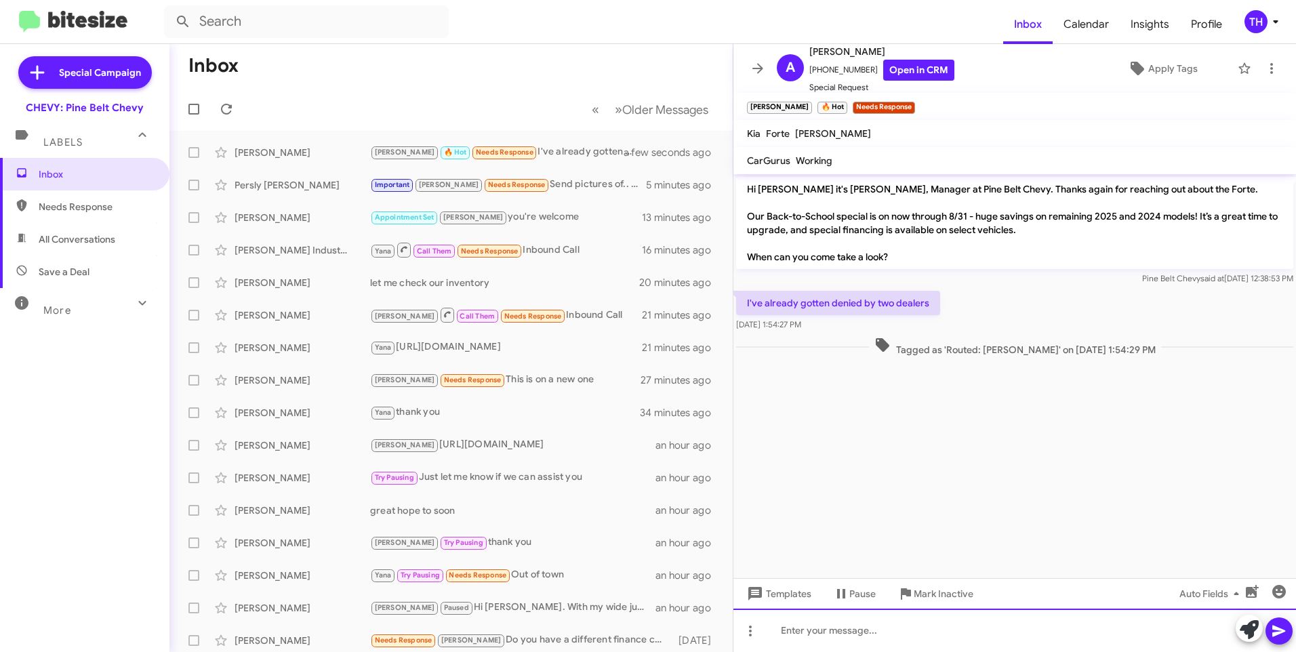
click at [808, 629] on div at bounding box center [1014, 630] width 562 height 43
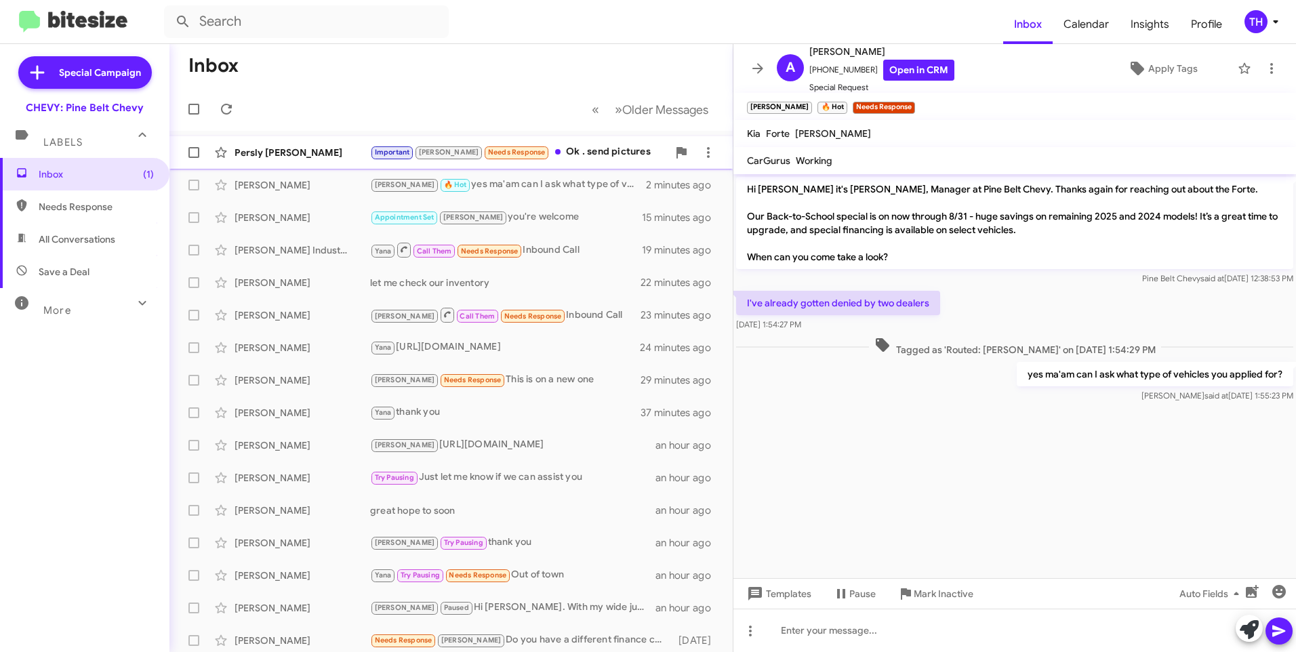
click at [295, 158] on div "Persly [PERSON_NAME]" at bounding box center [302, 153] width 136 height 14
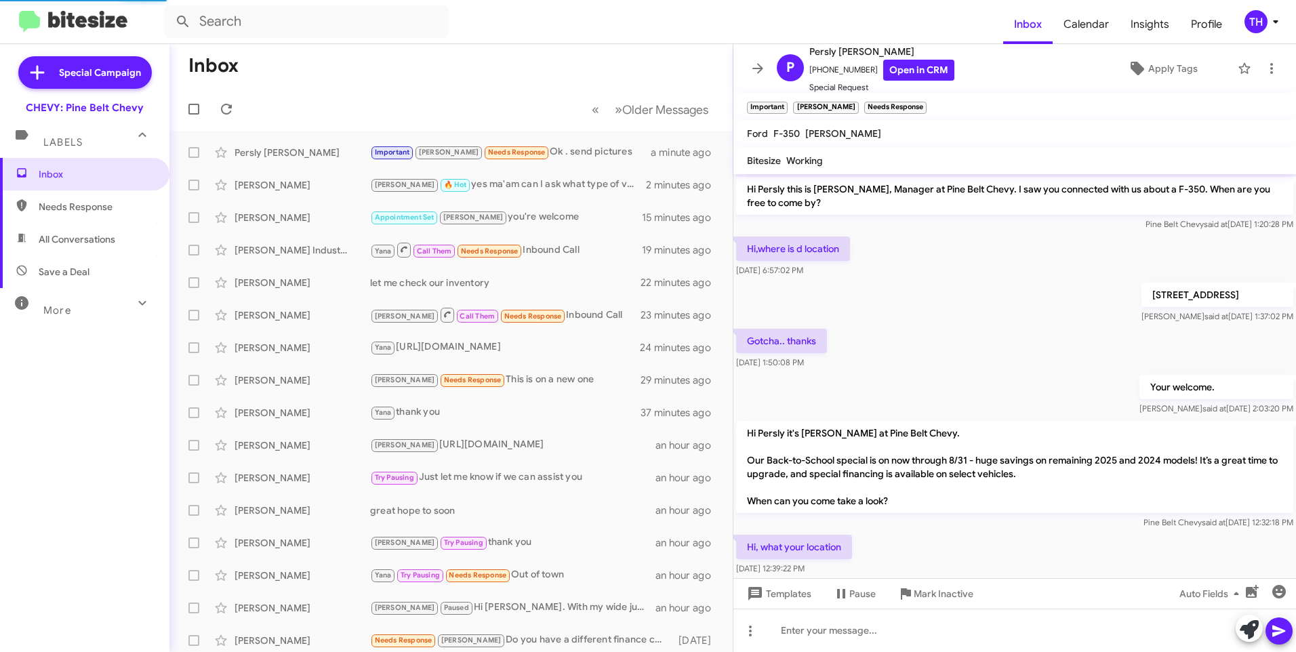
scroll to position [349, 0]
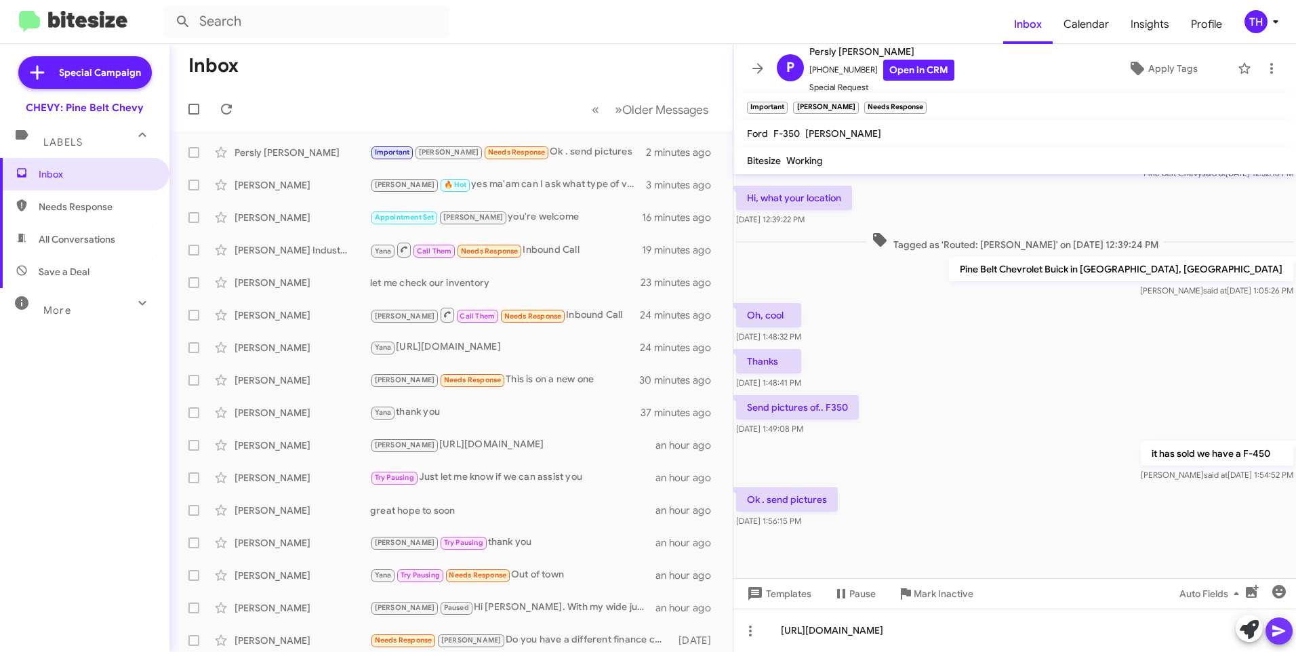
drag, startPoint x: 1286, startPoint y: 625, endPoint x: 1292, endPoint y: 598, distance: 27.3
click at [1286, 624] on icon at bounding box center [1279, 631] width 16 height 16
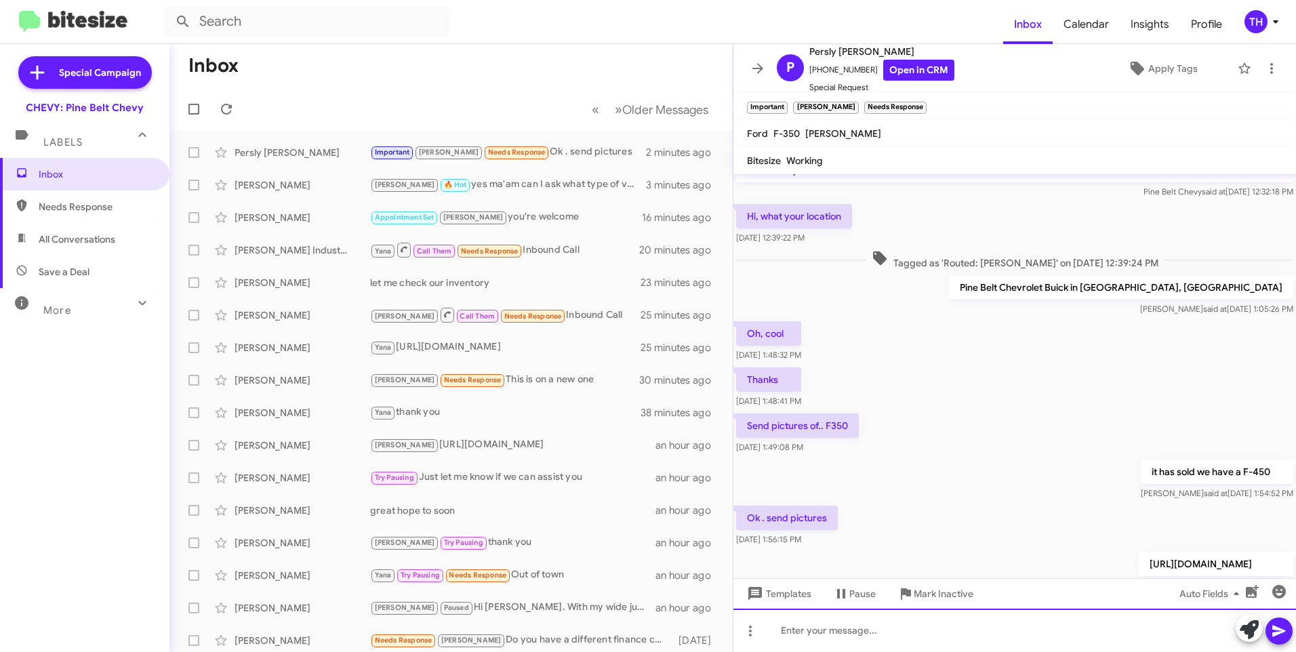
scroll to position [398, 0]
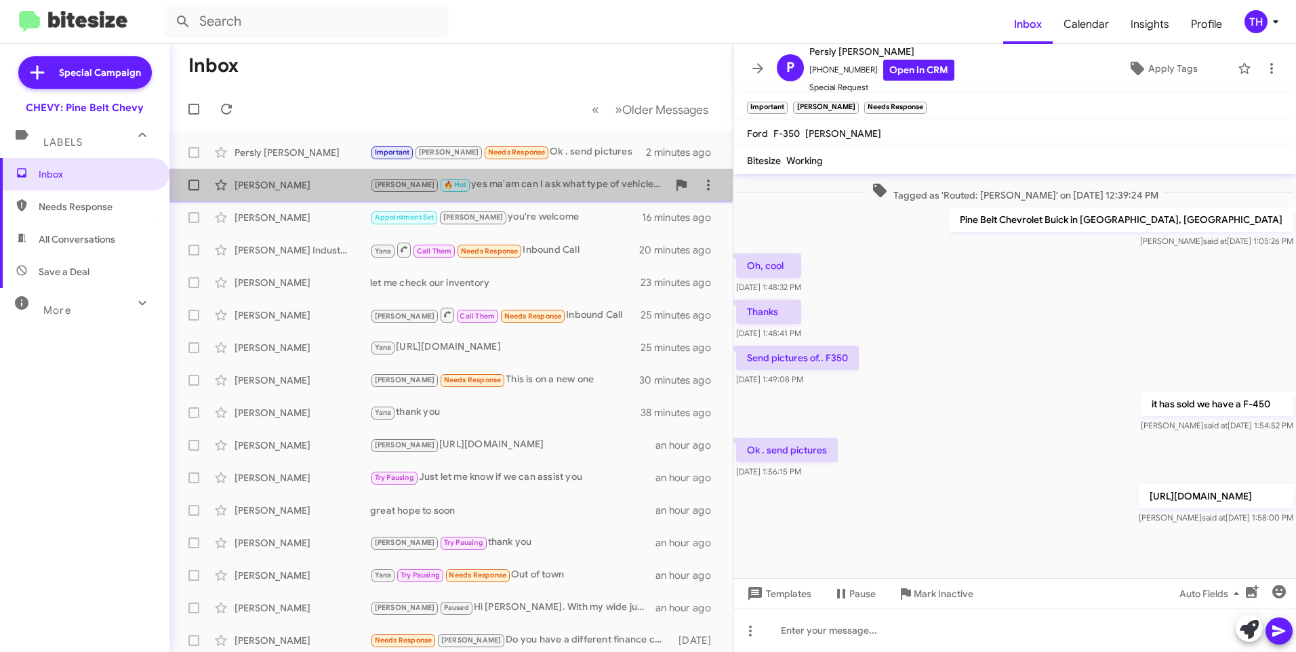
click at [472, 187] on div "[PERSON_NAME] 🔥 Hot yes ma'am can I ask what type of vehicles you applied for?" at bounding box center [518, 185] width 297 height 16
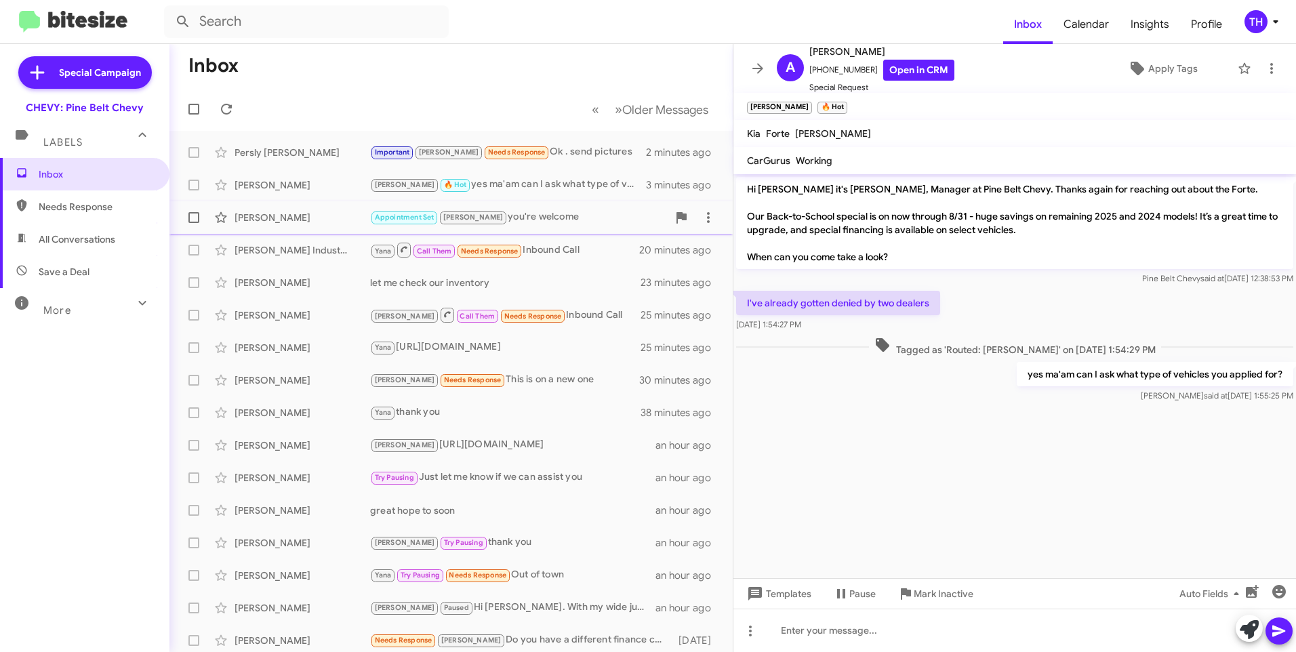
click at [290, 220] on div "[PERSON_NAME]" at bounding box center [302, 218] width 136 height 14
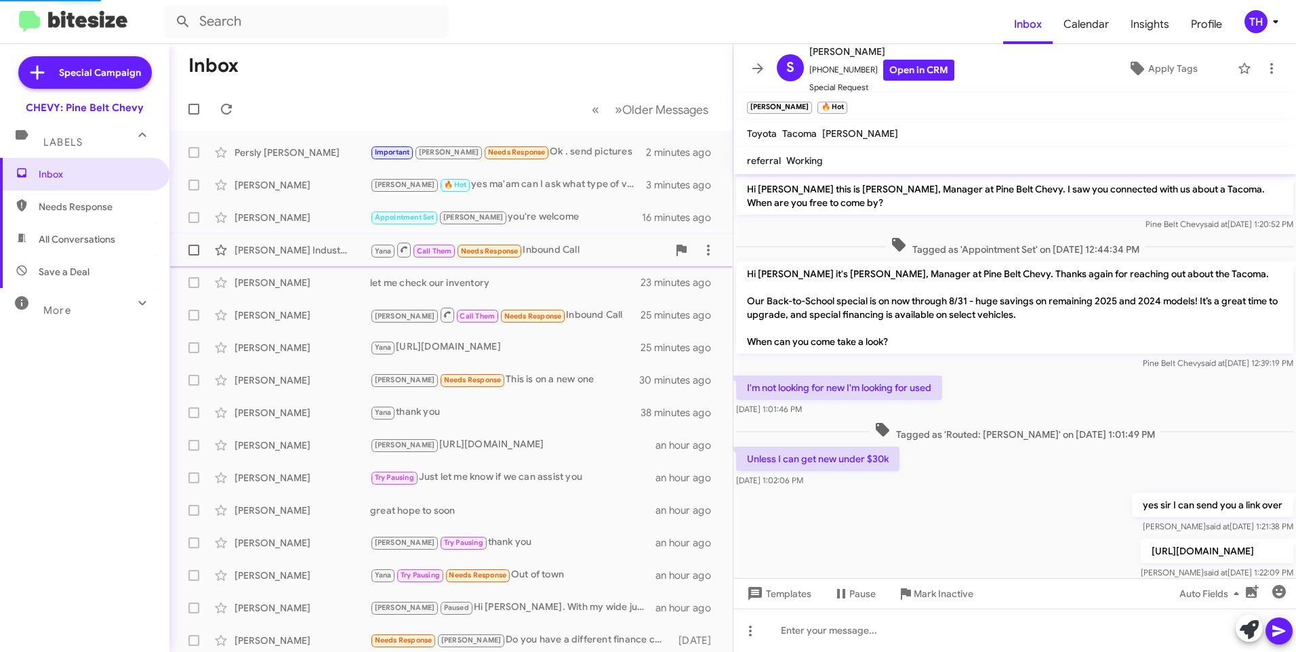
scroll to position [144, 0]
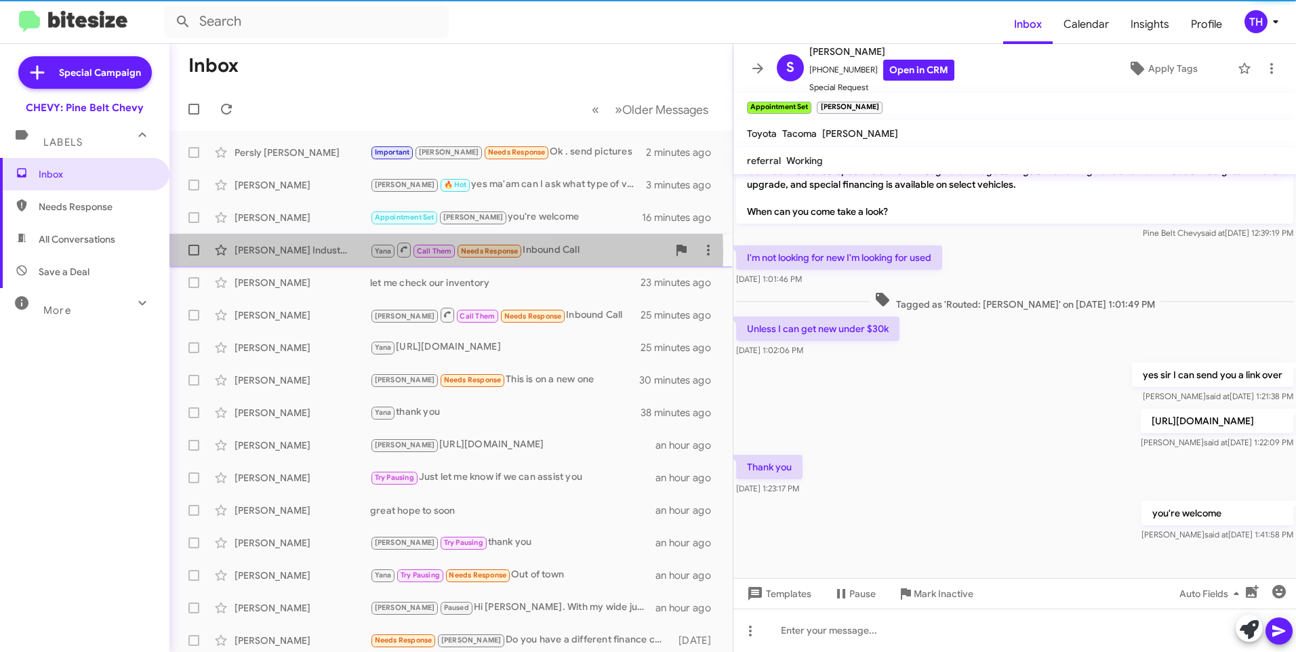
click at [293, 253] on div "[PERSON_NAME] Industries Inc" at bounding box center [302, 250] width 136 height 14
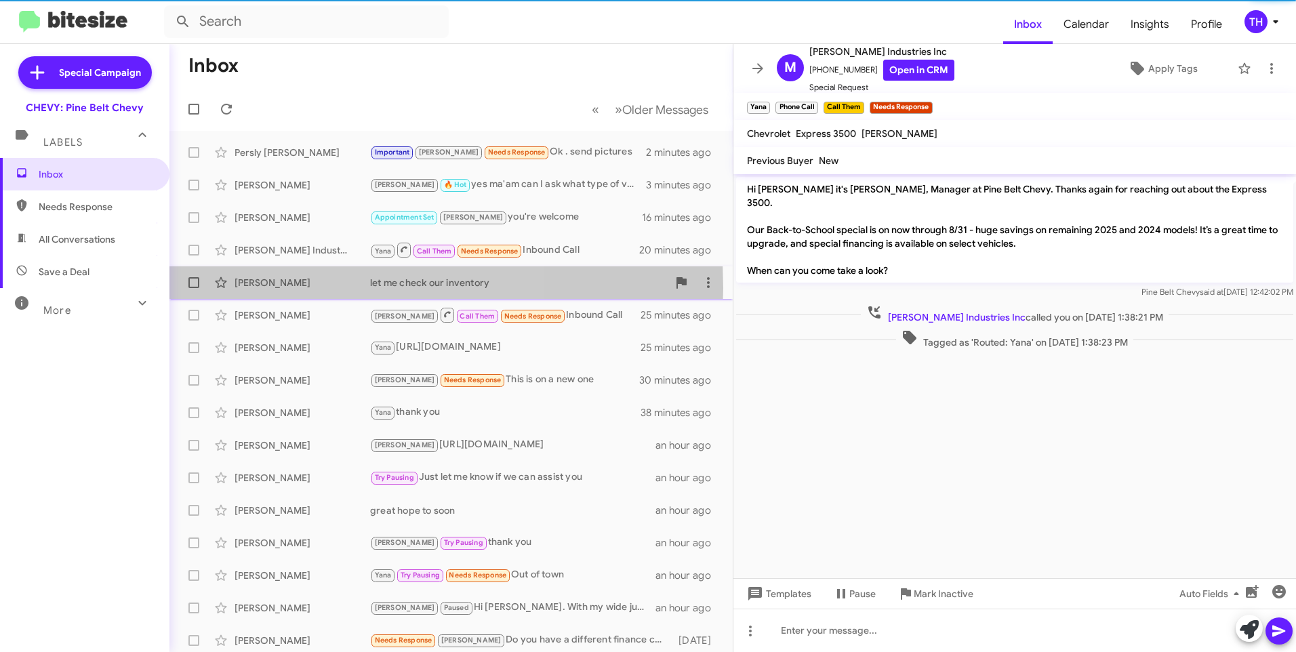
click at [289, 288] on div "[PERSON_NAME]" at bounding box center [302, 283] width 136 height 14
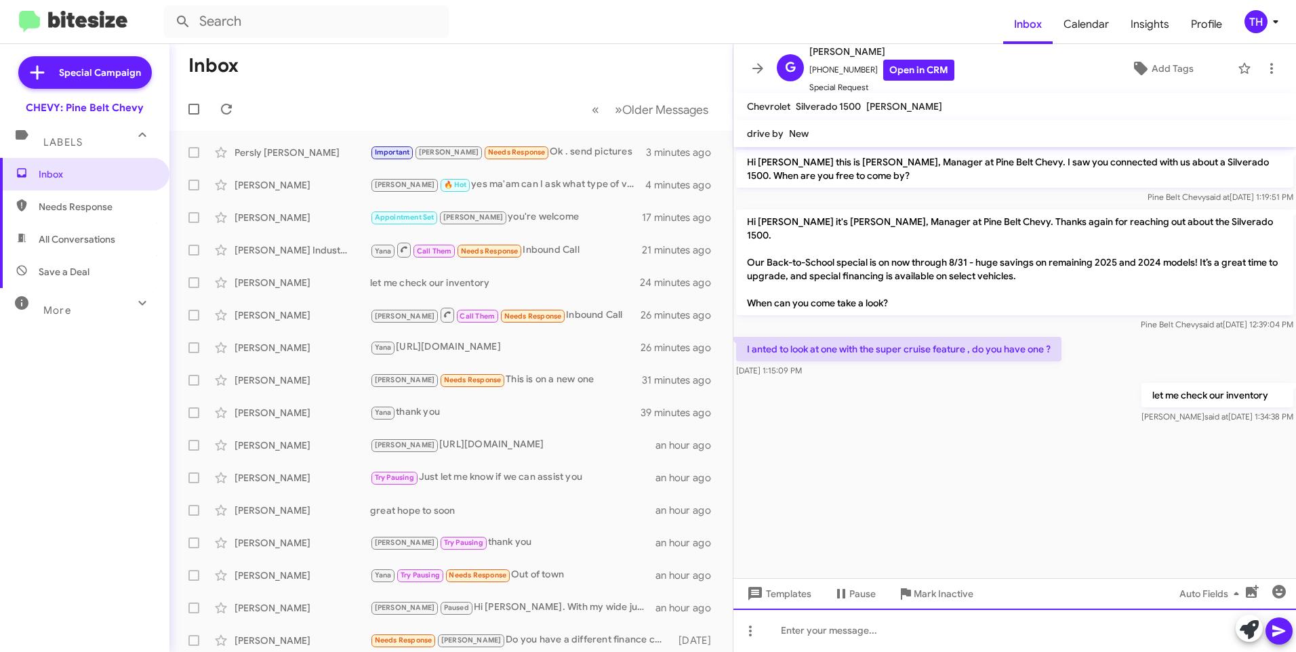
click at [842, 628] on div at bounding box center [1014, 630] width 562 height 43
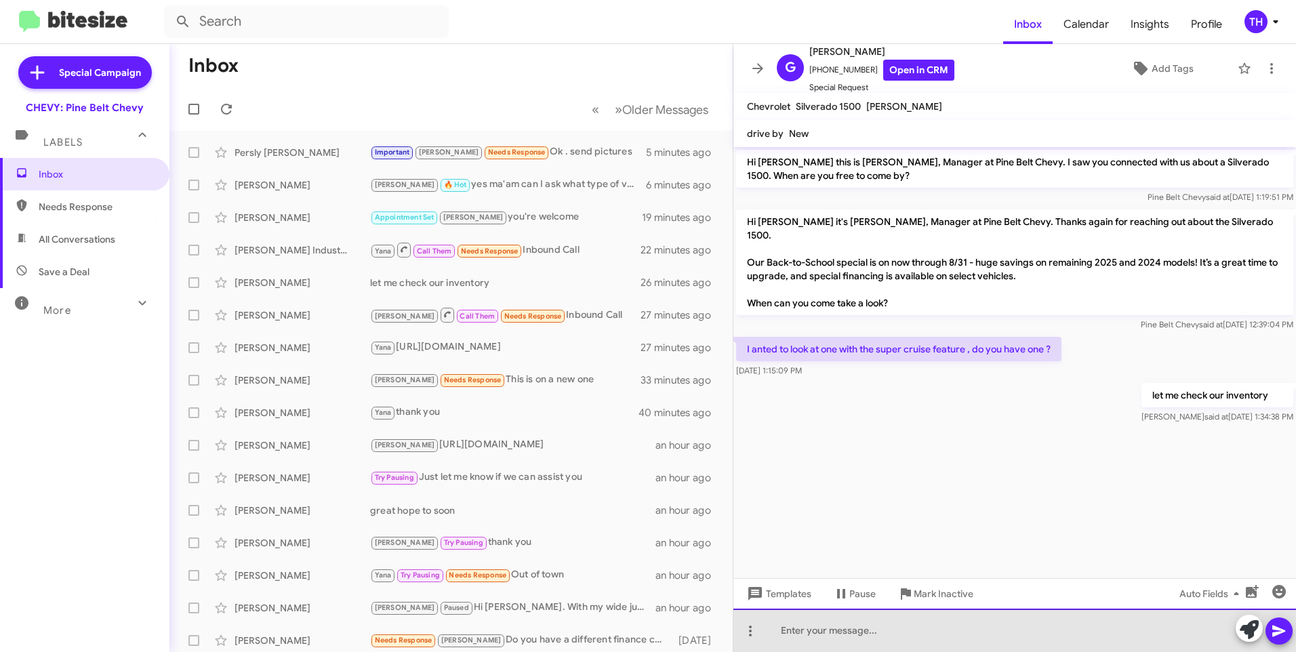
click at [805, 631] on div at bounding box center [1014, 630] width 562 height 43
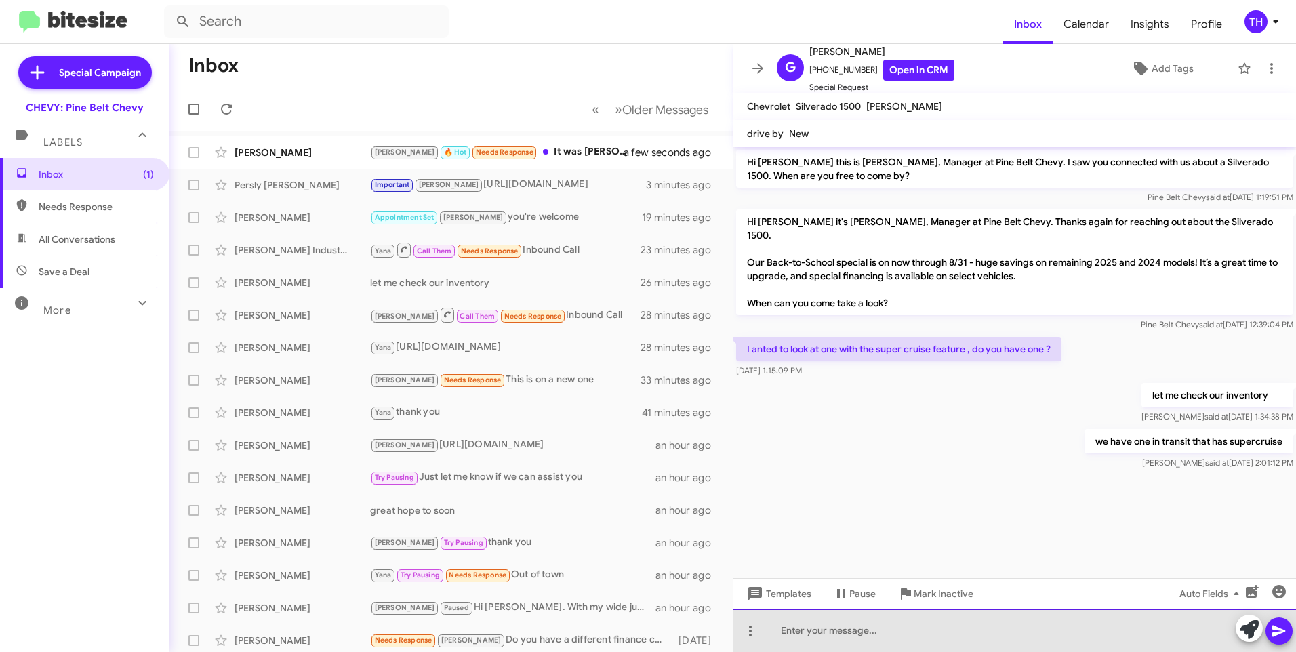
click at [825, 632] on div at bounding box center [1014, 630] width 562 height 43
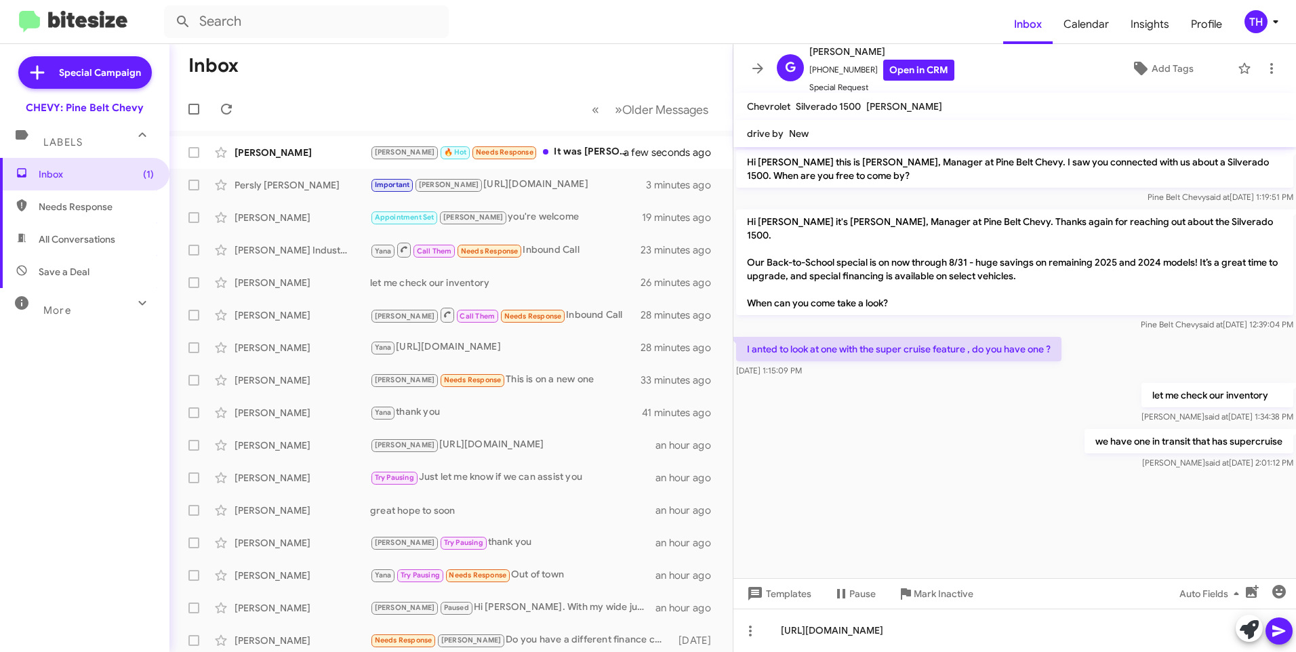
click at [1290, 633] on button at bounding box center [1278, 630] width 27 height 27
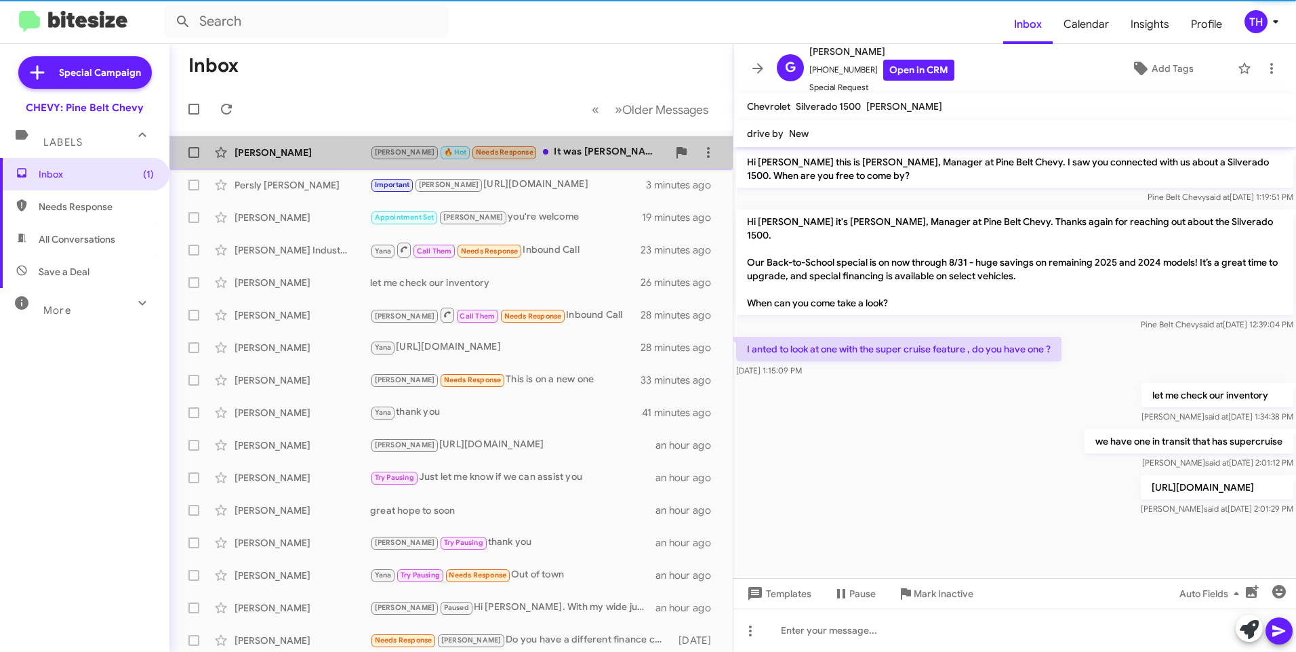
click at [552, 154] on div "[PERSON_NAME] 🔥 Hot Needs Response It was [PERSON_NAME] Nissan and [PERSON_NAME…" at bounding box center [518, 152] width 297 height 16
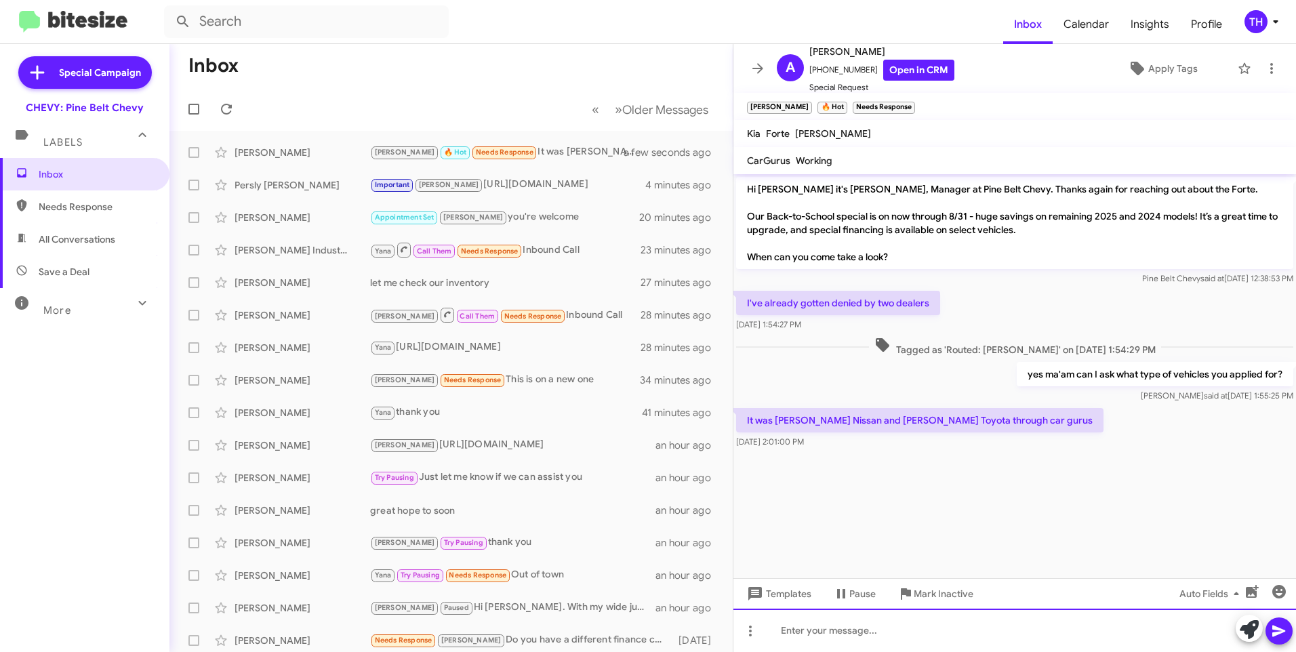
click at [831, 646] on div at bounding box center [1014, 630] width 562 height 43
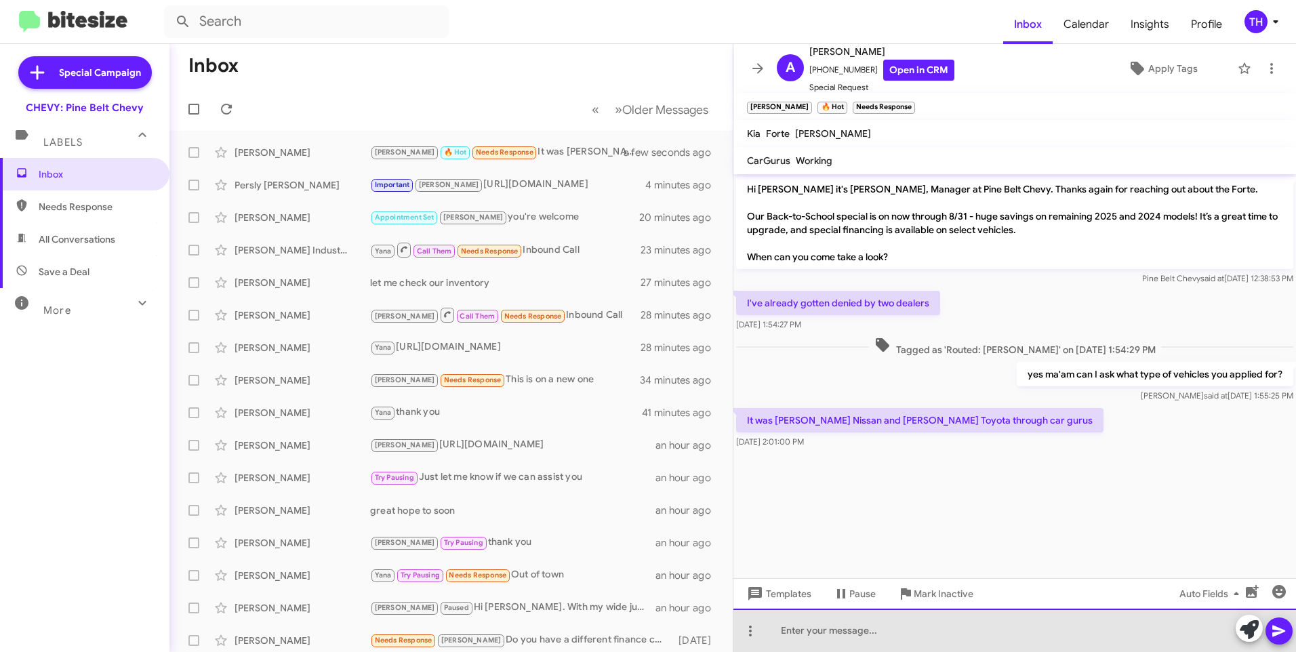
click at [811, 633] on div at bounding box center [1014, 630] width 562 height 43
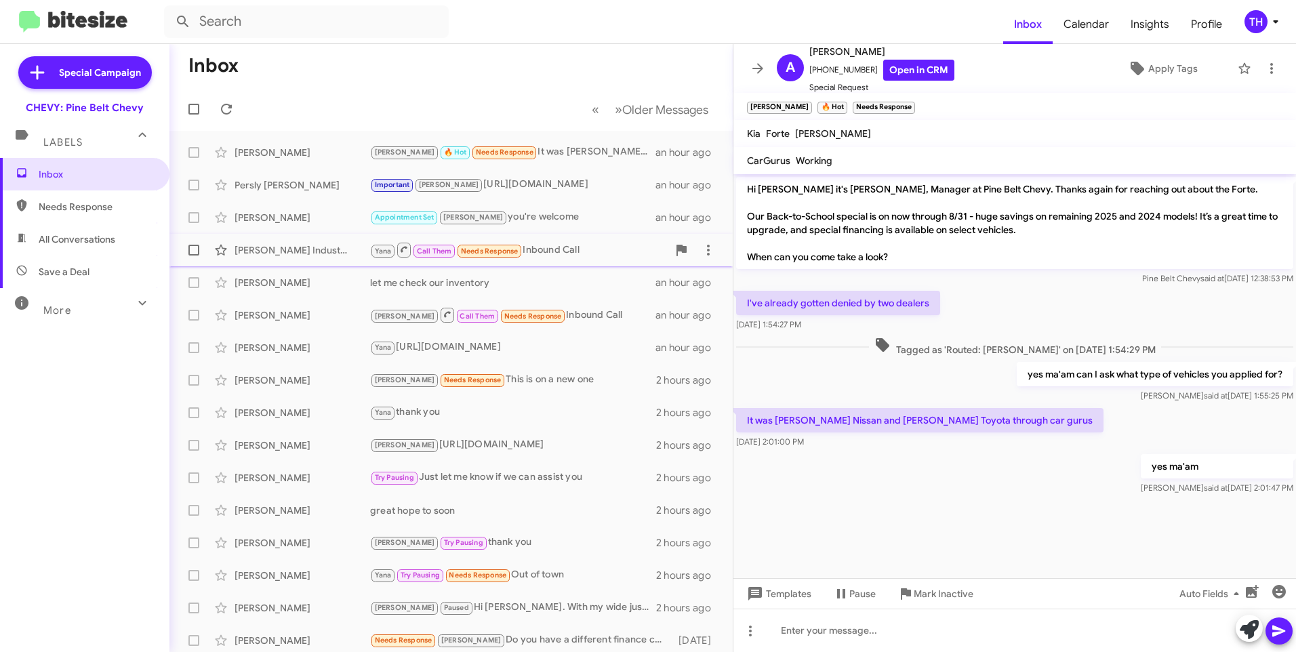
click at [287, 245] on div "[PERSON_NAME] Industries Inc" at bounding box center [302, 250] width 136 height 14
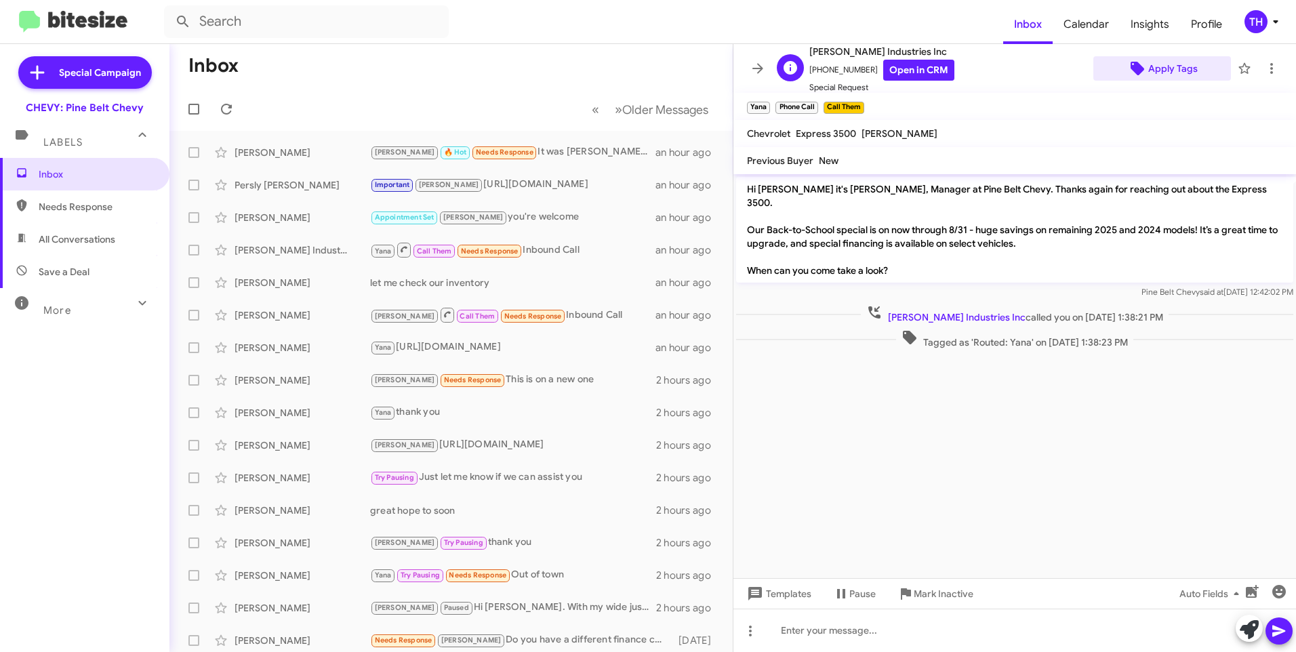
click at [1170, 68] on span "Apply Tags" at bounding box center [1172, 68] width 49 height 24
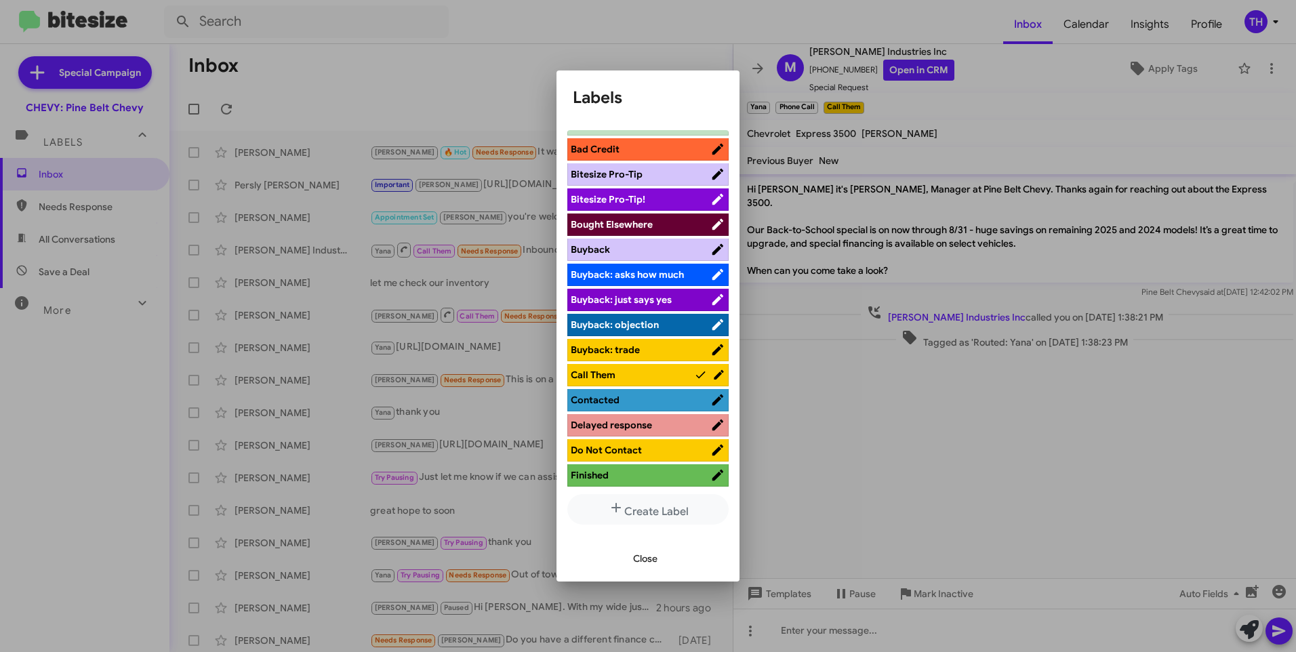
scroll to position [136, 0]
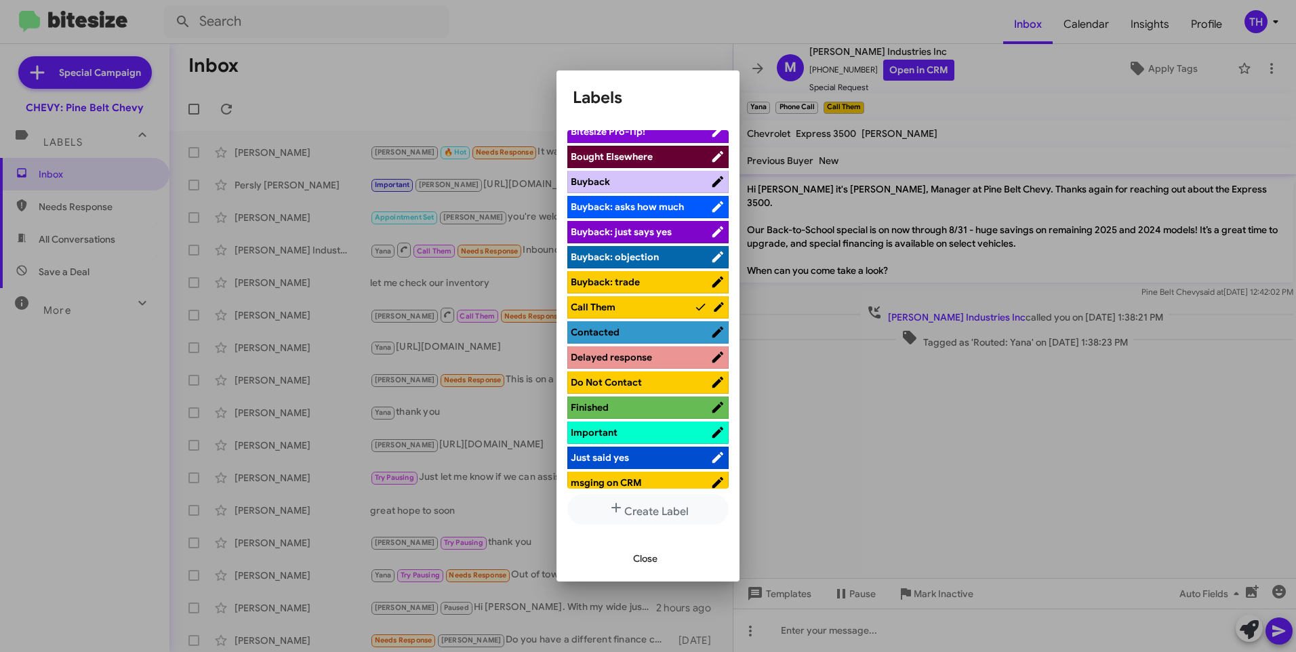
click at [617, 378] on span "Do Not Contact" at bounding box center [606, 382] width 71 height 12
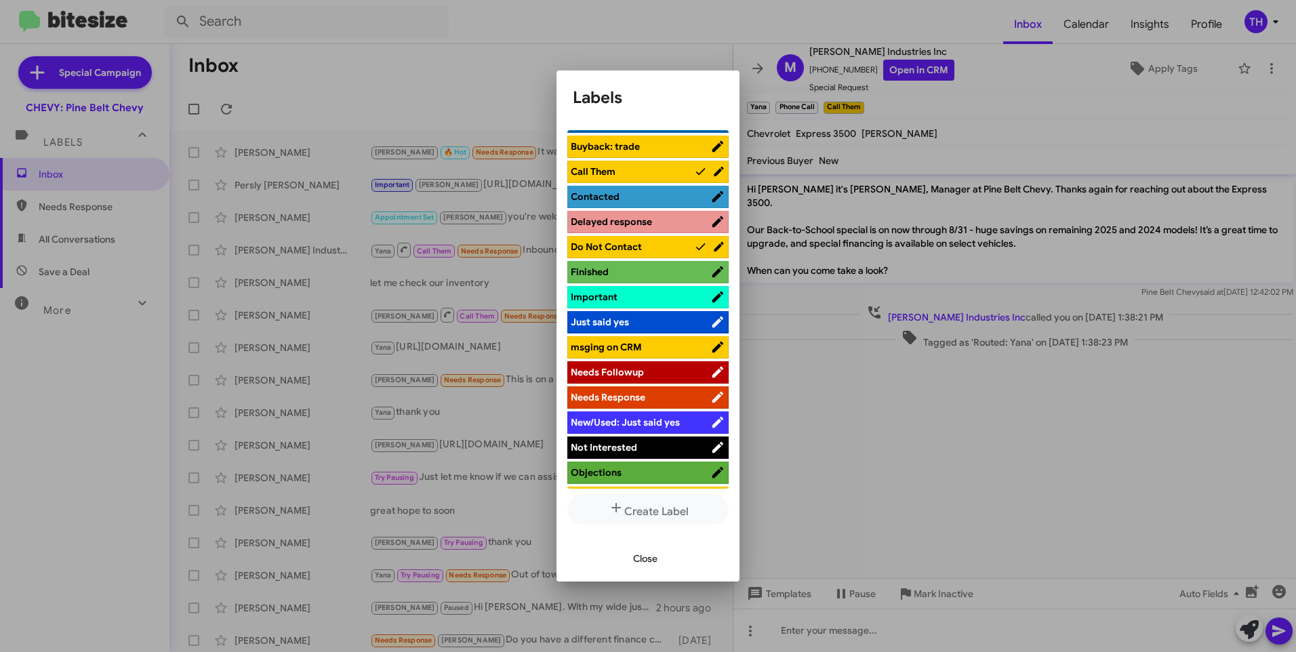
scroll to position [339, 0]
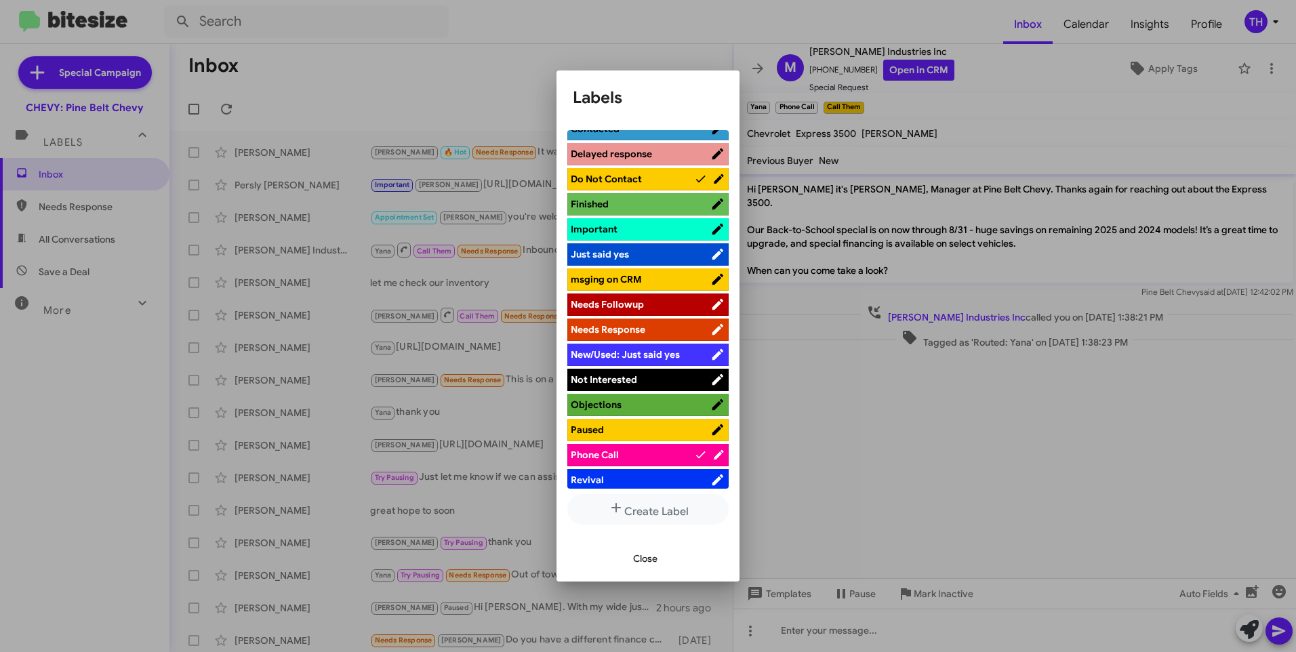
click at [609, 380] on span "Not Interested" at bounding box center [604, 379] width 66 height 12
click at [651, 554] on span "Close" at bounding box center [645, 558] width 24 height 24
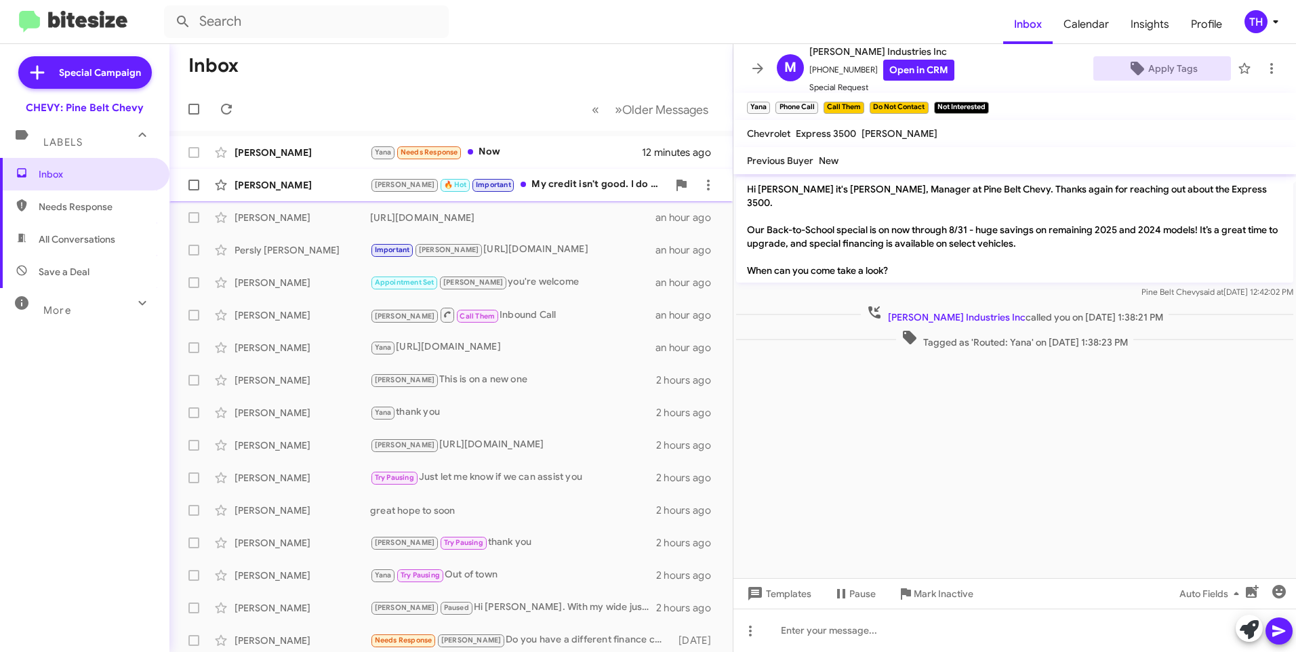
click at [321, 184] on div "[PERSON_NAME]" at bounding box center [302, 185] width 136 height 14
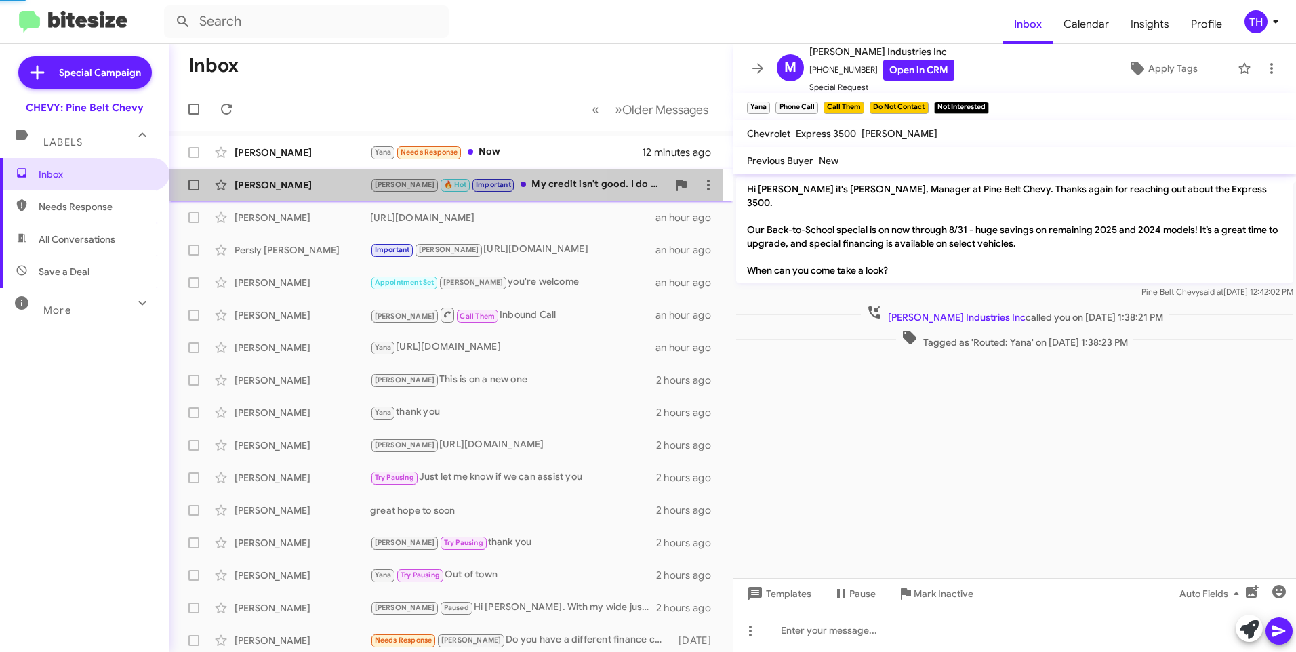
scroll to position [66, 0]
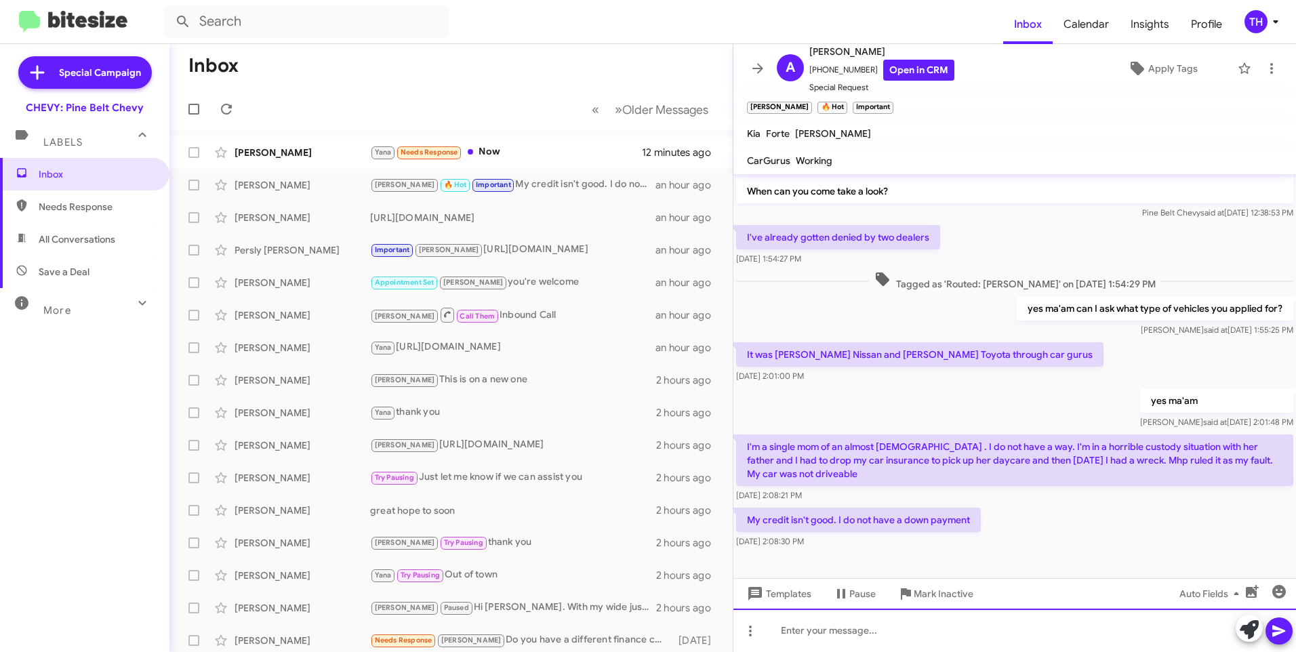
click at [787, 632] on div at bounding box center [1014, 630] width 562 height 43
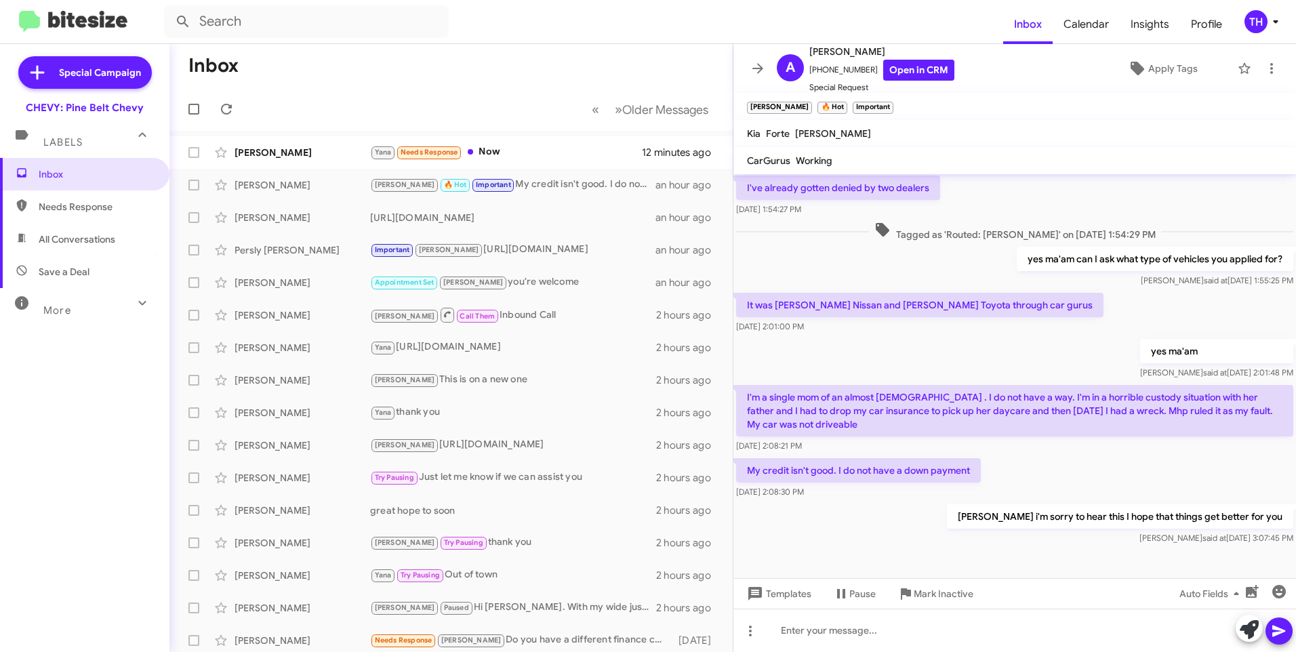
click at [974, 103] on mat-toolbar "[PERSON_NAME] 🔥 Hot × Important ×" at bounding box center [1014, 106] width 562 height 27
click at [892, 74] on link "Open in CRM" at bounding box center [918, 70] width 71 height 21
click at [1157, 69] on span "Apply Tags" at bounding box center [1172, 68] width 49 height 24
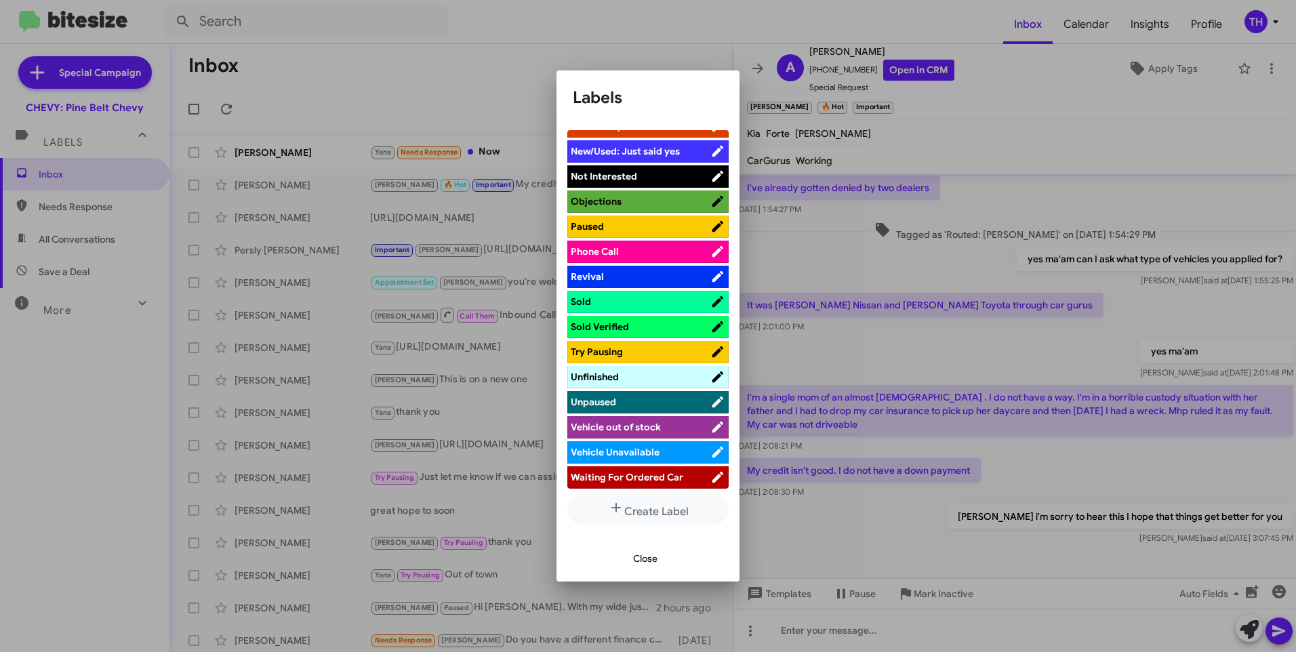
scroll to position [545, 0]
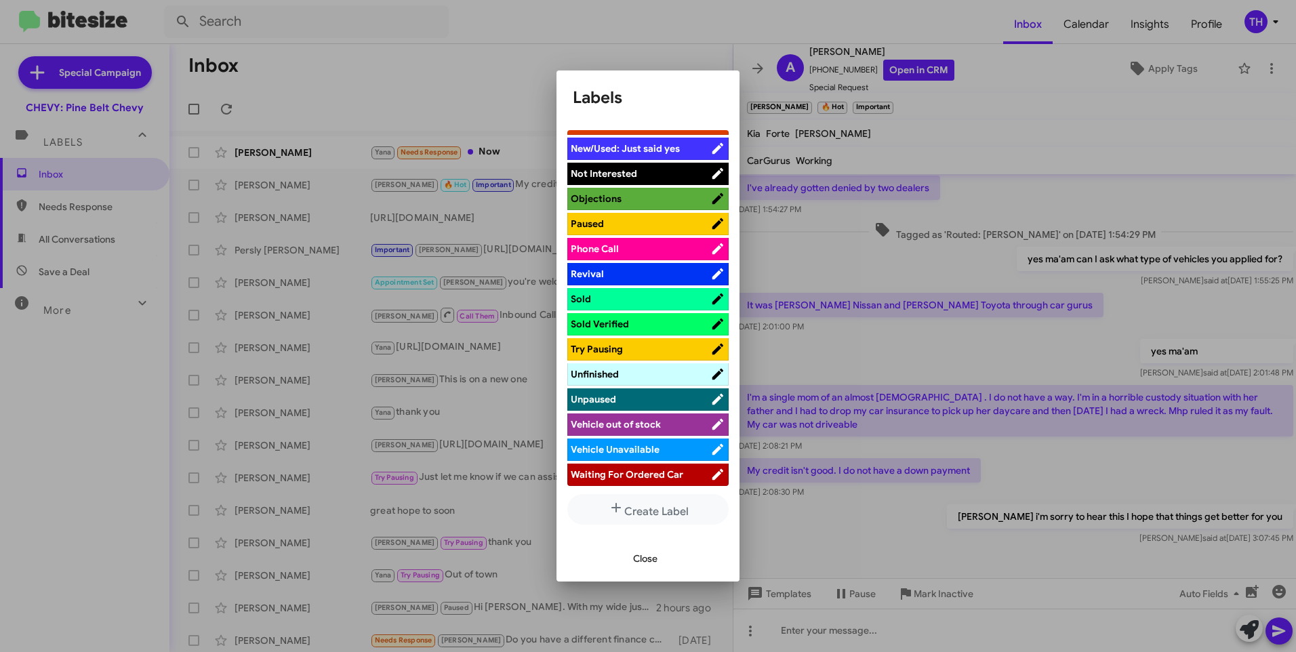
click at [611, 176] on span "Not Interested" at bounding box center [604, 173] width 66 height 12
click at [648, 563] on span "Close" at bounding box center [645, 558] width 24 height 24
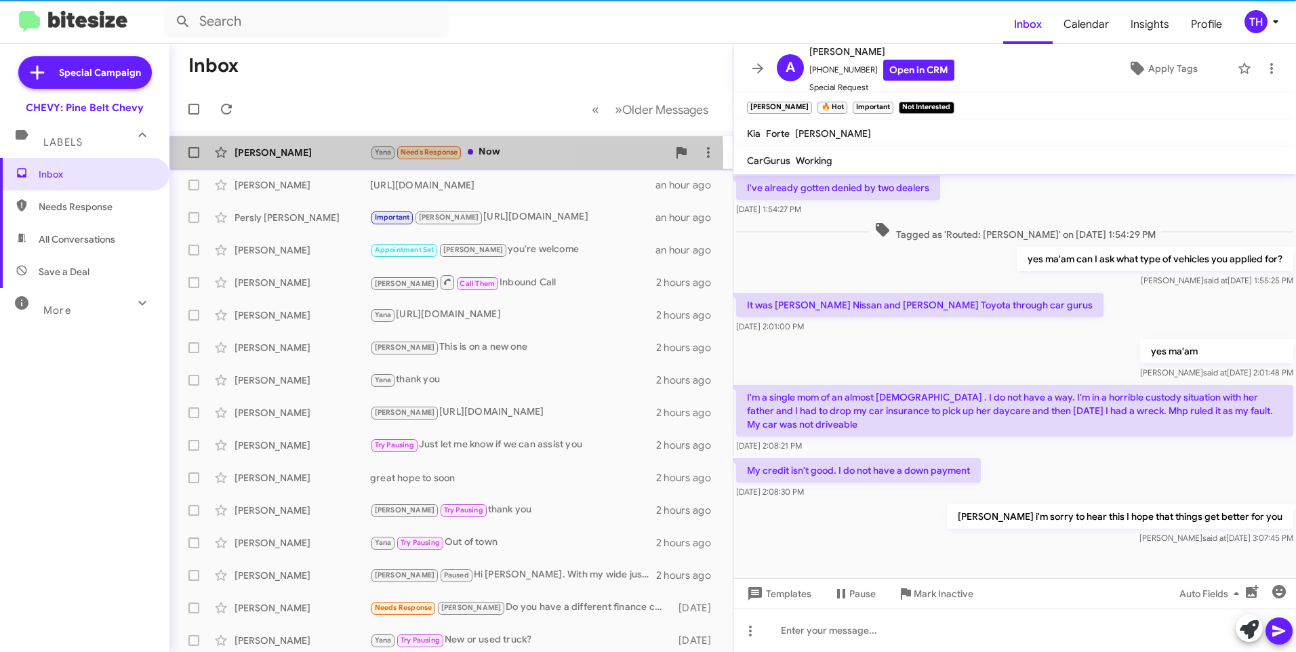
click at [305, 156] on div "[PERSON_NAME]" at bounding box center [302, 153] width 136 height 14
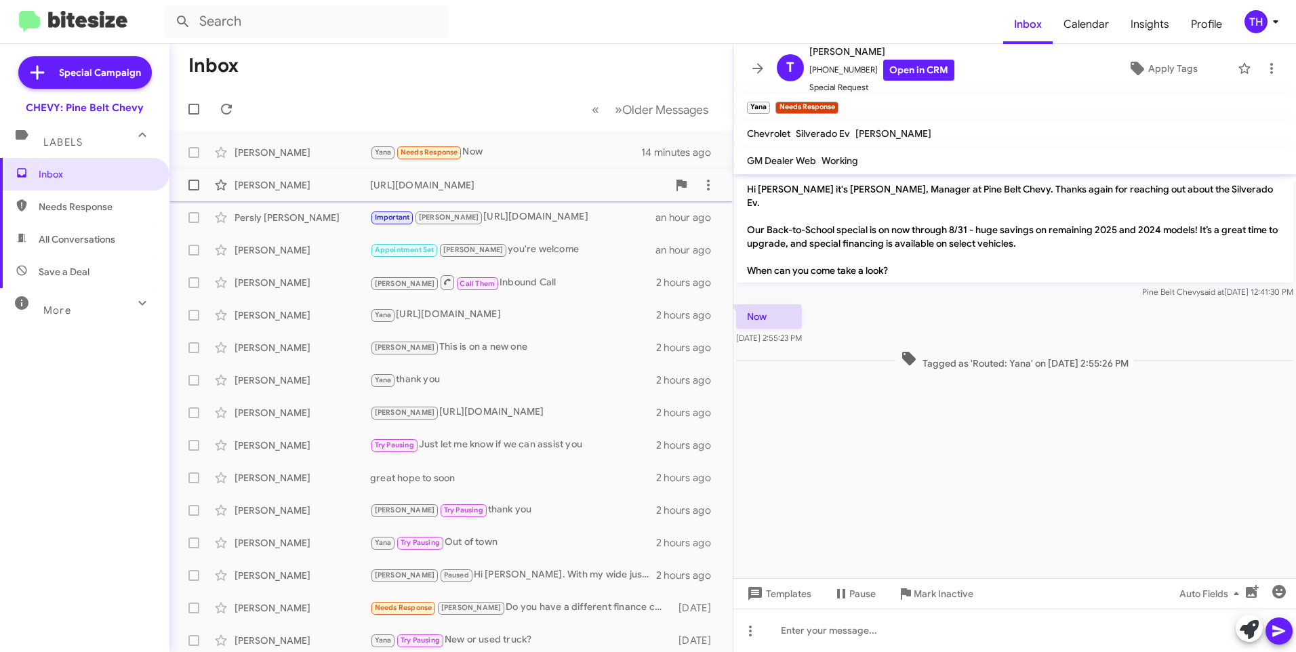
click at [263, 182] on div "[PERSON_NAME]" at bounding box center [302, 185] width 136 height 14
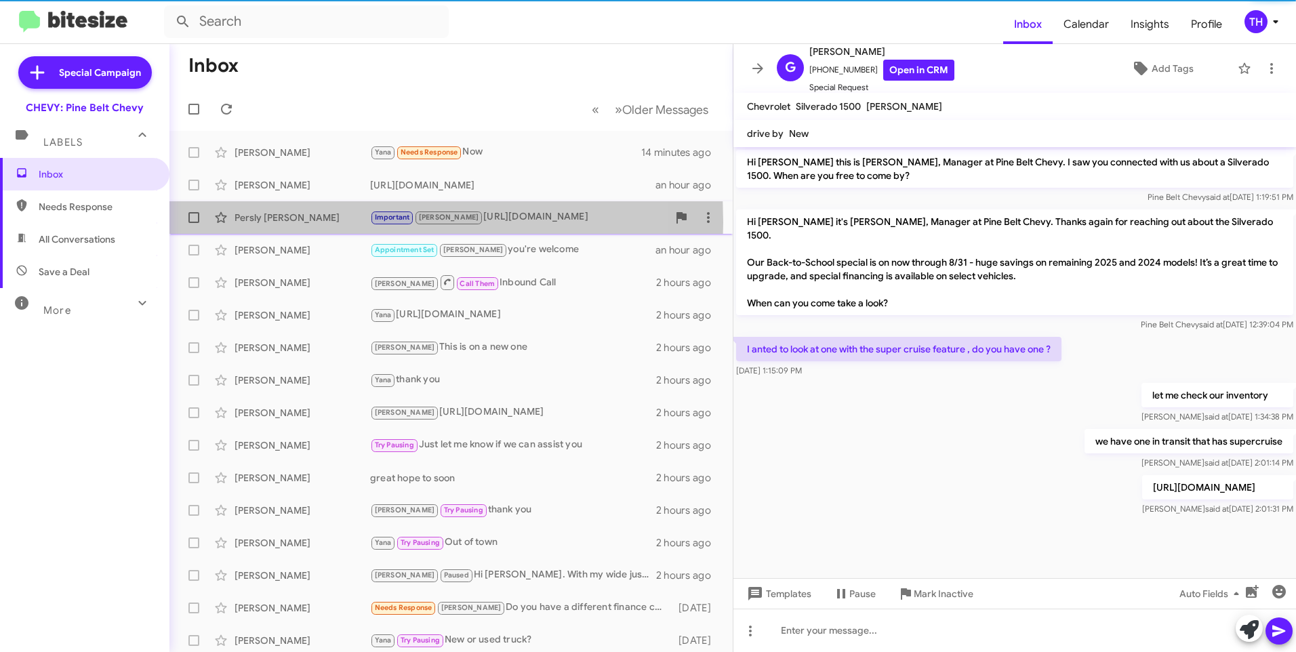
click at [265, 222] on div "Persly [PERSON_NAME]" at bounding box center [302, 218] width 136 height 14
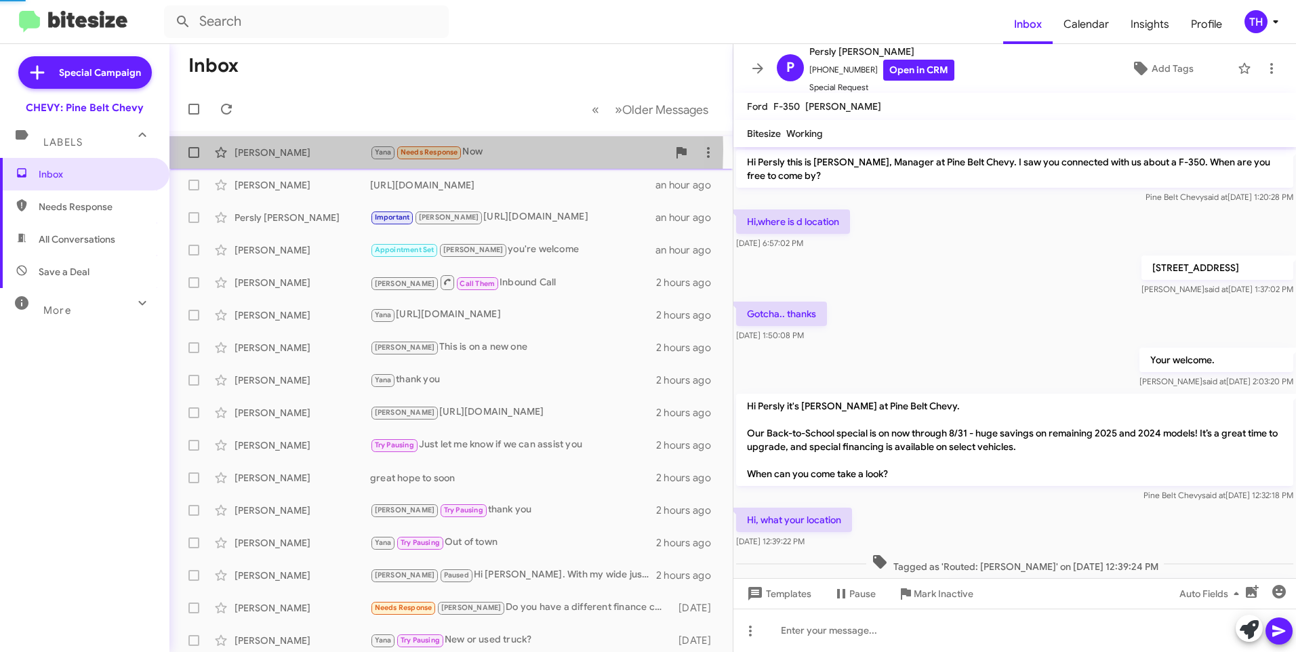
click at [283, 149] on div "[PERSON_NAME]" at bounding box center [302, 153] width 136 height 14
